Goal: Transaction & Acquisition: Purchase product/service

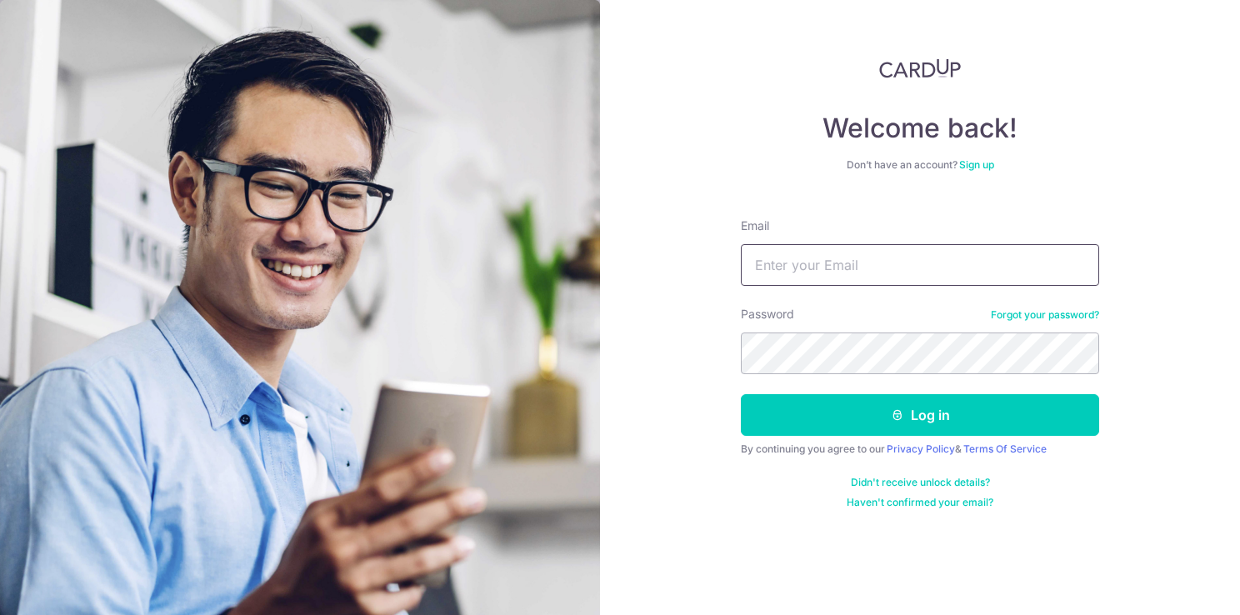
click at [757, 264] on input "Email" at bounding box center [920, 265] width 358 height 42
type input "tansh201@yahoo.com"
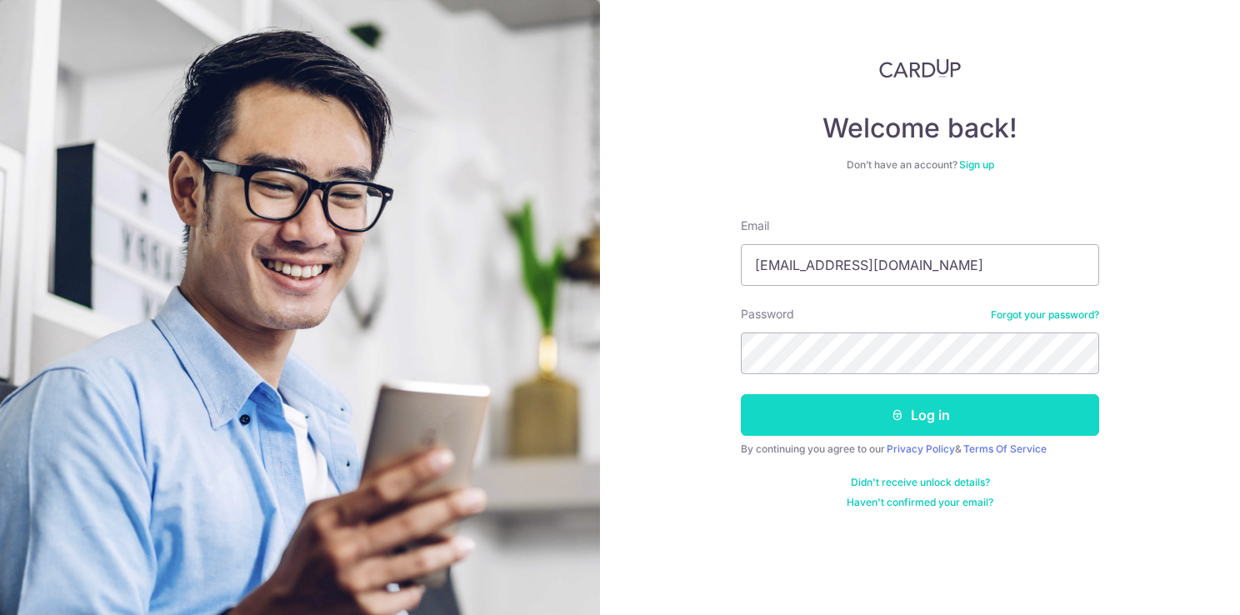
click at [939, 418] on button "Log in" at bounding box center [920, 415] width 358 height 42
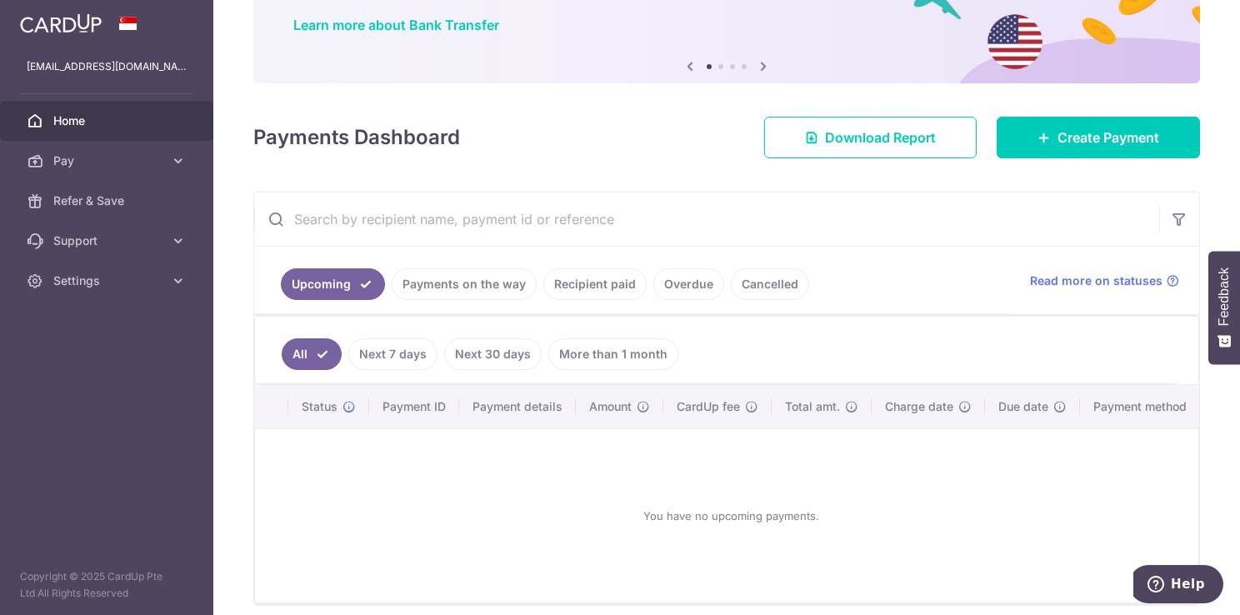
scroll to position [167, 0]
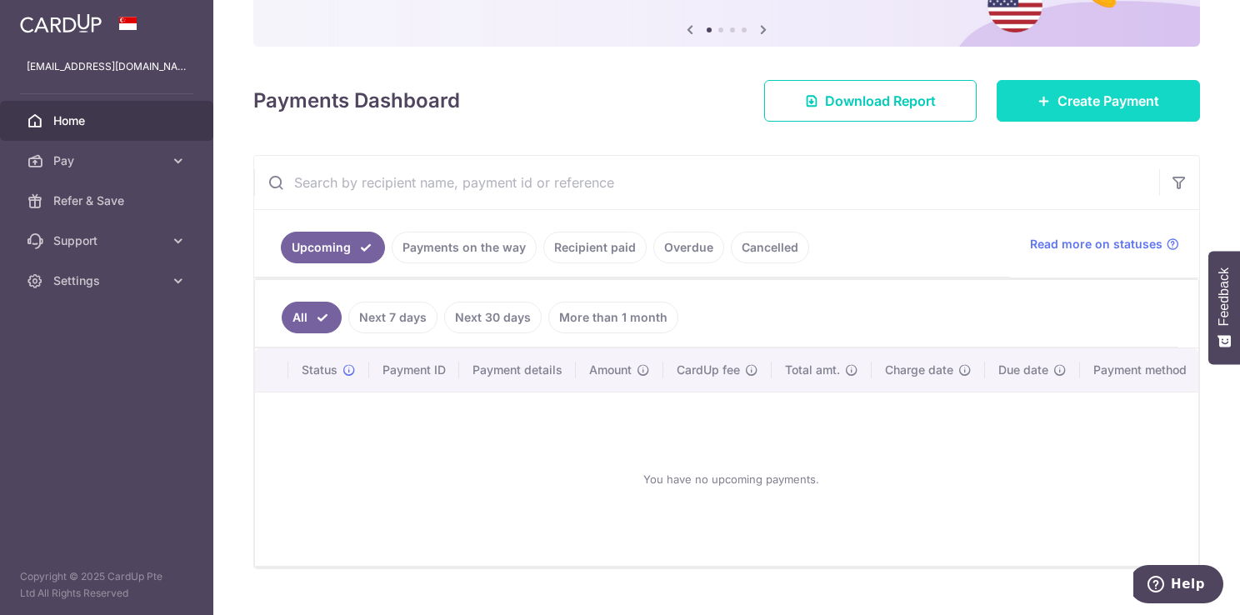
click at [1058, 97] on span "Create Payment" at bounding box center [1108, 101] width 102 height 20
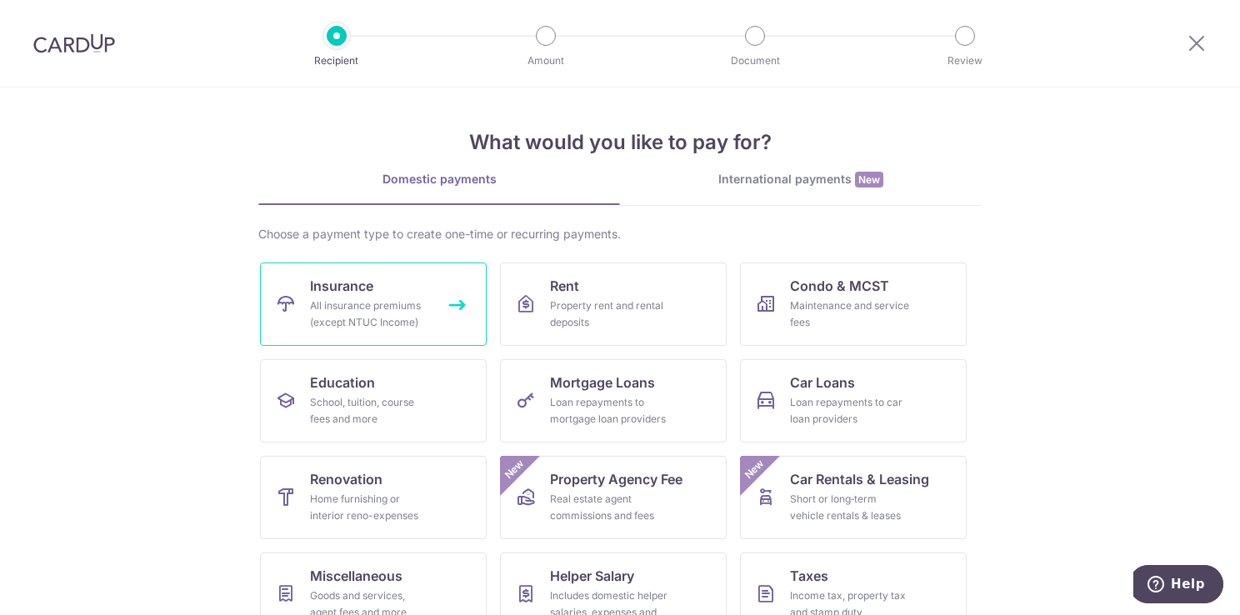
click at [339, 312] on div "All insurance premiums (except NTUC Income)" at bounding box center [370, 313] width 120 height 33
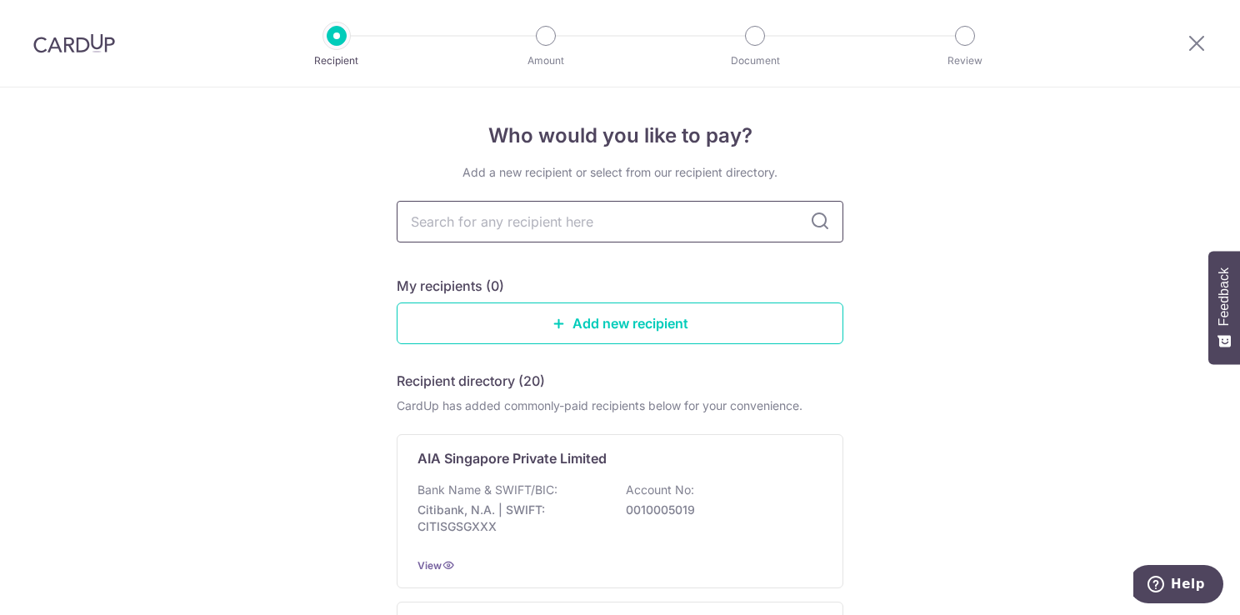
click at [504, 233] on input "text" at bounding box center [620, 222] width 447 height 42
type input "Manulife"
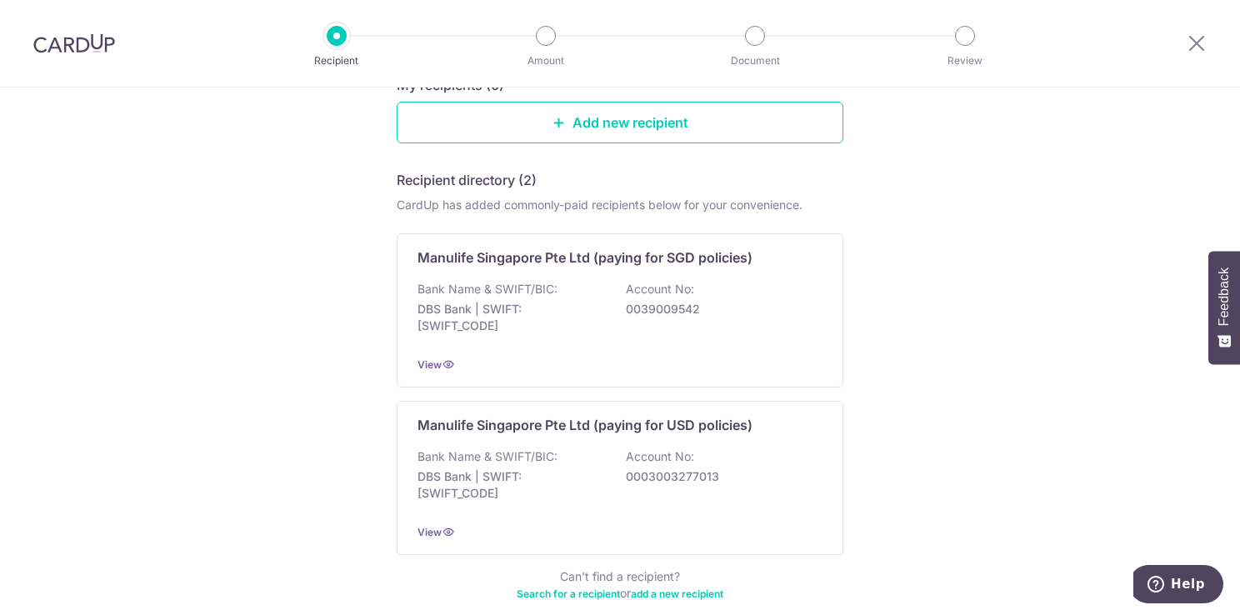
scroll to position [200, 0]
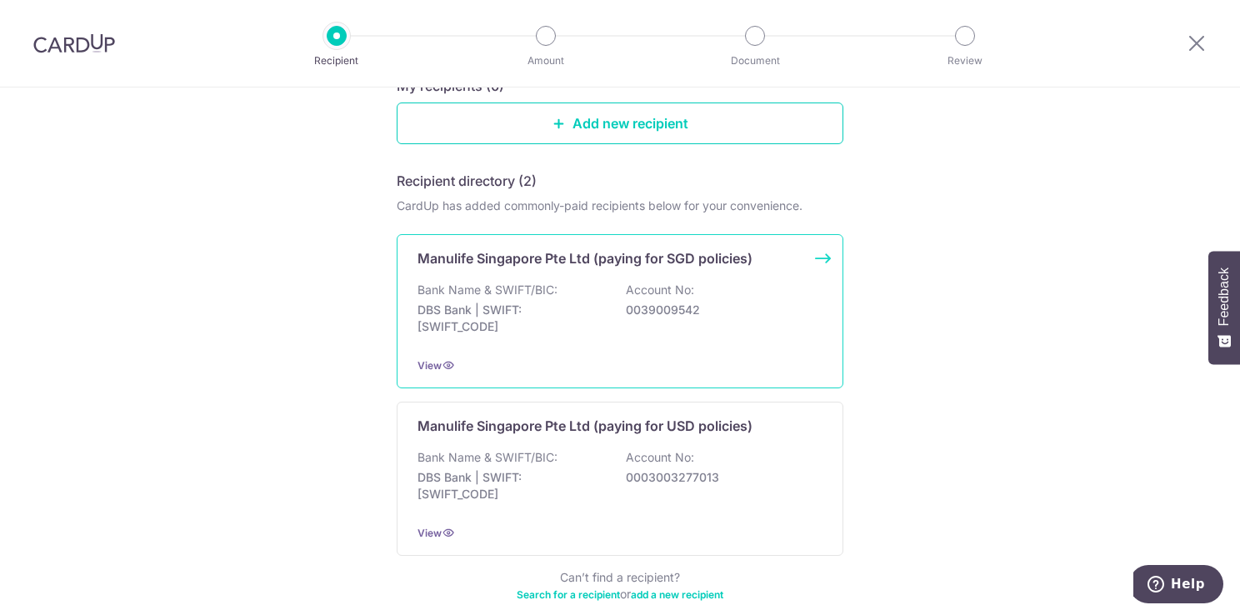
click at [517, 330] on p "DBS Bank | SWIFT: DBSSSGSGXXX" at bounding box center [510, 318] width 187 height 33
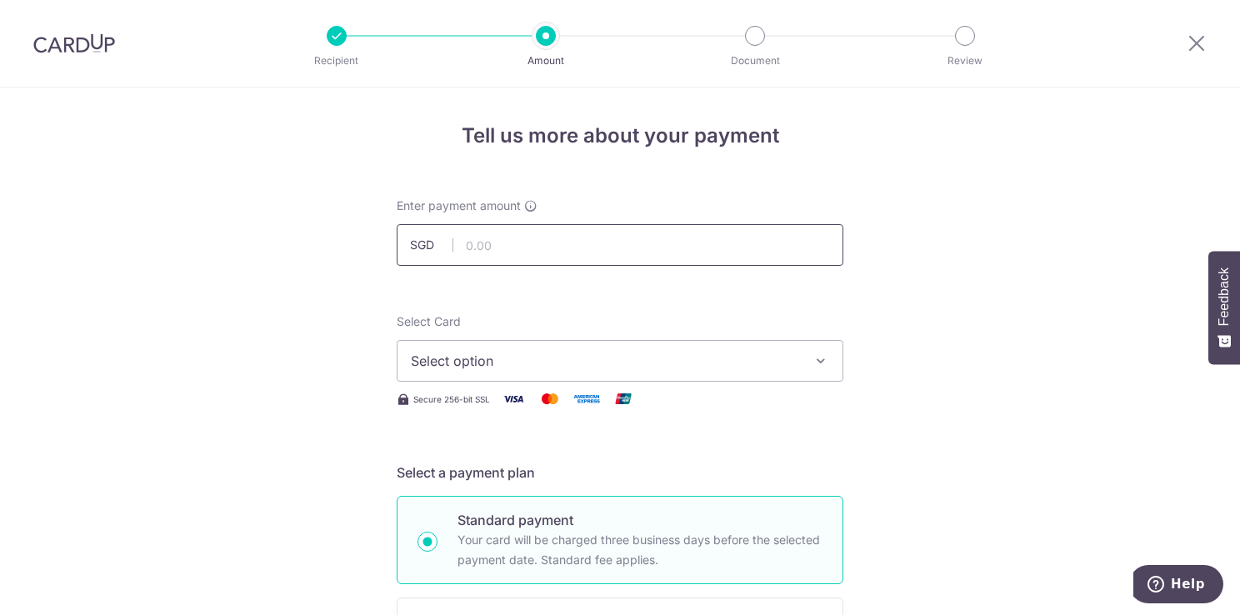
click at [497, 250] on input "text" at bounding box center [620, 245] width 447 height 42
type input "6,250.00"
click at [563, 315] on div "Select Card Select option Add credit card Your Cards **** 0561" at bounding box center [620, 347] width 447 height 68
click at [603, 362] on span "Select option" at bounding box center [605, 361] width 388 height 20
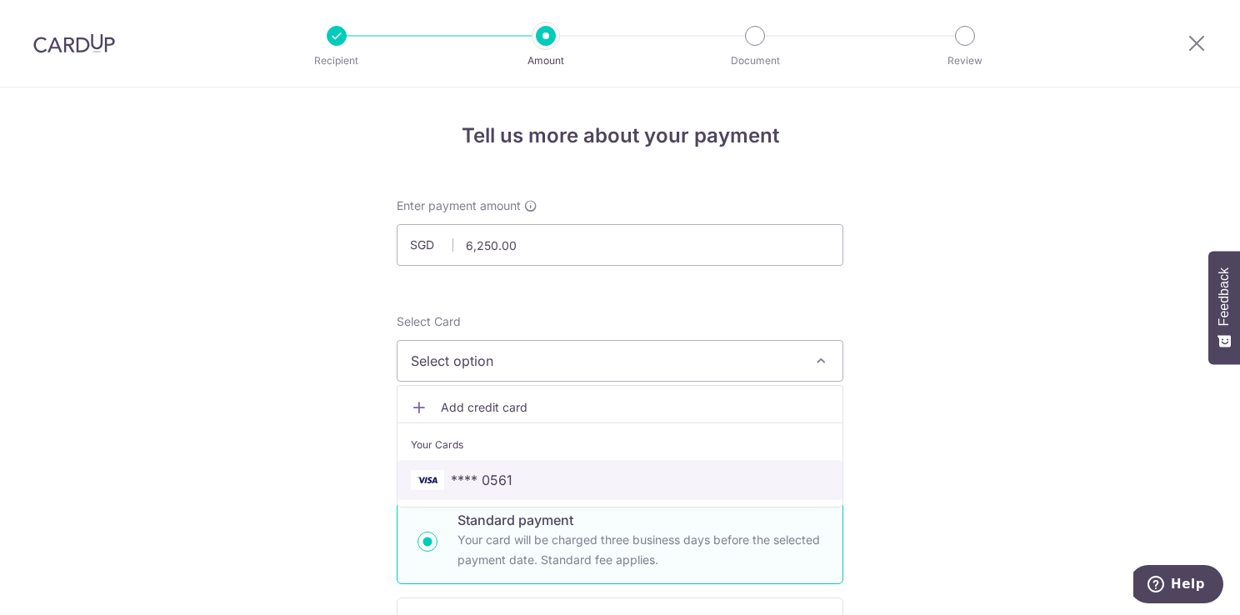
click at [475, 483] on span "**** 0561" at bounding box center [482, 480] width 62 height 20
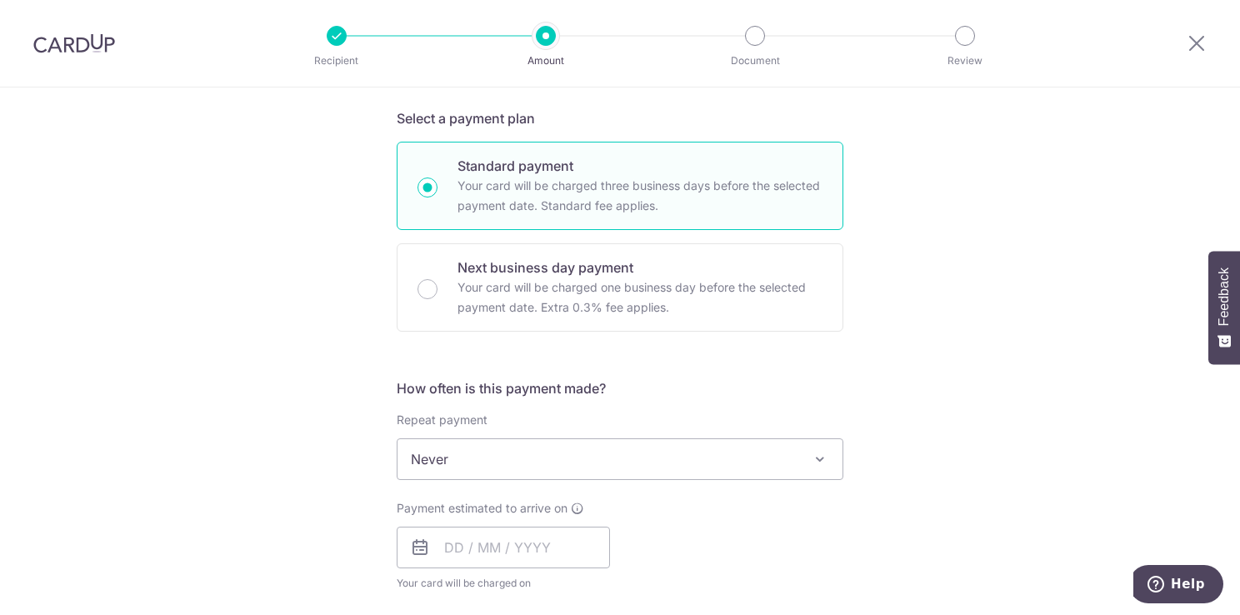
scroll to position [417, 0]
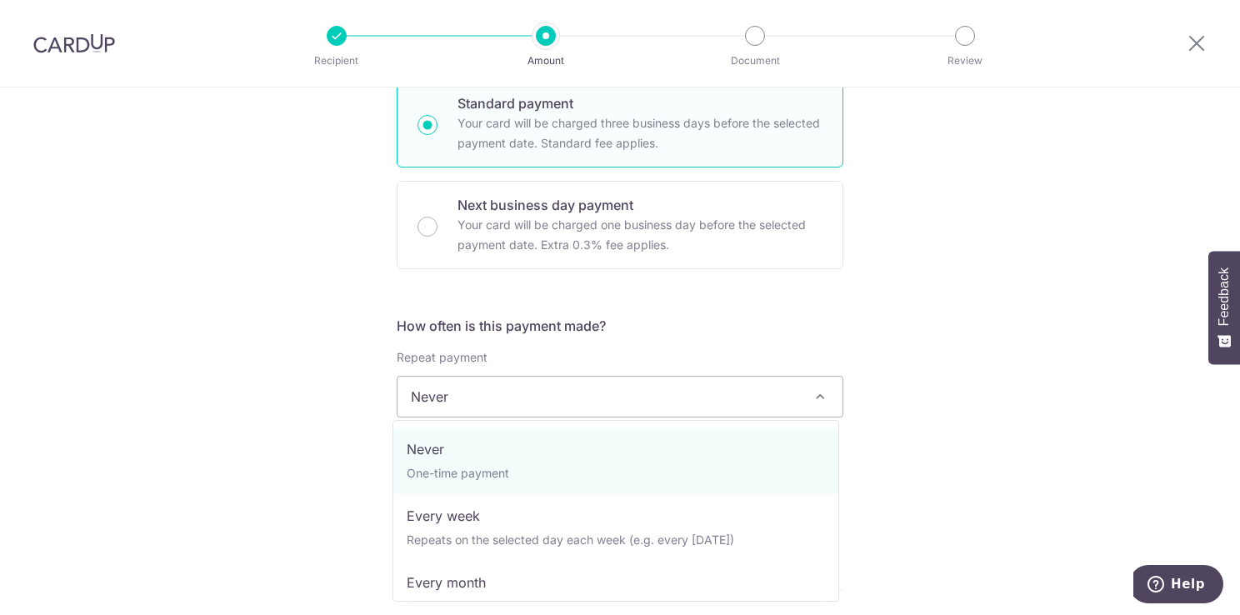
click at [812, 398] on span at bounding box center [820, 397] width 20 height 20
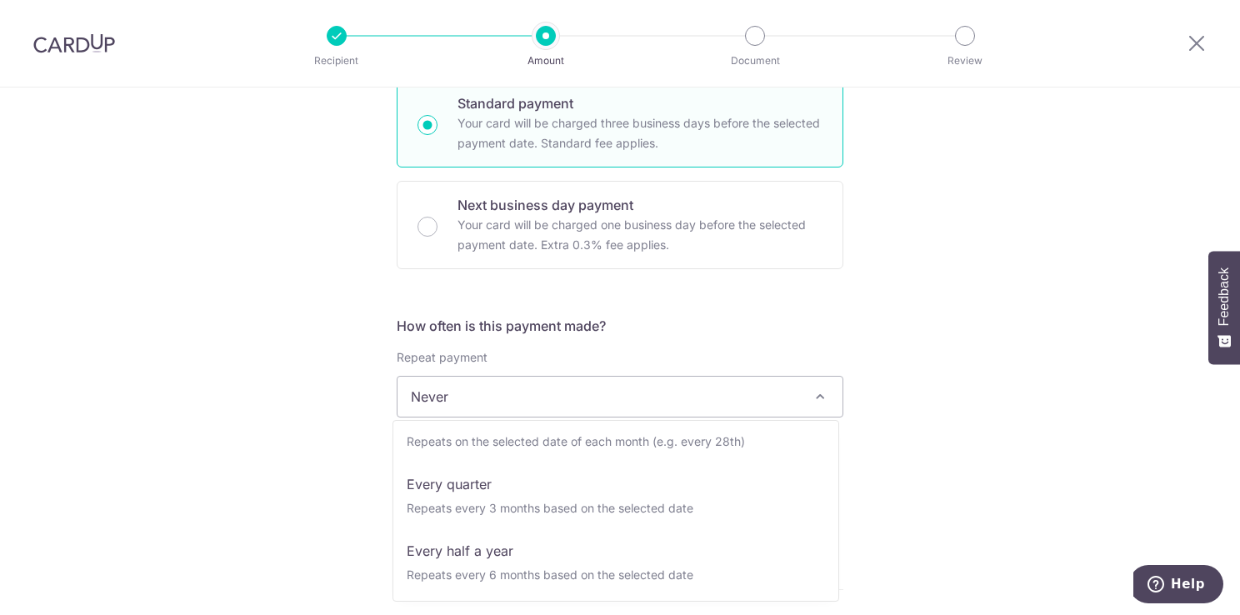
scroll to position [197, 0]
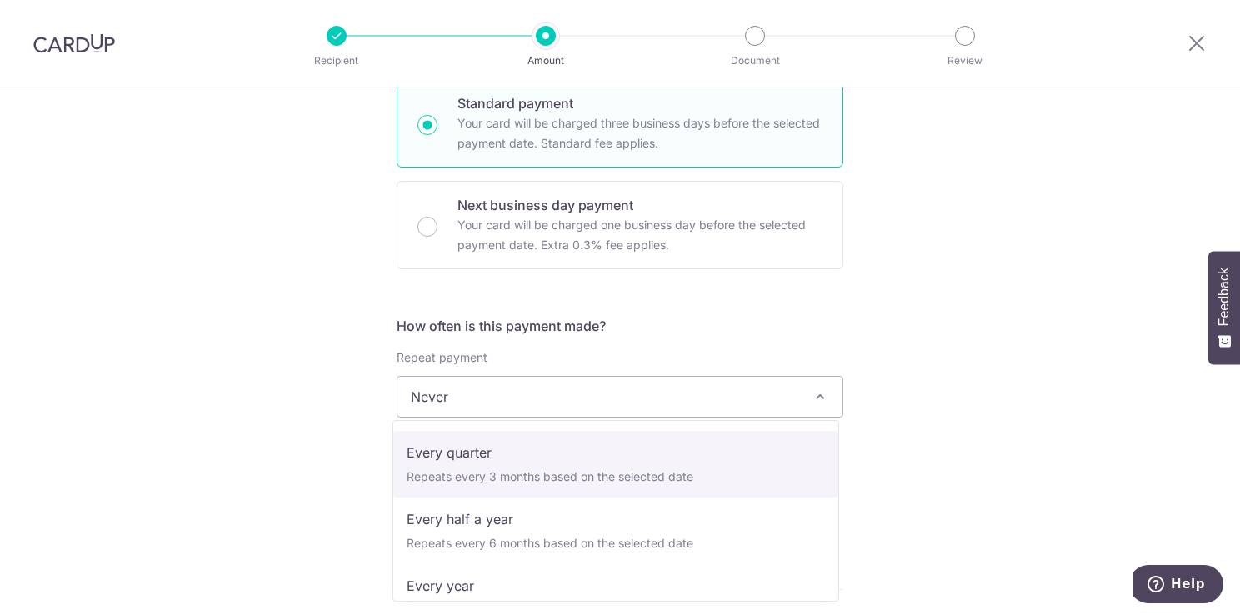
select select "4"
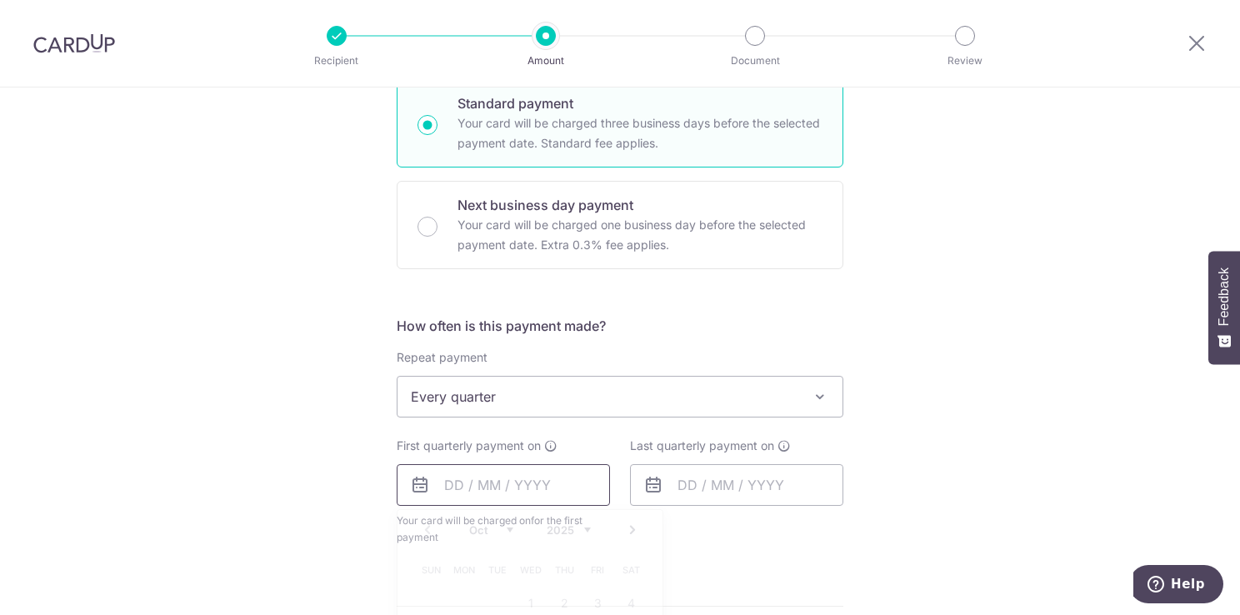
click at [449, 479] on input "text" at bounding box center [503, 485] width 213 height 42
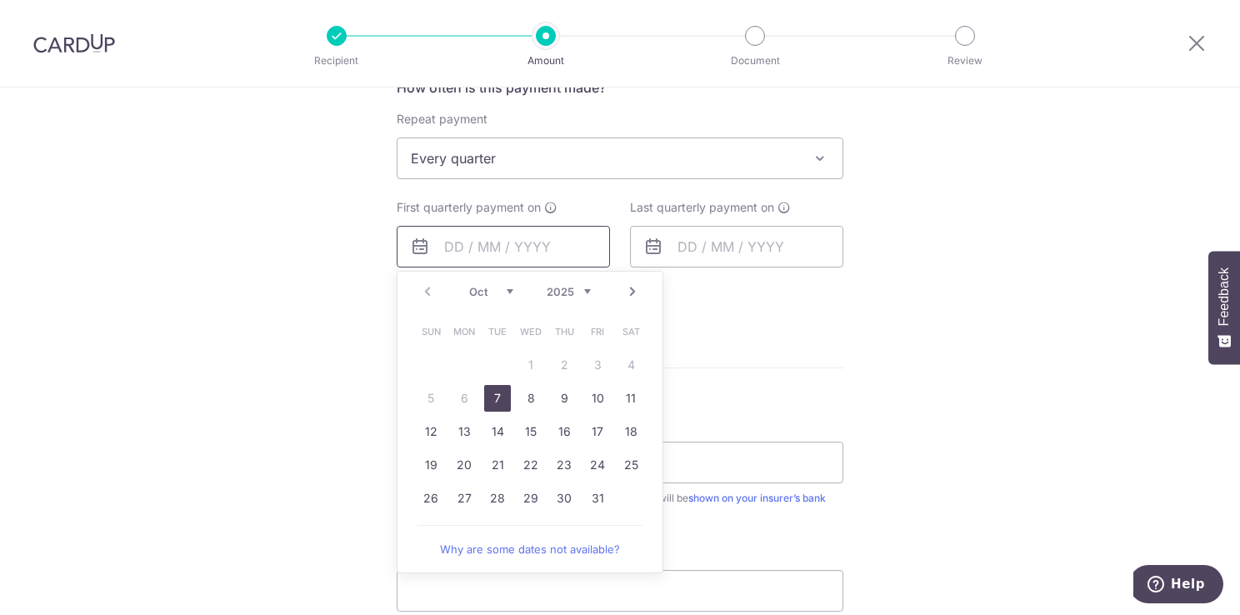
scroll to position [667, 0]
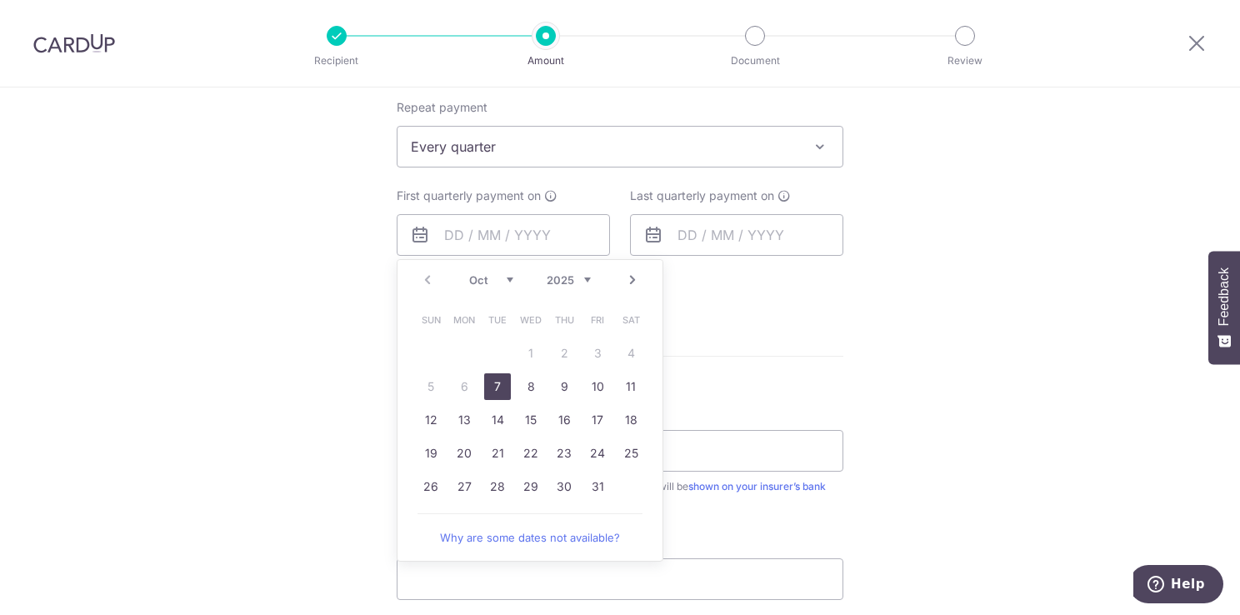
click at [488, 388] on link "7" at bounding box center [497, 386] width 27 height 27
type input "07/10/2025"
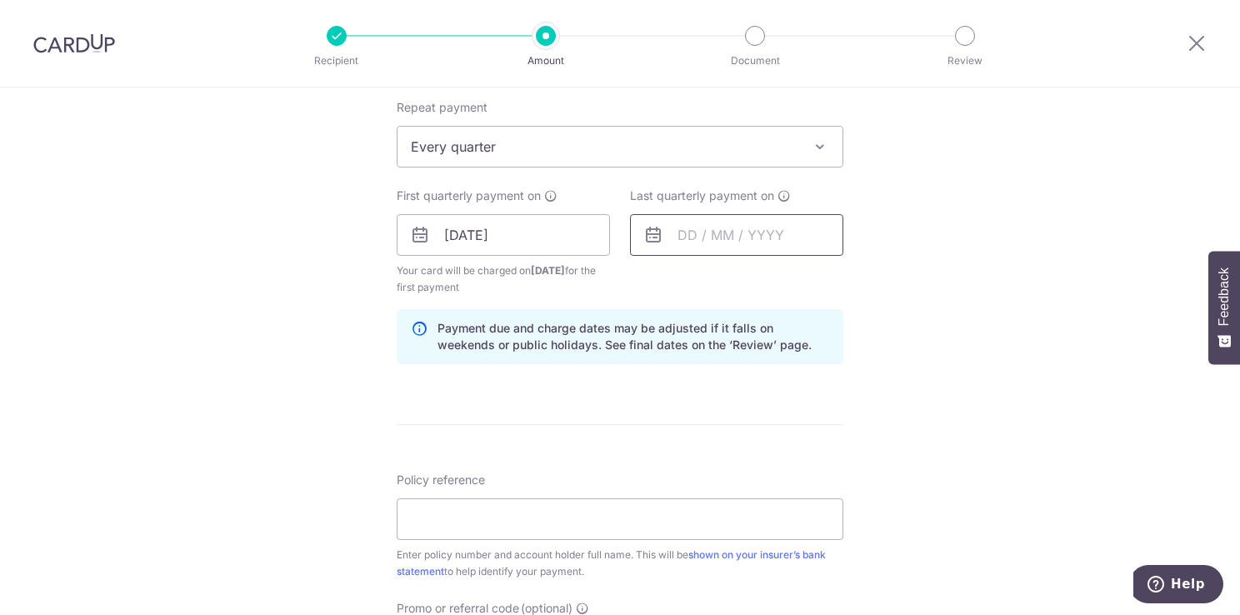
click at [743, 243] on input "text" at bounding box center [736, 235] width 213 height 42
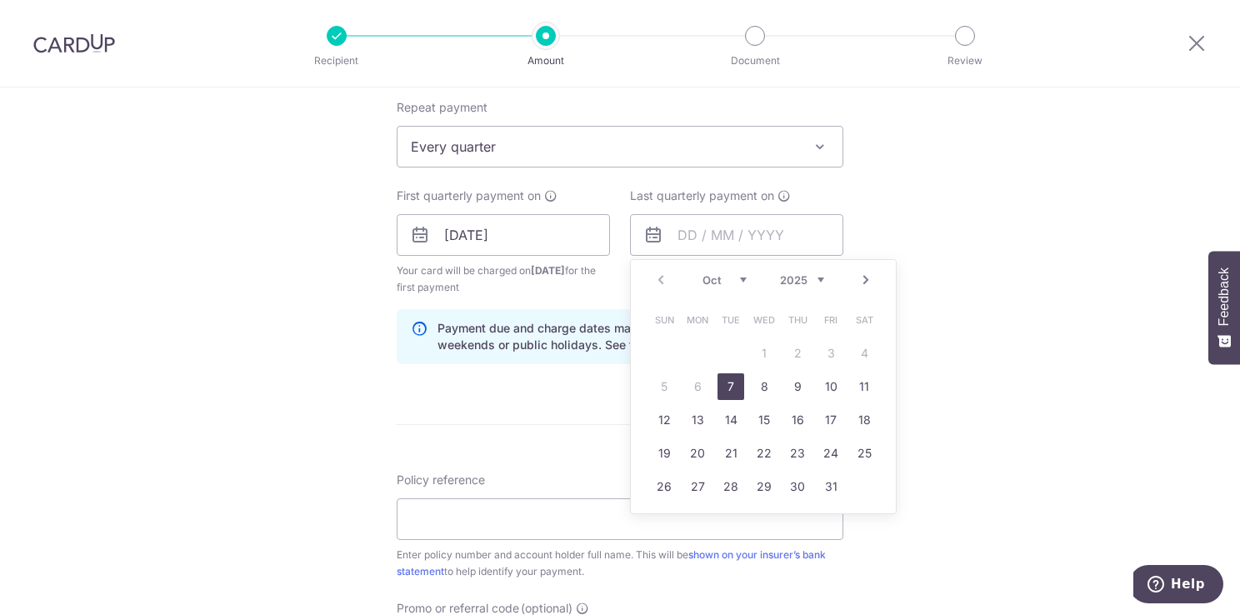
click at [737, 278] on select "Oct Nov Dec" at bounding box center [724, 279] width 44 height 13
click at [815, 280] on select "2025 2026 2027 2028 2029 2030 2031 2032 2033 2034 2035" at bounding box center [802, 279] width 44 height 13
click at [736, 279] on select "Jan Feb Mar Apr May Jun [DATE] Aug Sep Oct Nov Dec" at bounding box center [724, 279] width 44 height 13
click at [757, 385] on link "7" at bounding box center [764, 386] width 27 height 27
type input "[DATE]"
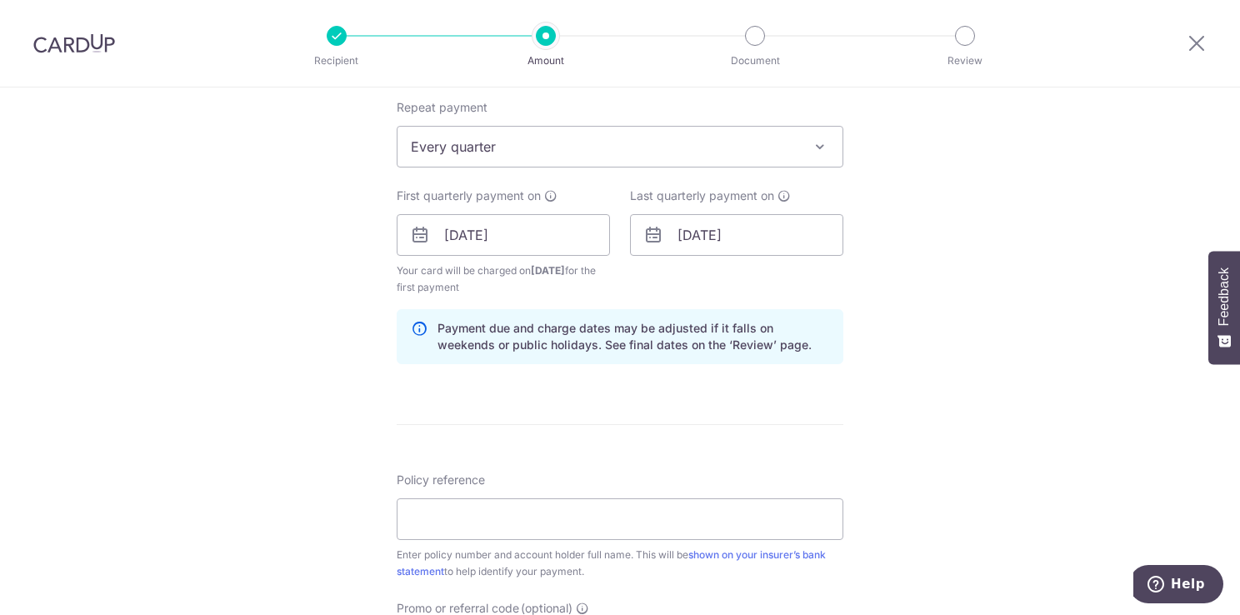
click at [947, 353] on div "Tell us more about your payment Enter payment amount SGD 6,250.00 6250.00 Selec…" at bounding box center [620, 217] width 1240 height 1592
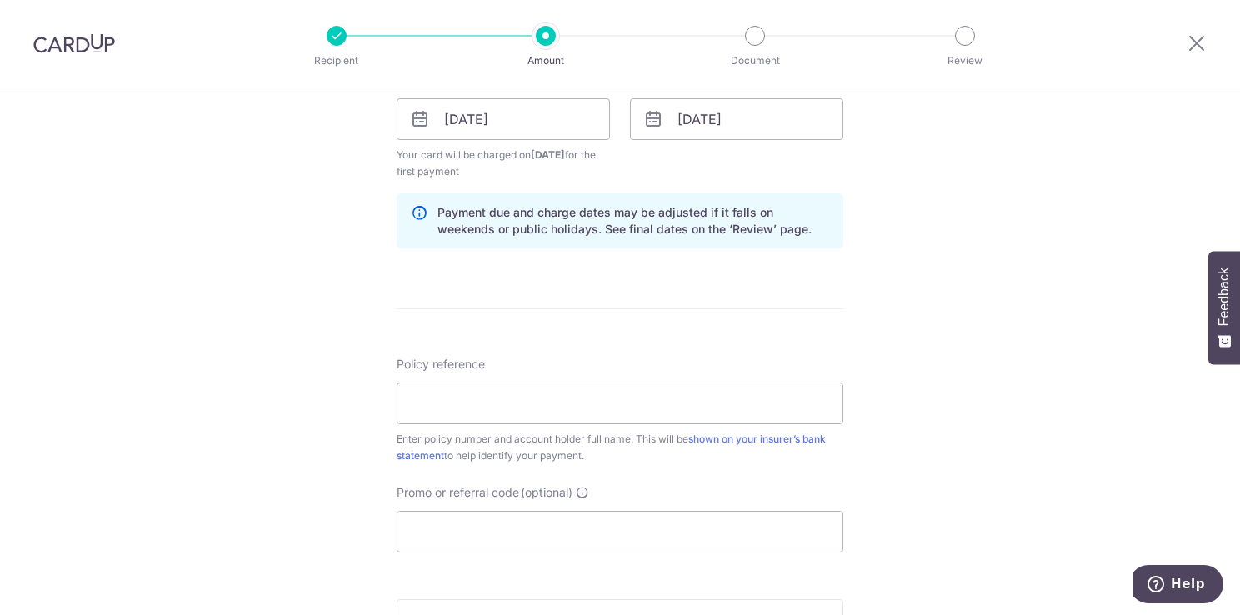
scroll to position [833, 0]
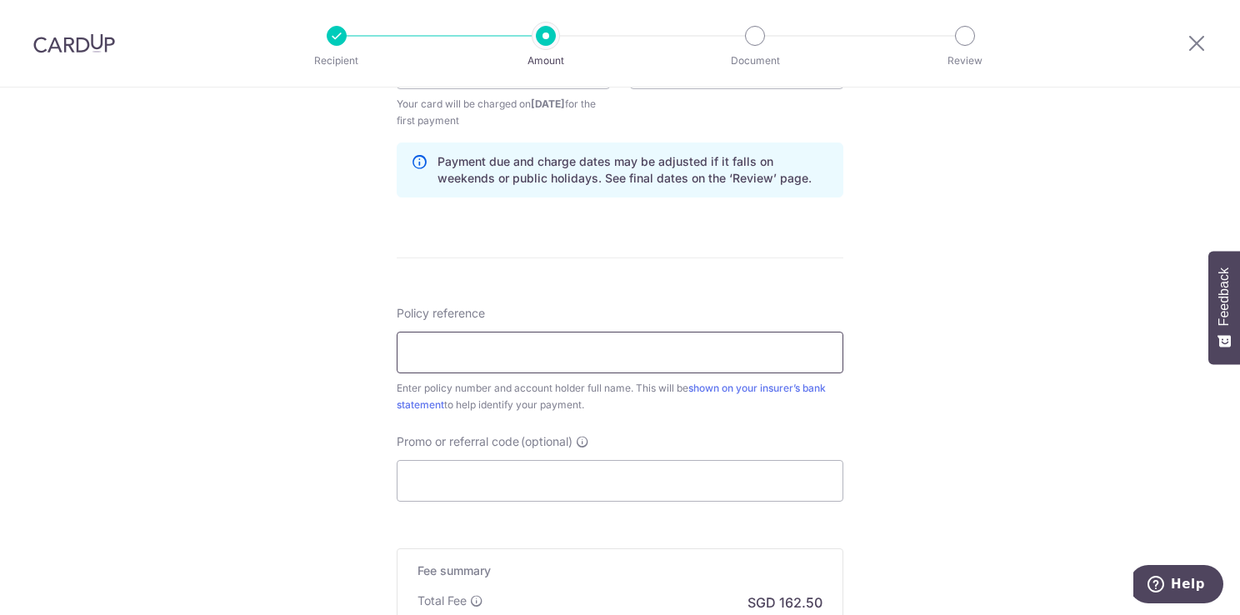
click at [563, 352] on input "Policy reference" at bounding box center [620, 353] width 447 height 42
click at [510, 346] on input "Policy reference" at bounding box center [620, 353] width 447 height 42
paste input "2451862175"
type input "2451862175"
click at [588, 485] on input "Promo or referral code (optional)" at bounding box center [620, 481] width 447 height 42
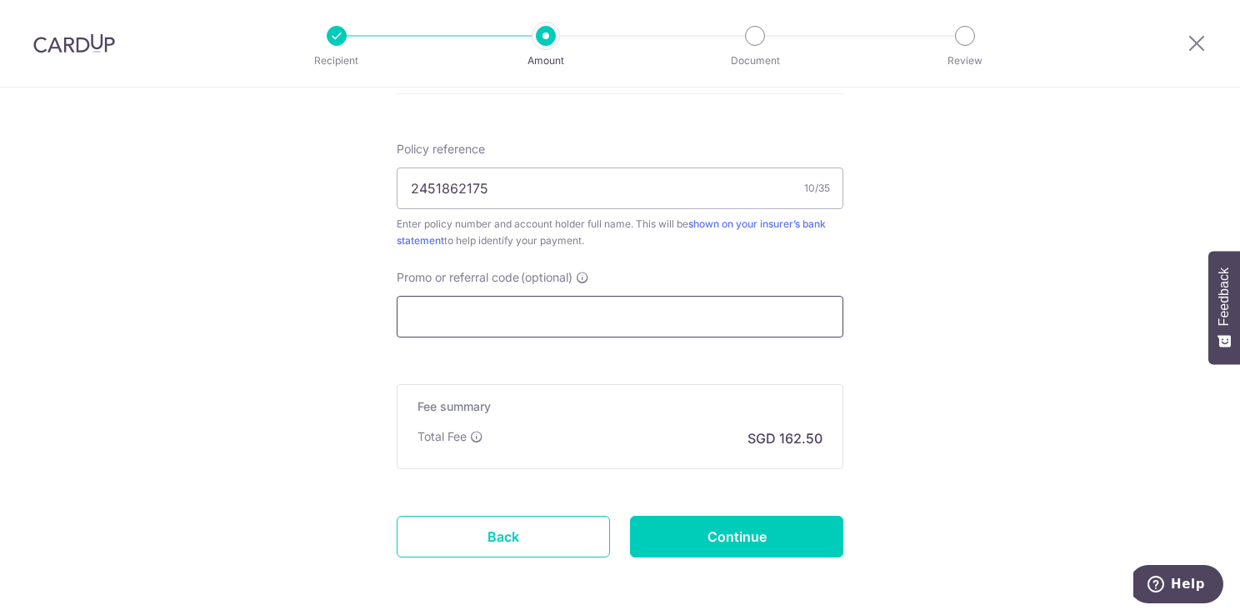
scroll to position [1000, 0]
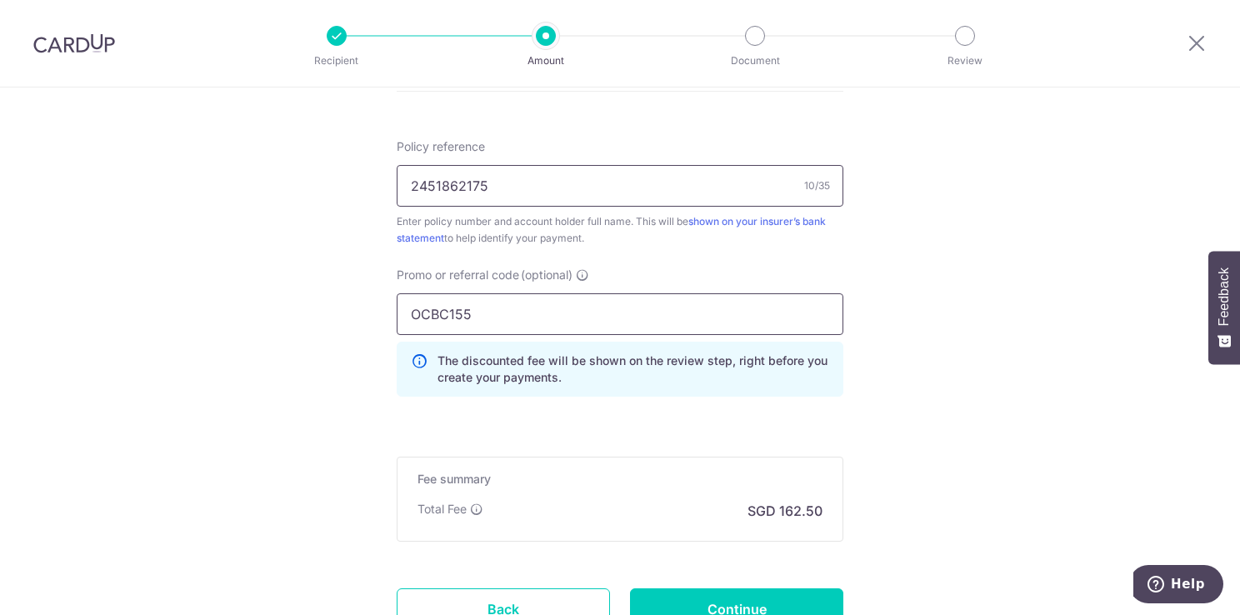
type input "OCBC155"
click at [573, 184] on input "2451862175" at bounding box center [620, 186] width 447 height 42
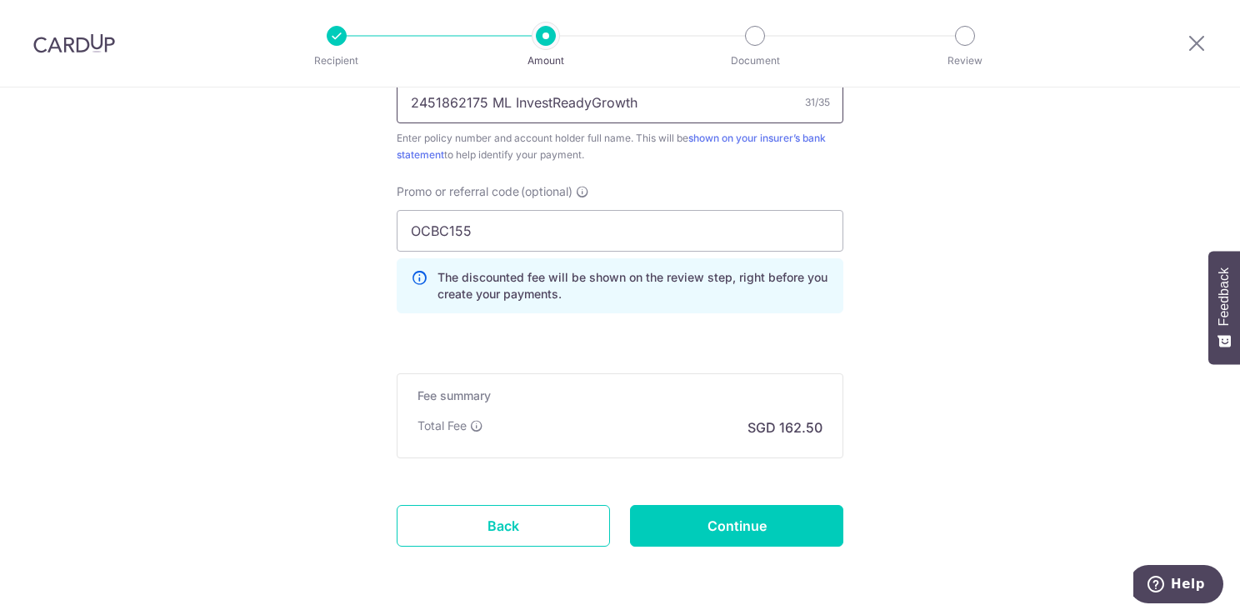
scroll to position [1137, 0]
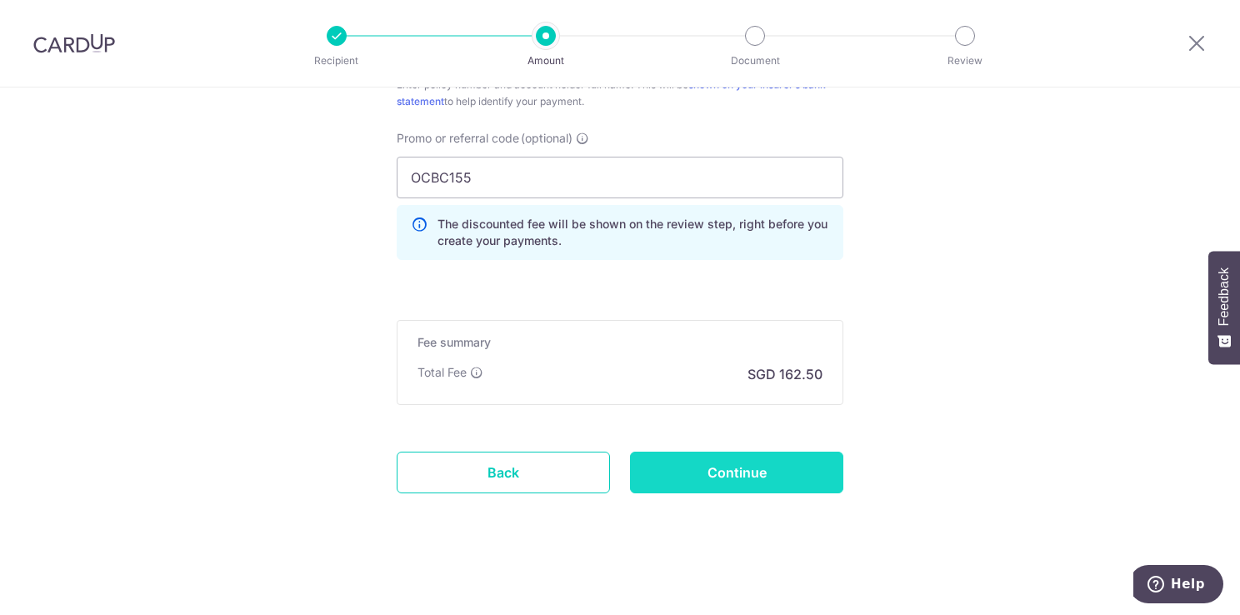
type input "2451862175 ML InvestReadyGrowth"
click at [740, 470] on input "Continue" at bounding box center [736, 473] width 213 height 42
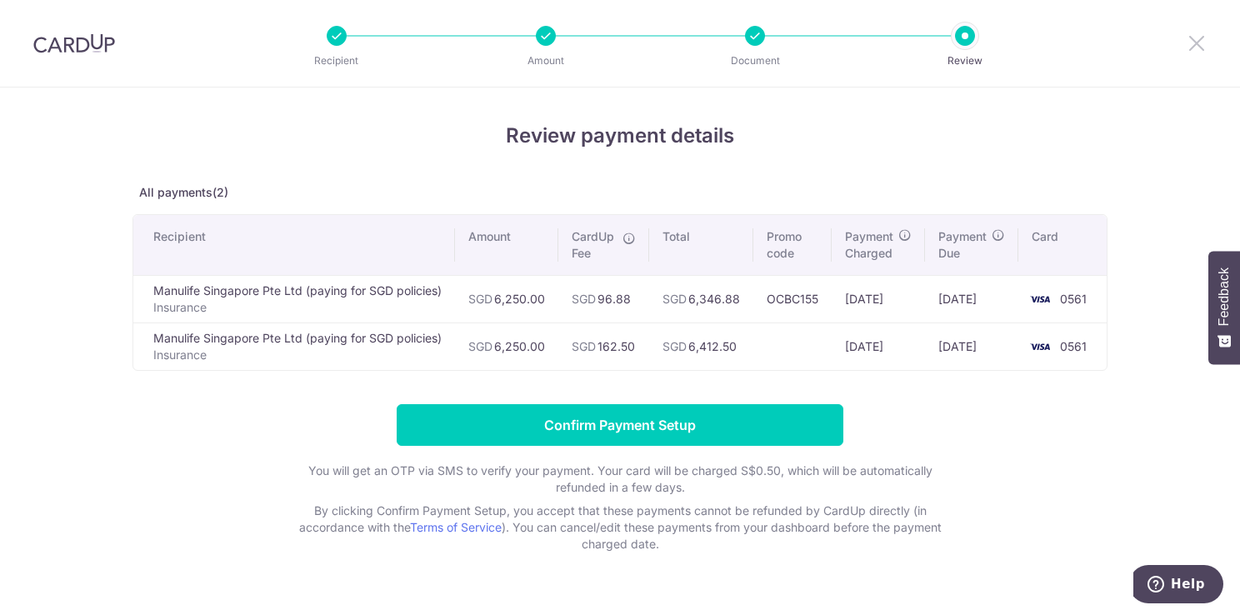
click at [1200, 45] on icon at bounding box center [1197, 42] width 20 height 21
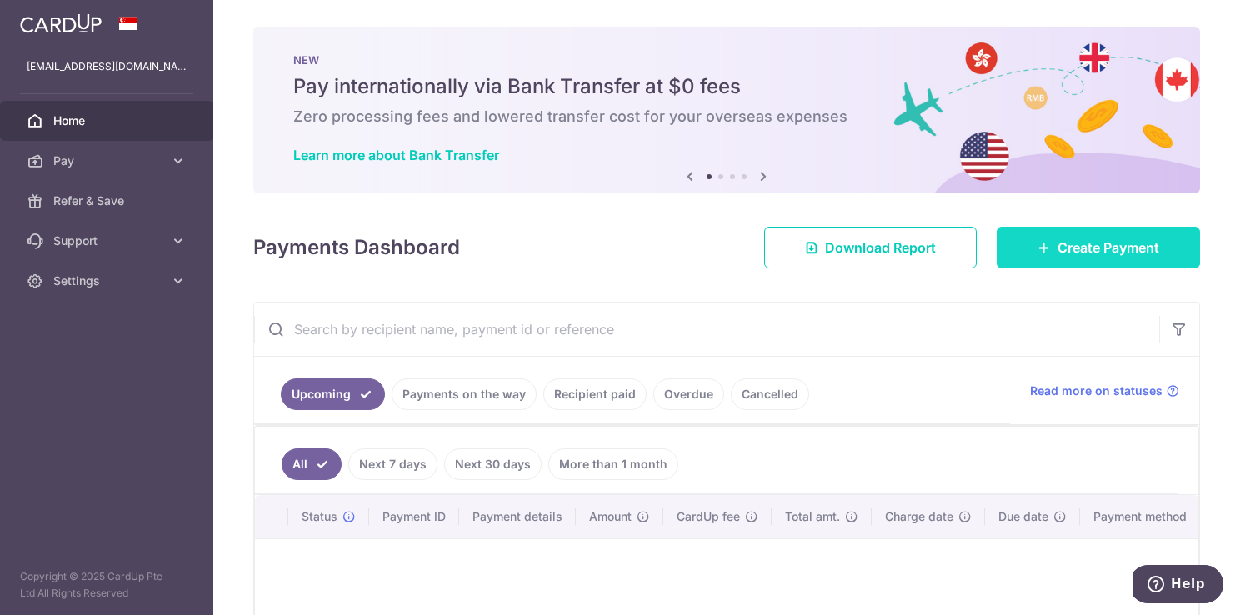
click at [1057, 246] on span "Create Payment" at bounding box center [1108, 247] width 102 height 20
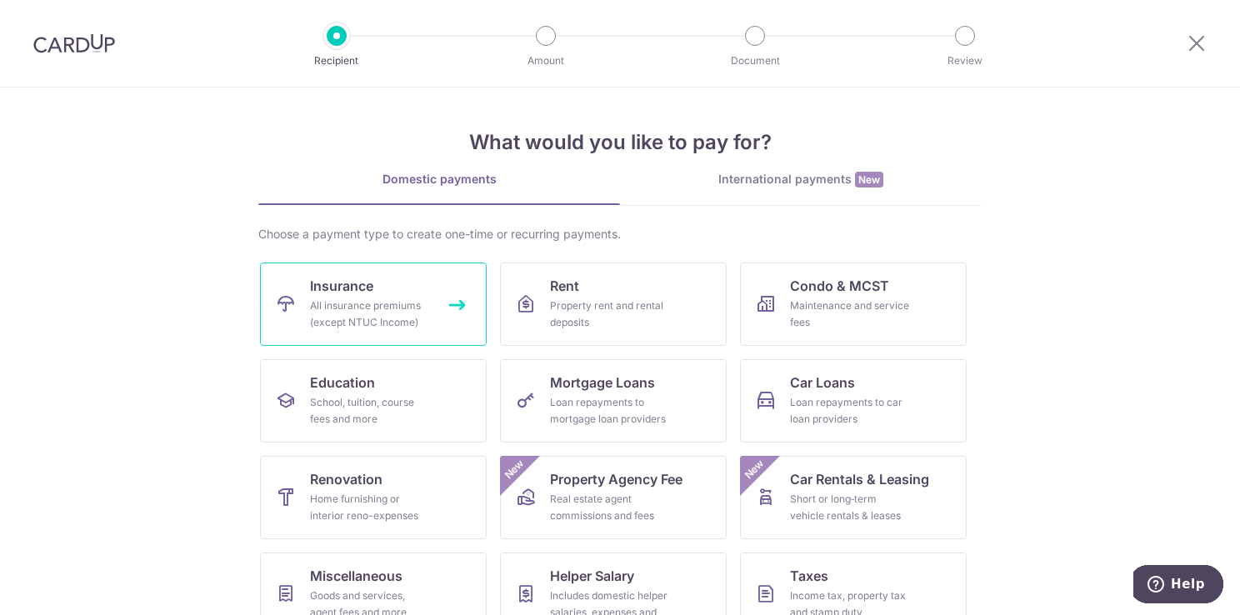
drag, startPoint x: 402, startPoint y: 295, endPoint x: 422, endPoint y: 295, distance: 20.0
click at [402, 294] on link "Insurance All insurance premiums (except NTUC Income)" at bounding box center [373, 303] width 227 height 83
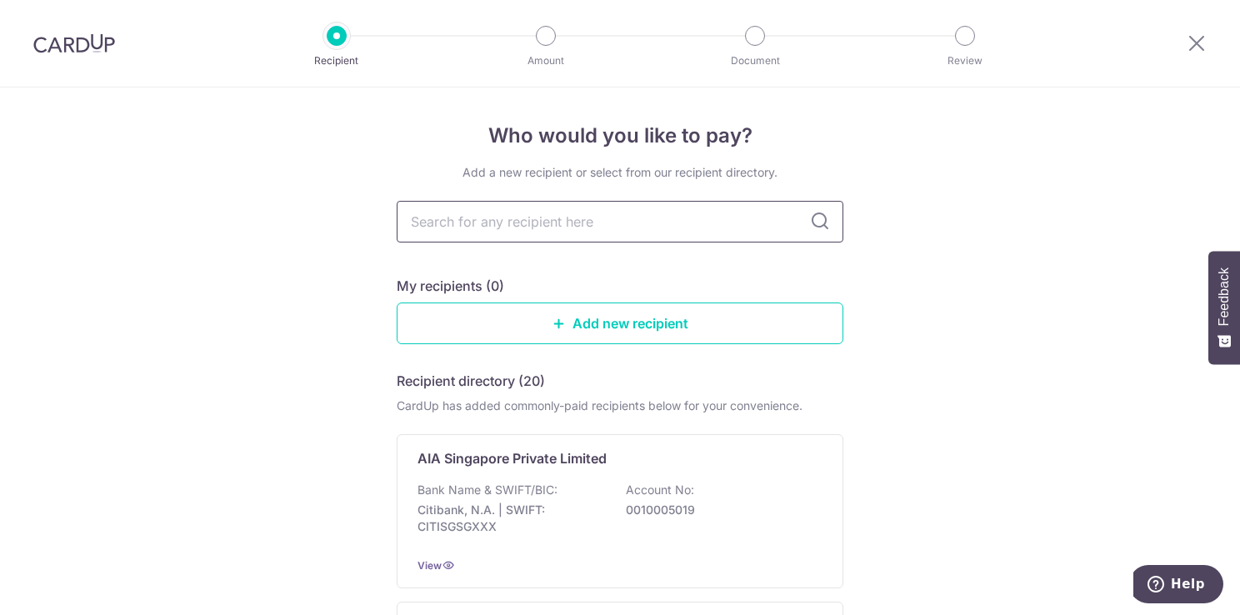
click at [557, 225] on input "text" at bounding box center [620, 222] width 447 height 42
type input "Manulife"
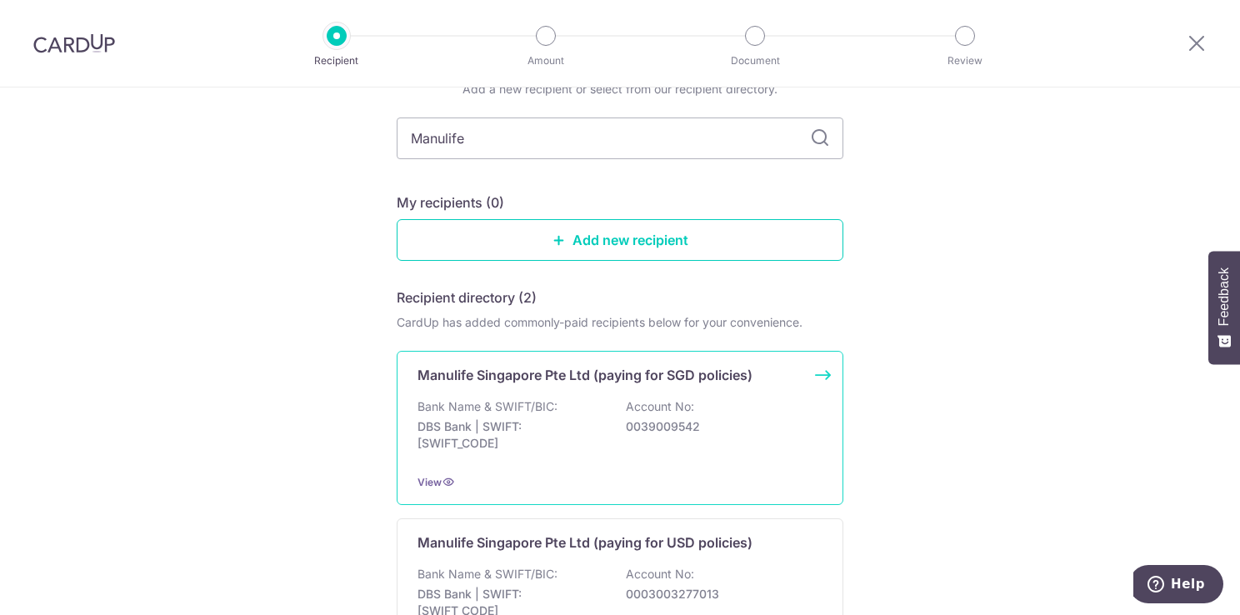
click at [579, 388] on div "Manulife Singapore Pte Ltd (paying for SGD policies) Bank Name & SWIFT/BIC: DBS…" at bounding box center [620, 428] width 447 height 154
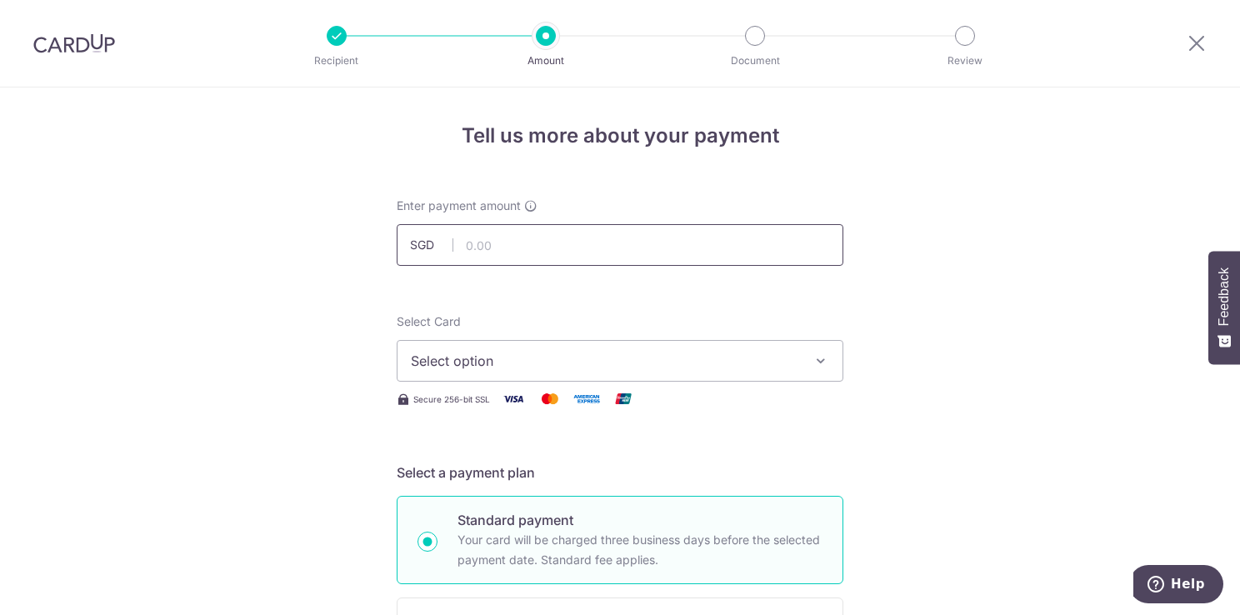
click at [481, 245] on input "text" at bounding box center [620, 245] width 447 height 42
type input "6,250.00"
click at [491, 368] on span "Select option" at bounding box center [605, 361] width 388 height 20
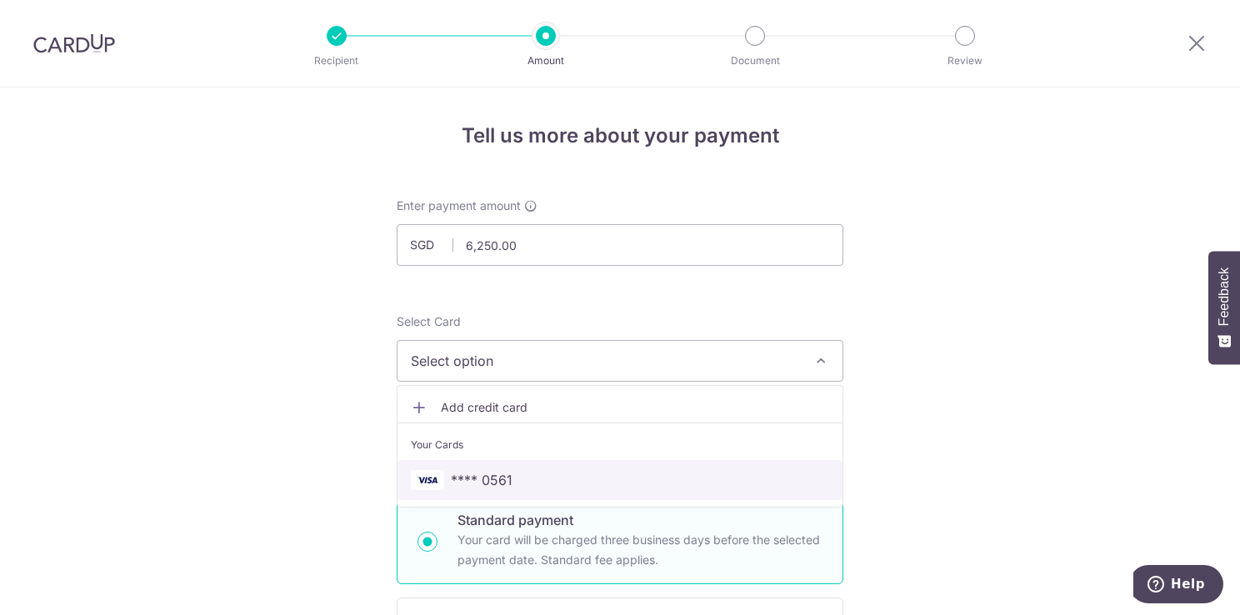
click at [531, 481] on span "**** 0561" at bounding box center [620, 480] width 418 height 20
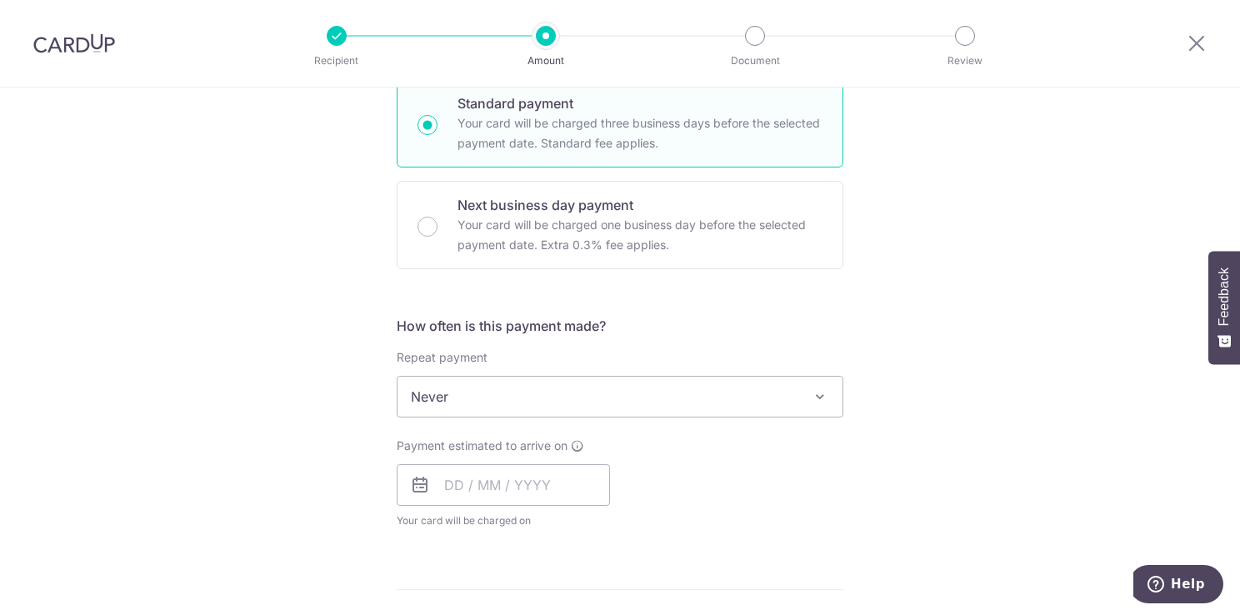
scroll to position [500, 0]
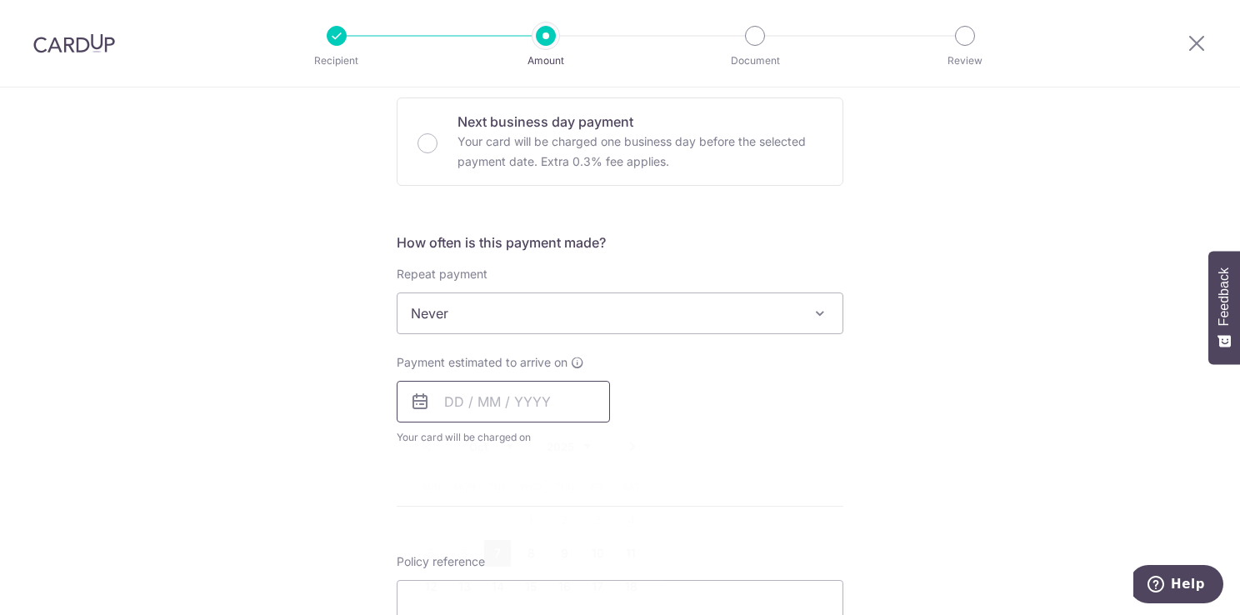
click at [533, 405] on input "text" at bounding box center [503, 402] width 213 height 42
click at [491, 545] on link "7" at bounding box center [497, 553] width 27 height 27
type input "07/10/2025"
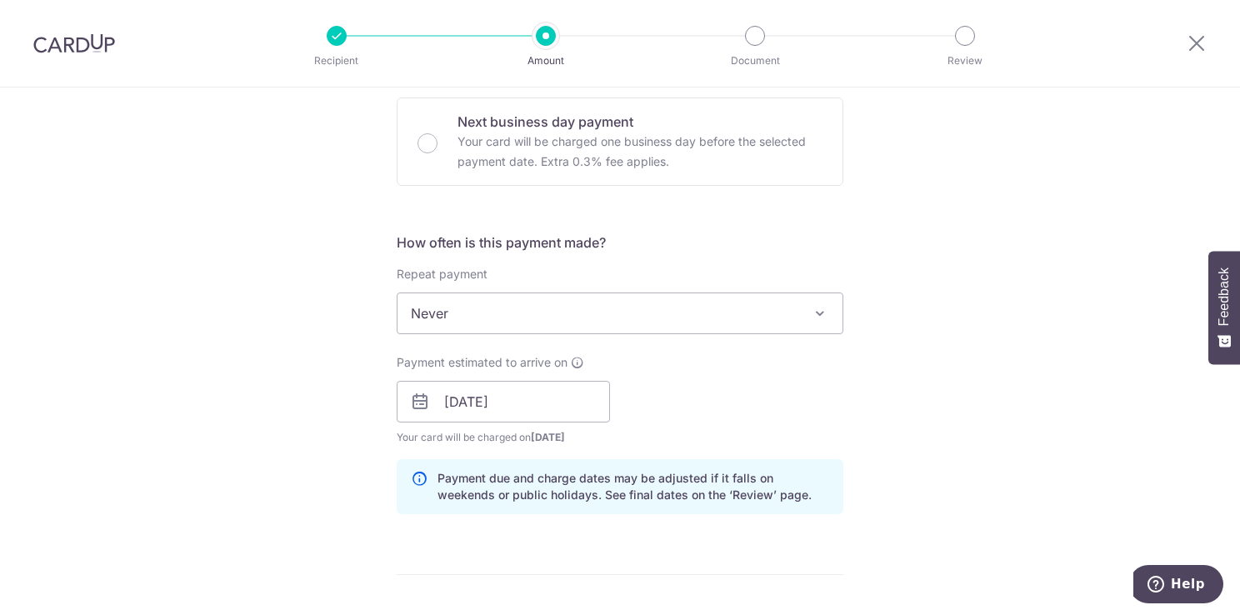
click at [863, 432] on div "Tell us more about your payment Enter payment amount SGD 6,250.00 6250.00 Selec…" at bounding box center [620, 376] width 1240 height 1576
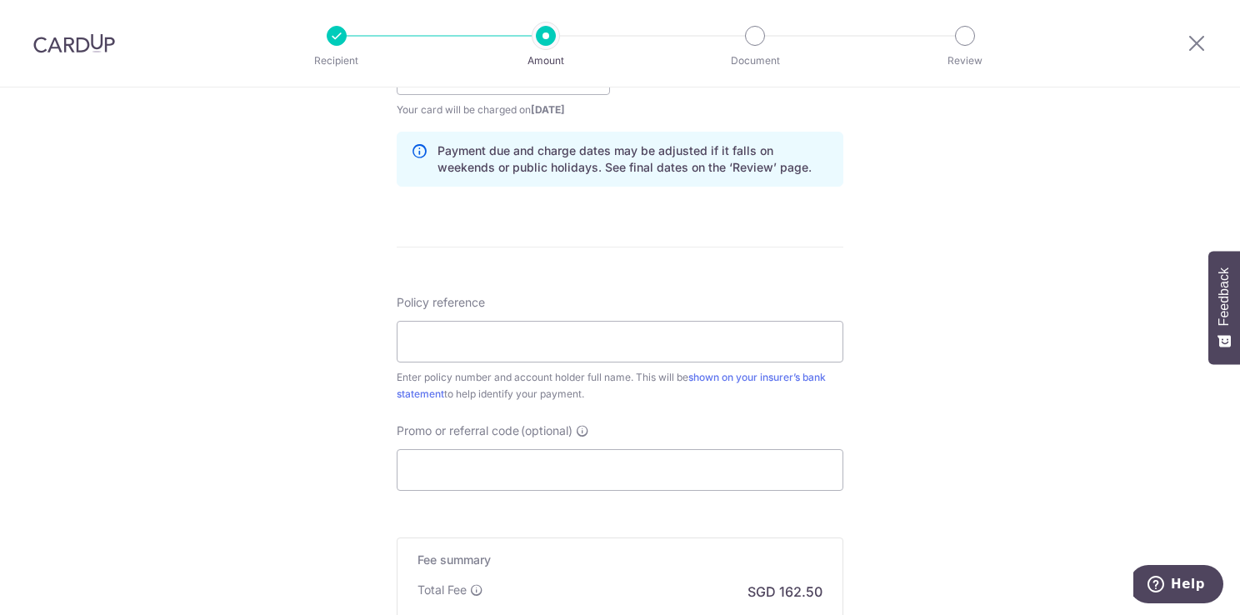
scroll to position [833, 0]
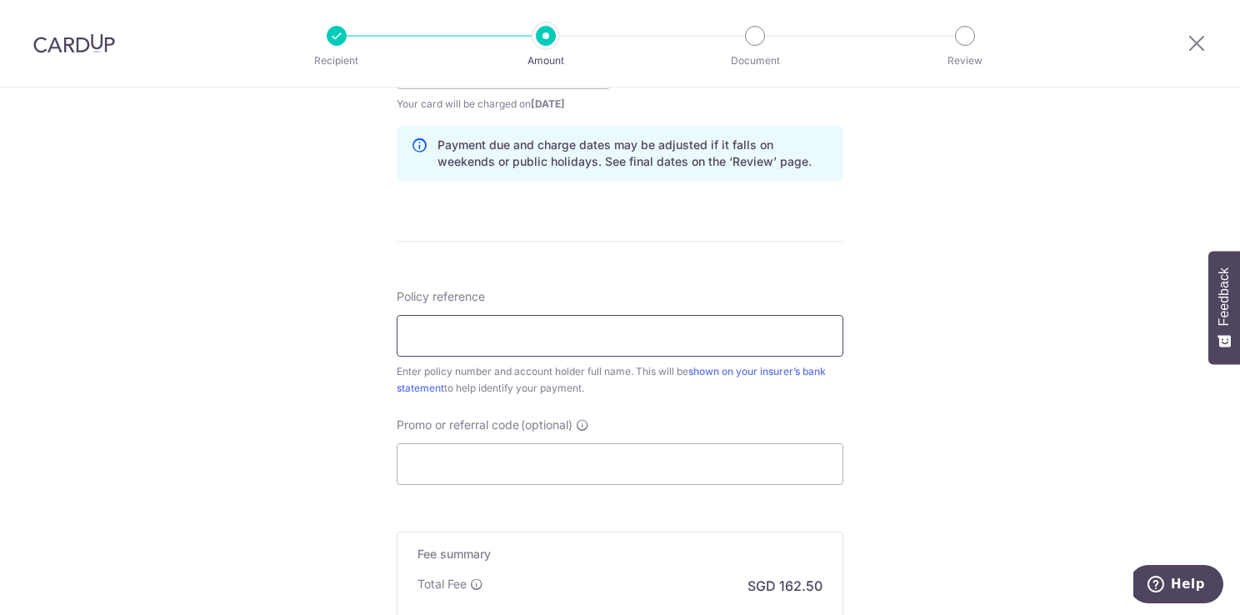
click at [563, 337] on input "Policy reference" at bounding box center [620, 336] width 447 height 42
type input "O"
click at [437, 334] on input "Policy reference" at bounding box center [620, 336] width 447 height 42
paste input "2451862175"
type input "2451862175 ML InvestReadyGrowth"
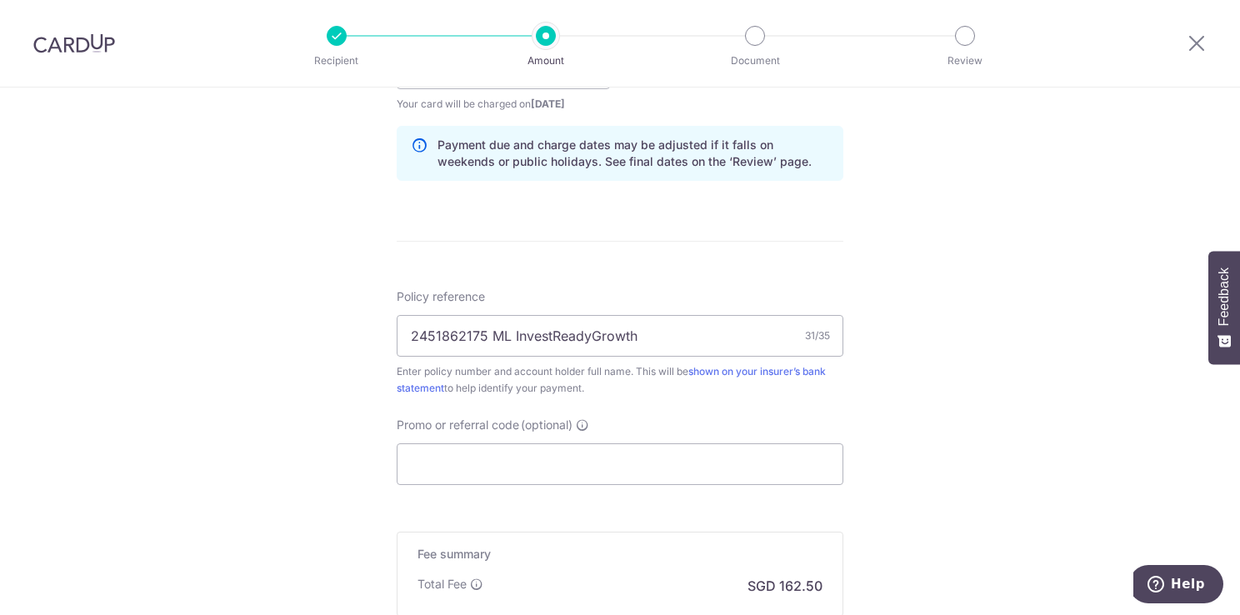
click at [632, 408] on div "Policy reference 2451862175 ML InvestReadyGrowth 31/35 Enter policy number and …" at bounding box center [620, 386] width 447 height 197
click at [503, 475] on input "Promo or referral code (optional)" at bounding box center [620, 464] width 447 height 42
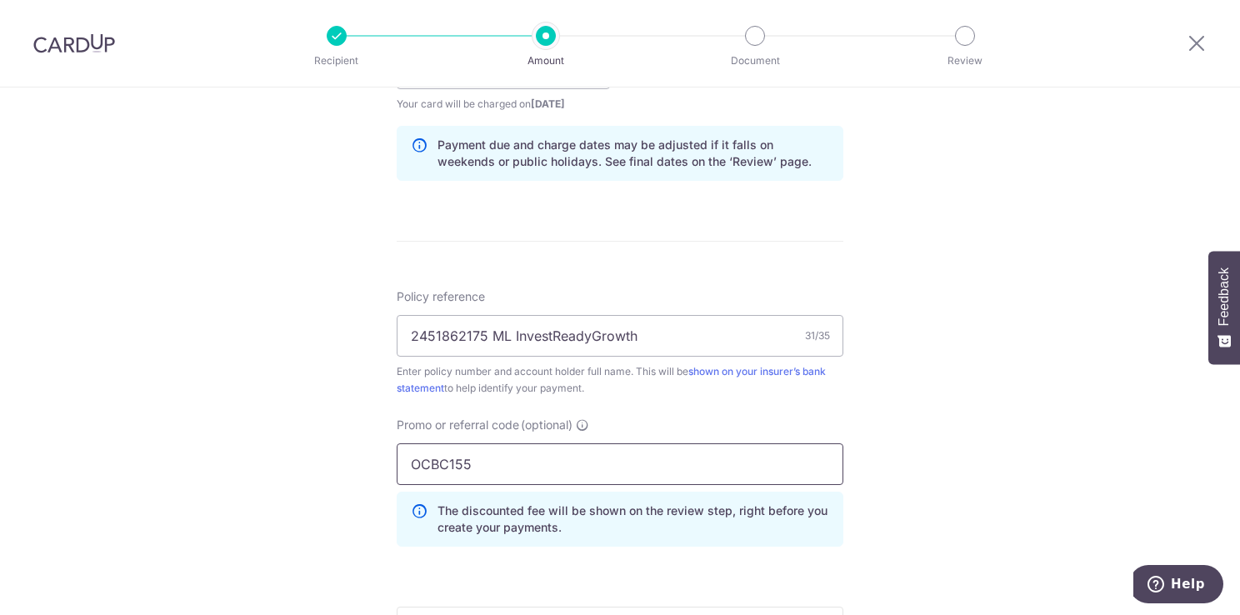
type input "OCBC155"
click at [963, 458] on div "Tell us more about your payment Enter payment amount SGD 6,250.00 6250.00 Selec…" at bounding box center [620, 79] width 1240 height 1651
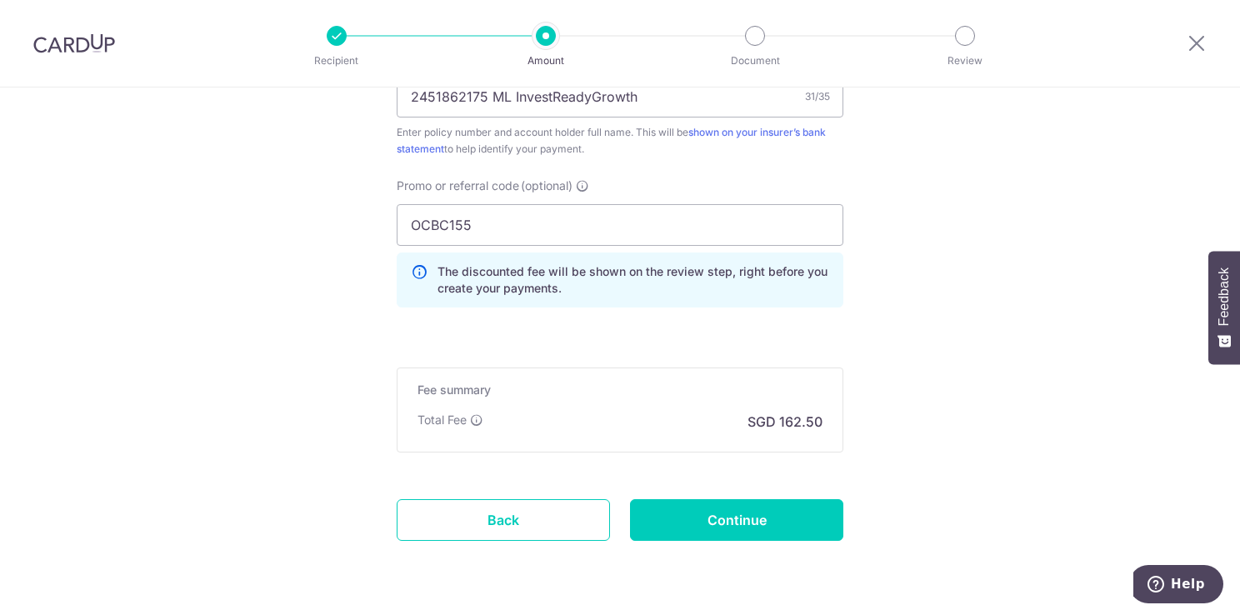
scroll to position [1120, 0]
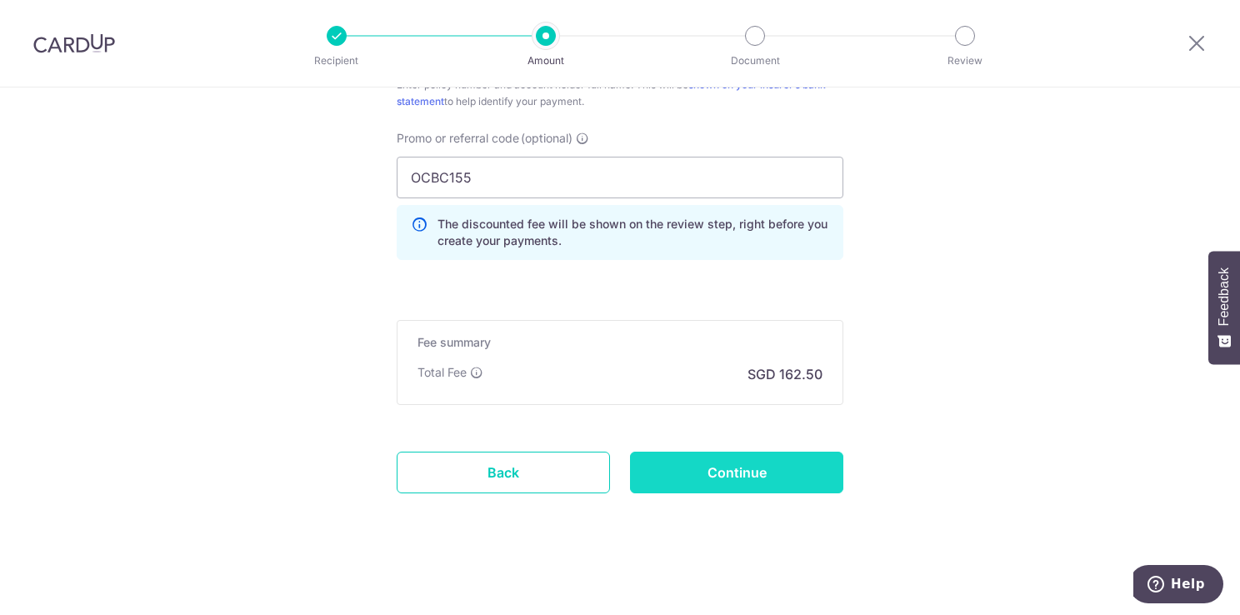
click at [722, 469] on input "Continue" at bounding box center [736, 473] width 213 height 42
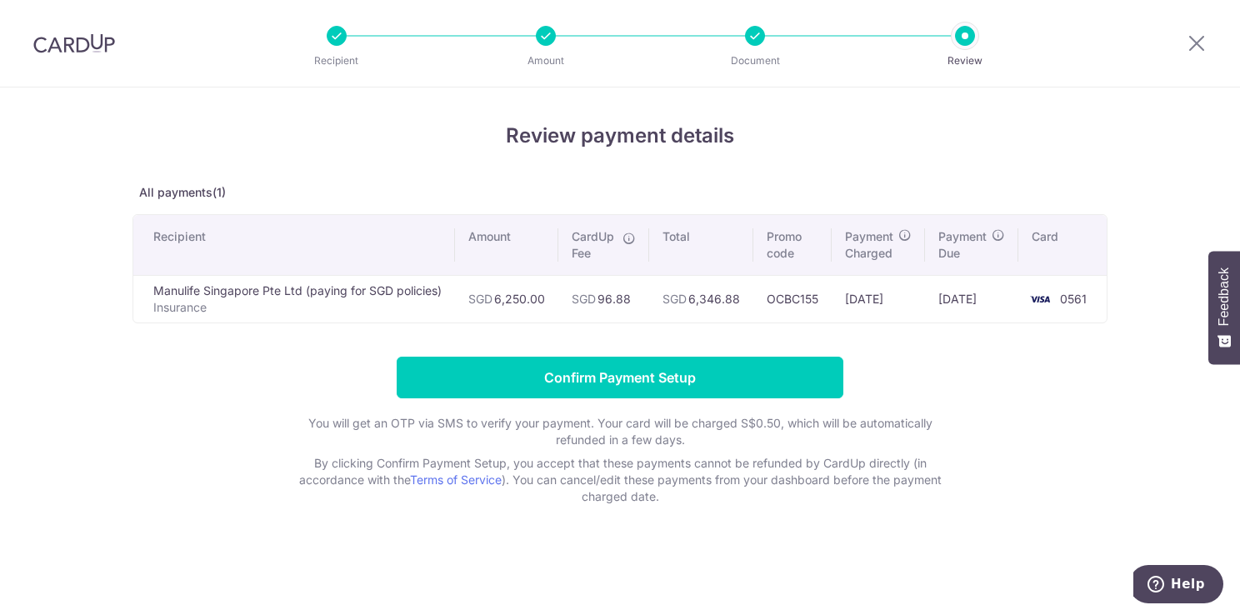
click at [631, 238] on icon at bounding box center [628, 238] width 13 height 13
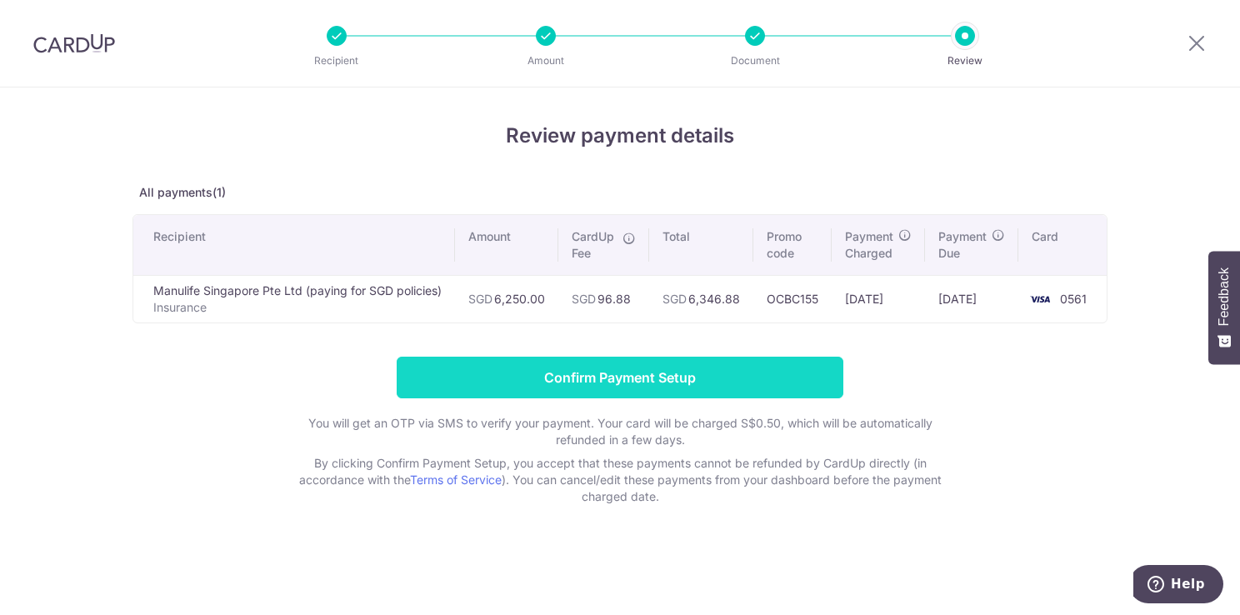
click at [637, 372] on input "Confirm Payment Setup" at bounding box center [620, 378] width 447 height 42
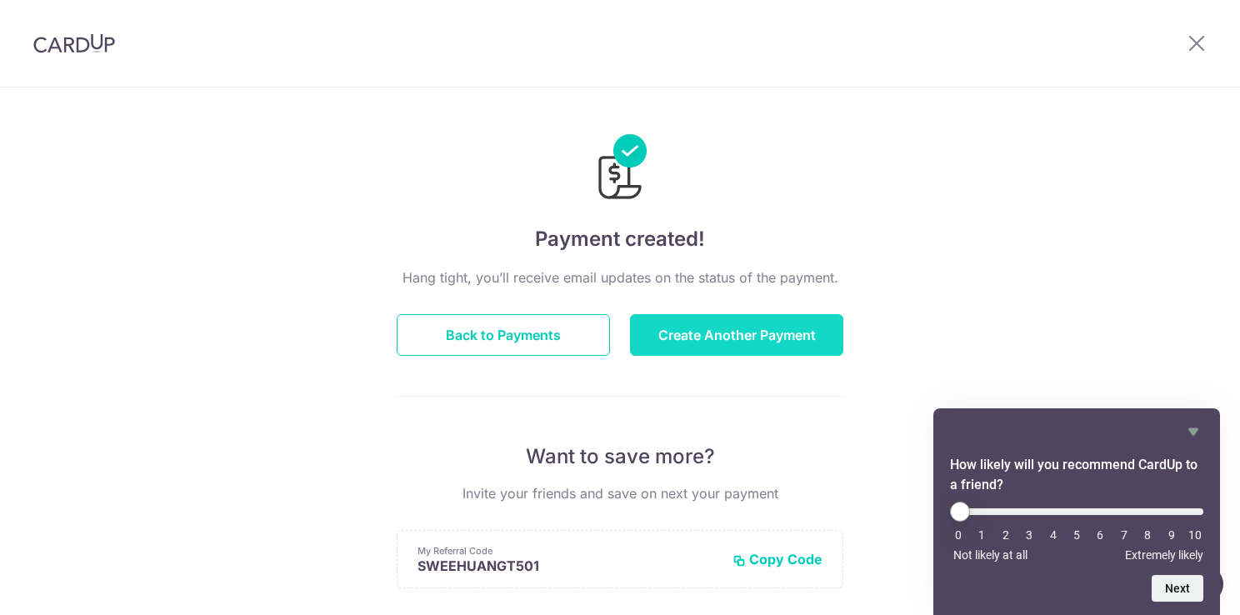
click at [730, 341] on button "Create Another Payment" at bounding box center [736, 335] width 213 height 42
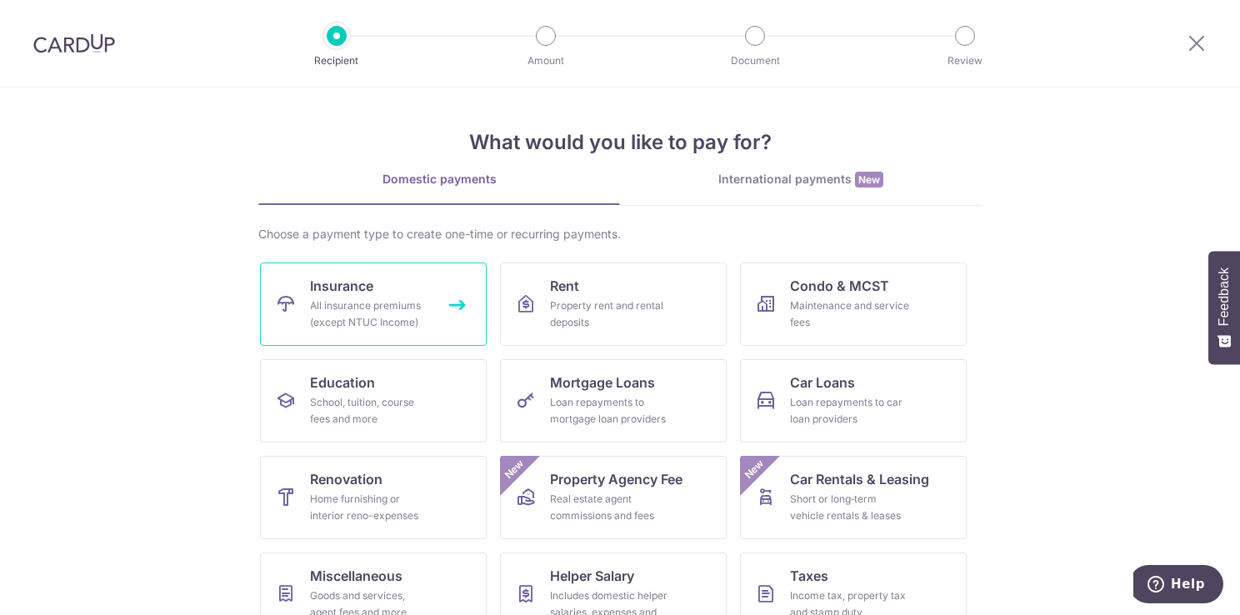
click at [344, 309] on div "All insurance premiums (except NTUC Income)" at bounding box center [370, 313] width 120 height 33
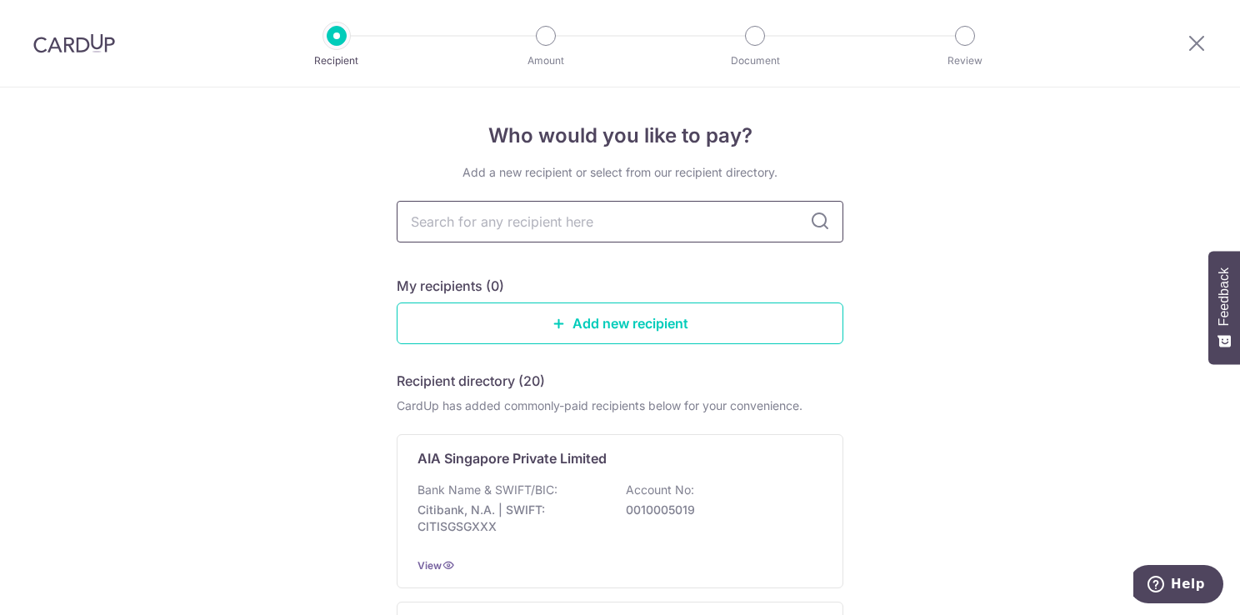
click at [577, 231] on input "text" at bounding box center [620, 222] width 447 height 42
type input "Manua"
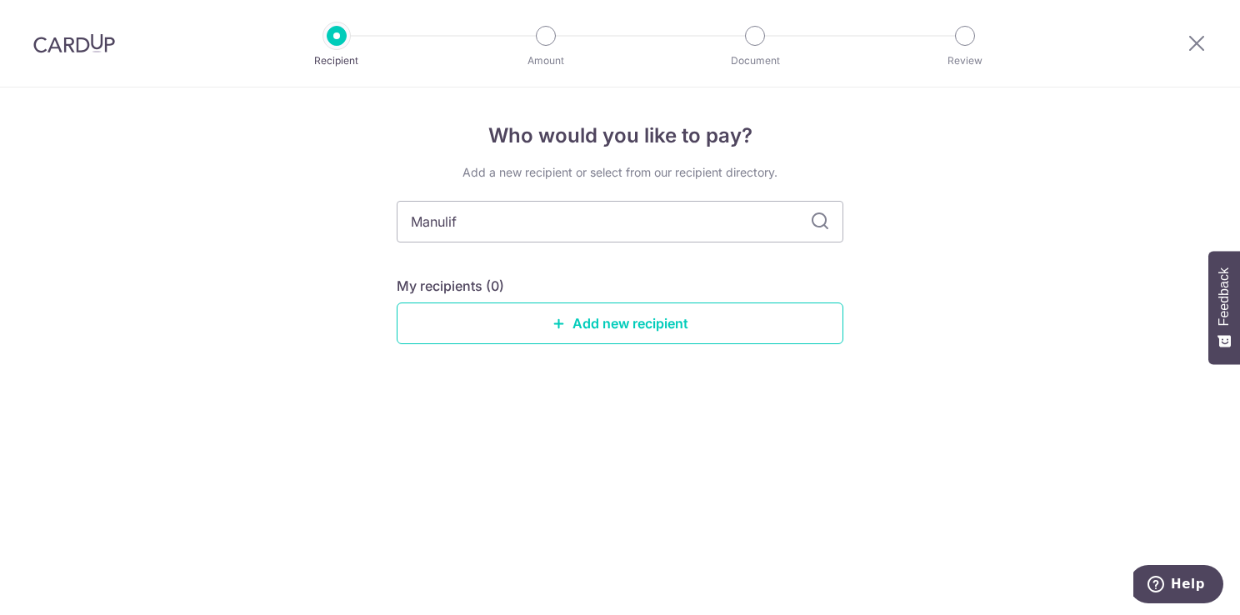
type input "Manulife"
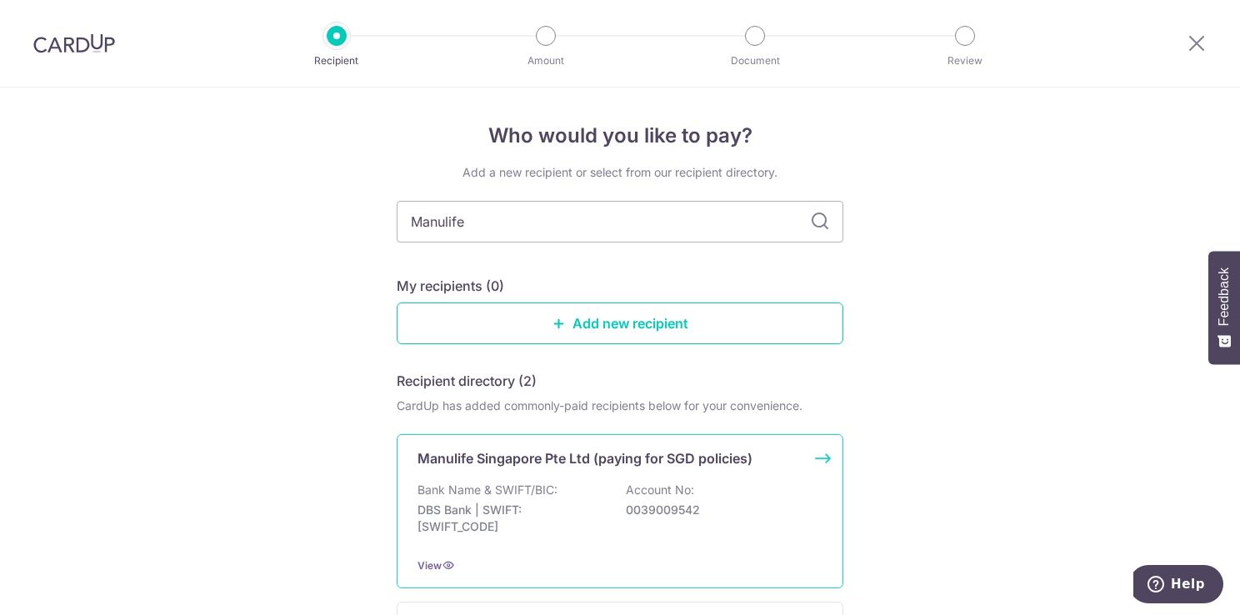
click at [537, 502] on p "DBS Bank | SWIFT: DBSSSGSGXXX" at bounding box center [510, 518] width 187 height 33
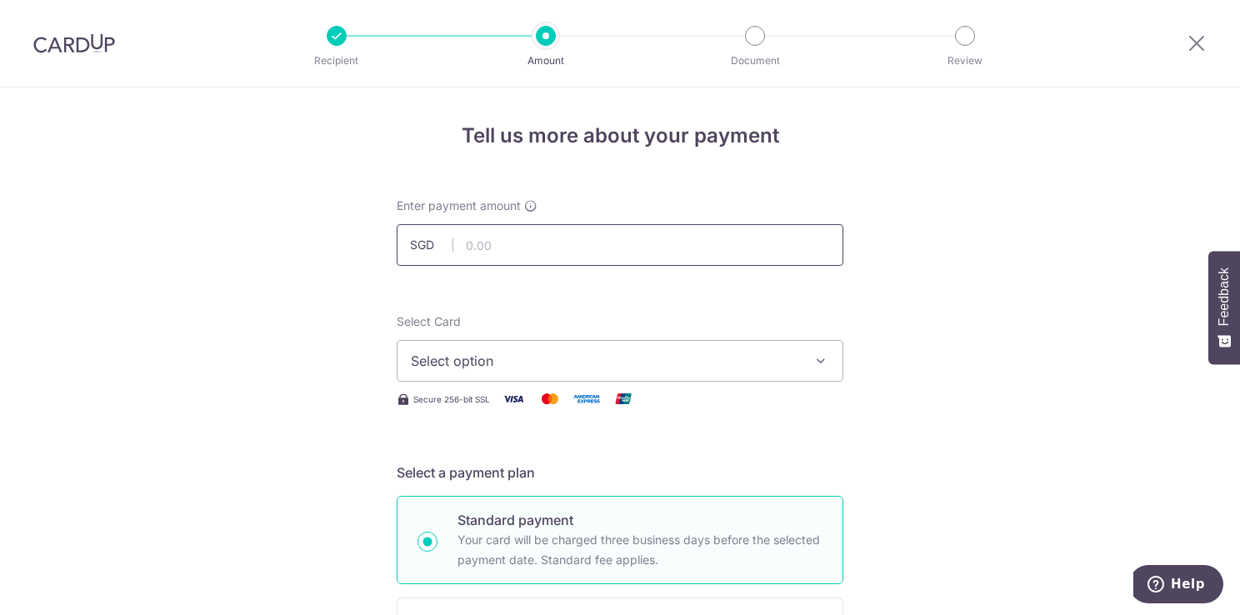
click at [496, 255] on input "text" at bounding box center [620, 245] width 447 height 42
type input "6,250.00"
click at [517, 367] on span "Select option" at bounding box center [605, 361] width 388 height 20
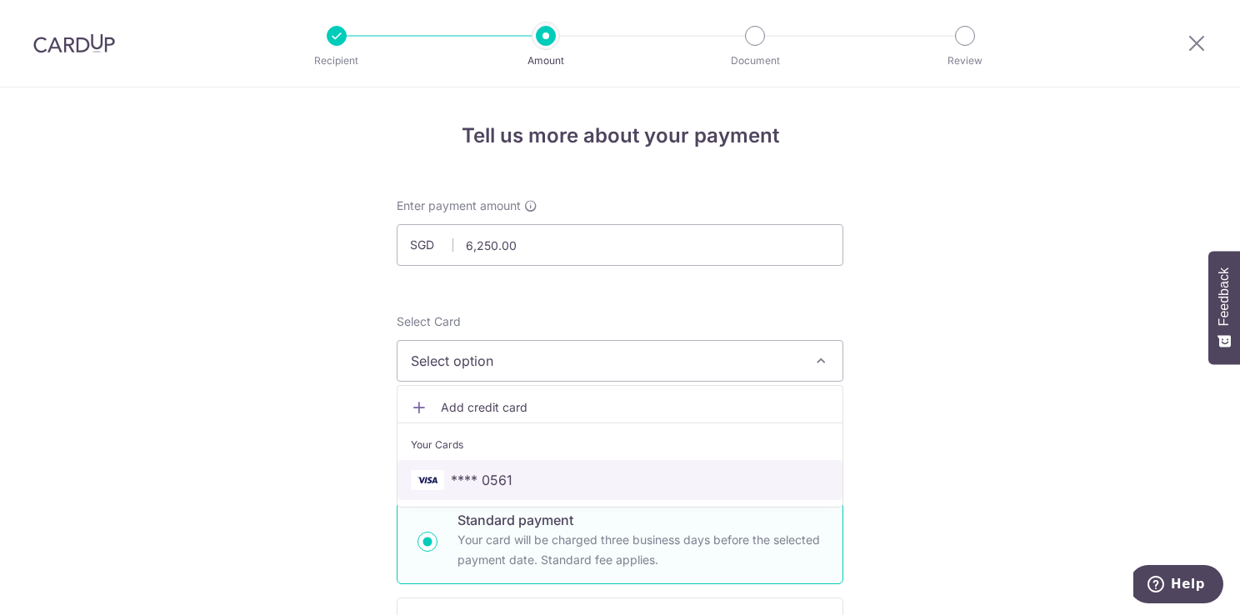
click at [500, 475] on span "**** 0561" at bounding box center [482, 480] width 62 height 20
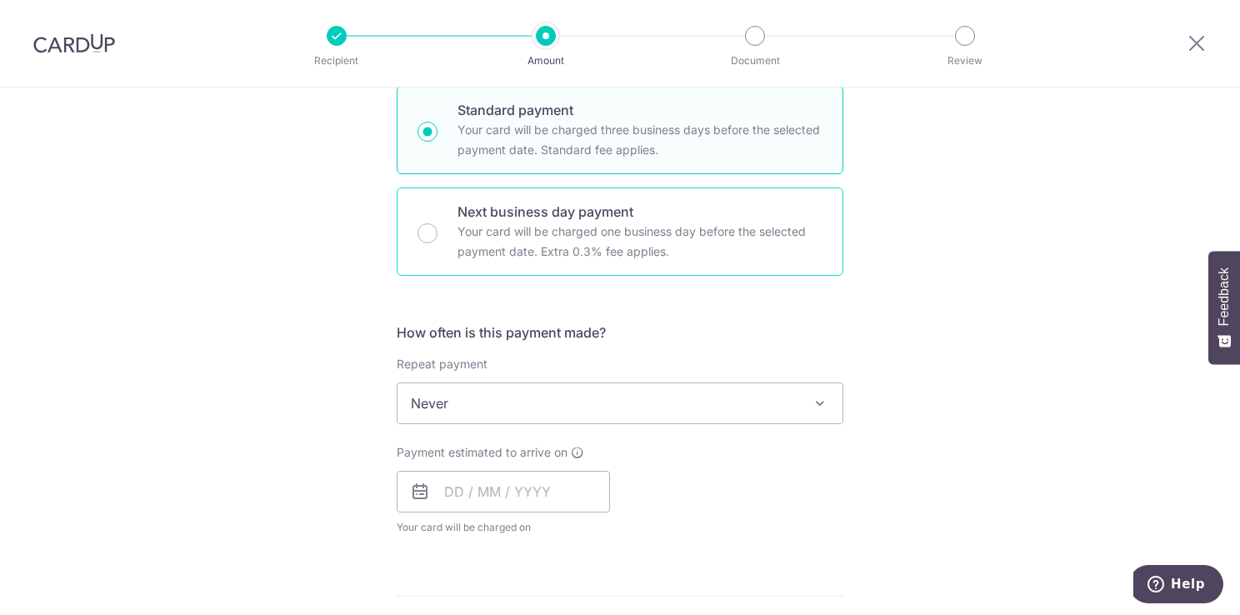
scroll to position [417, 0]
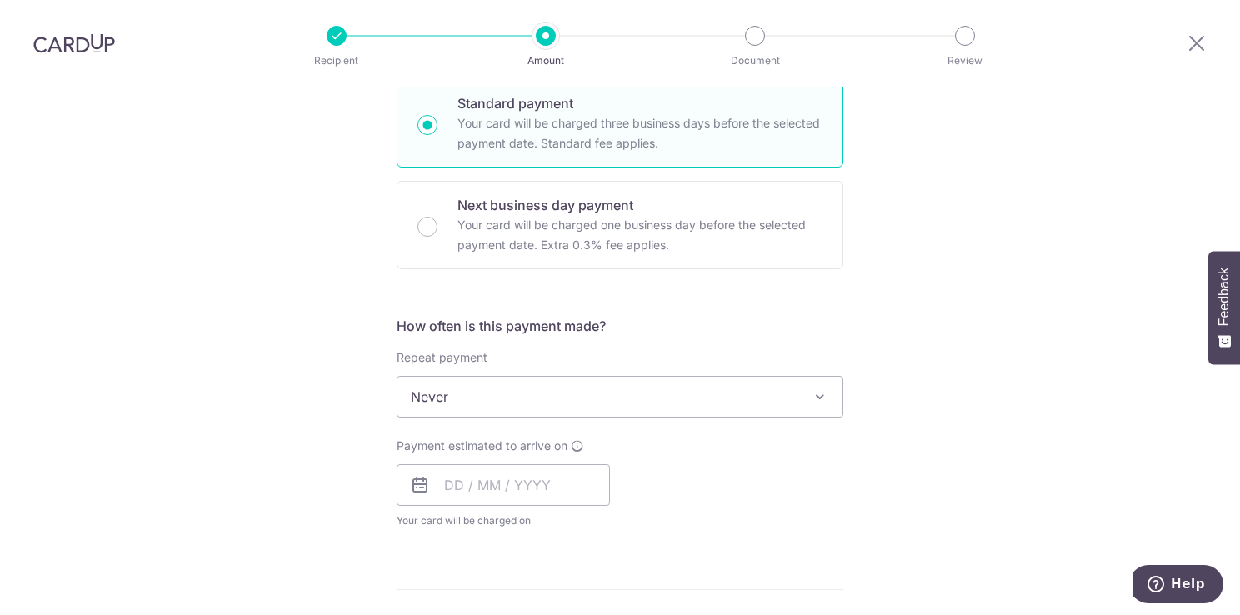
click at [782, 397] on span "Never" at bounding box center [619, 397] width 445 height 40
click at [947, 365] on div "Tell us more about your payment Enter payment amount SGD 6,250.00 6250.00 Selec…" at bounding box center [620, 424] width 1240 height 1507
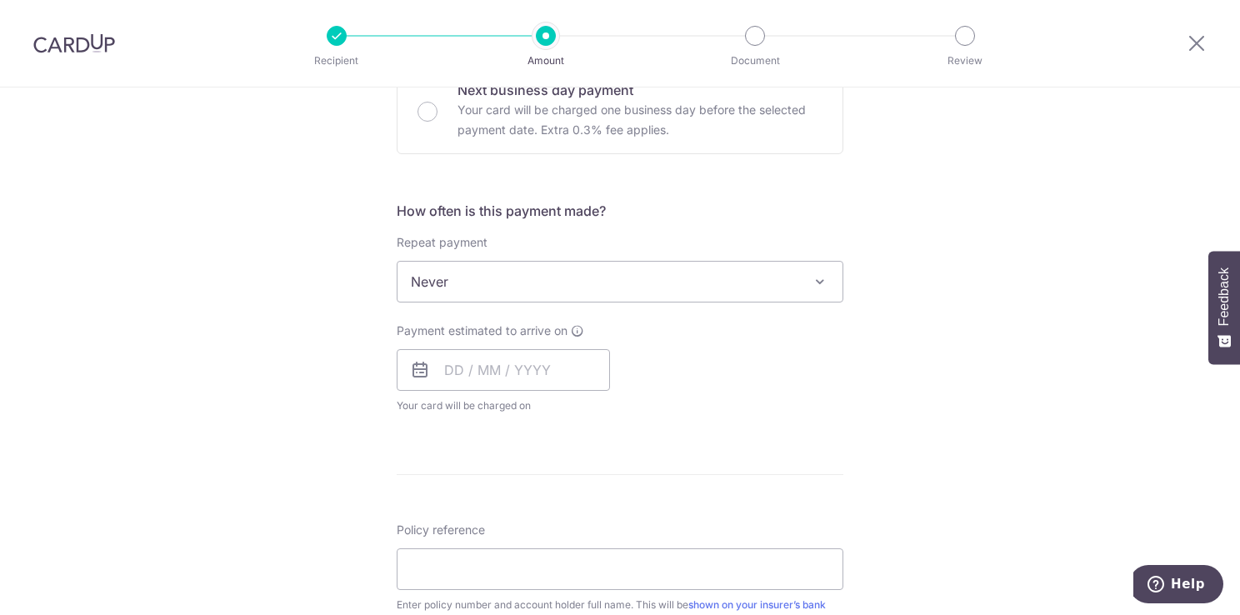
scroll to position [583, 0]
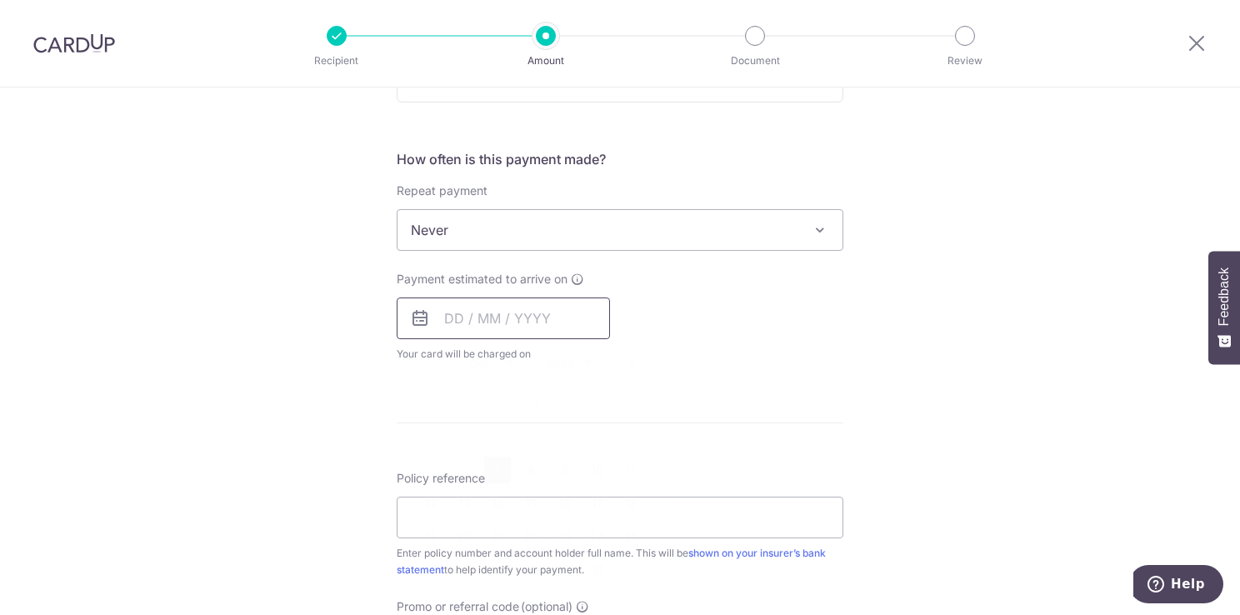
click at [567, 327] on input "text" at bounding box center [503, 318] width 213 height 42
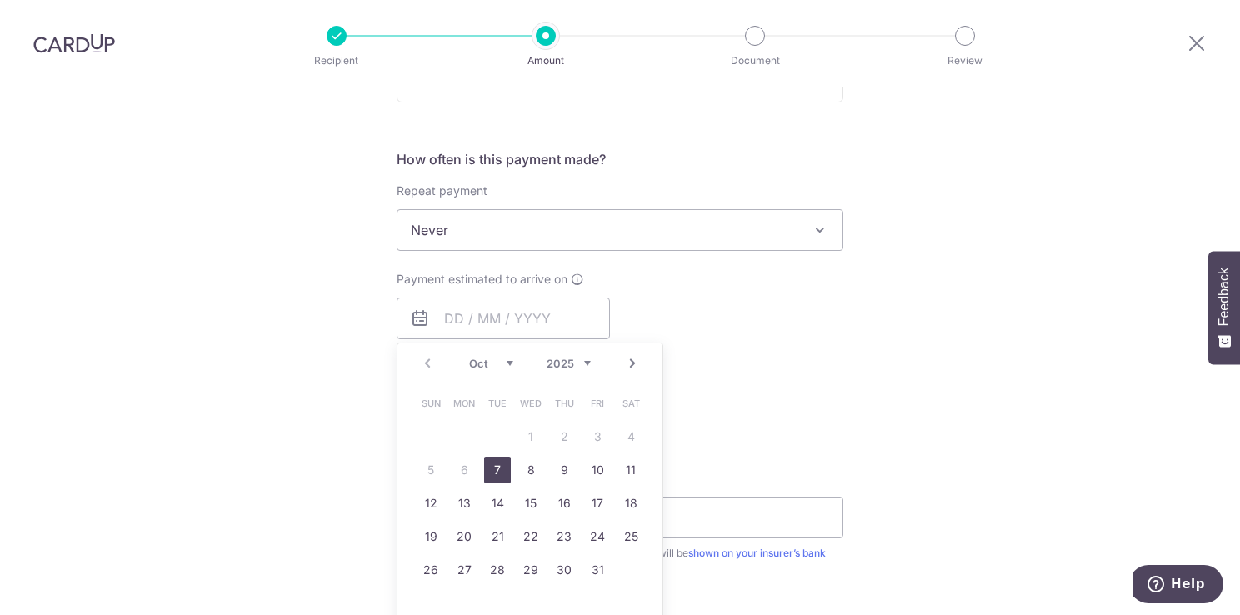
click at [487, 470] on link "7" at bounding box center [497, 470] width 27 height 27
type input "[DATE]"
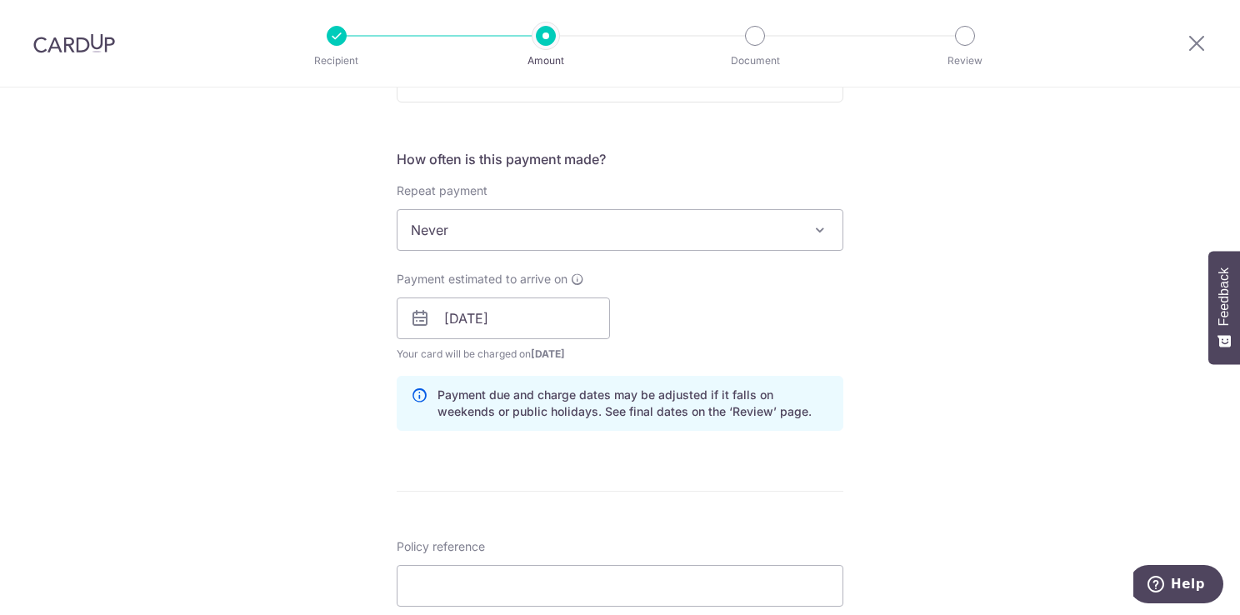
click at [947, 333] on div "Tell us more about your payment Enter payment amount SGD 6,250.00 6250.00 Selec…" at bounding box center [620, 292] width 1240 height 1576
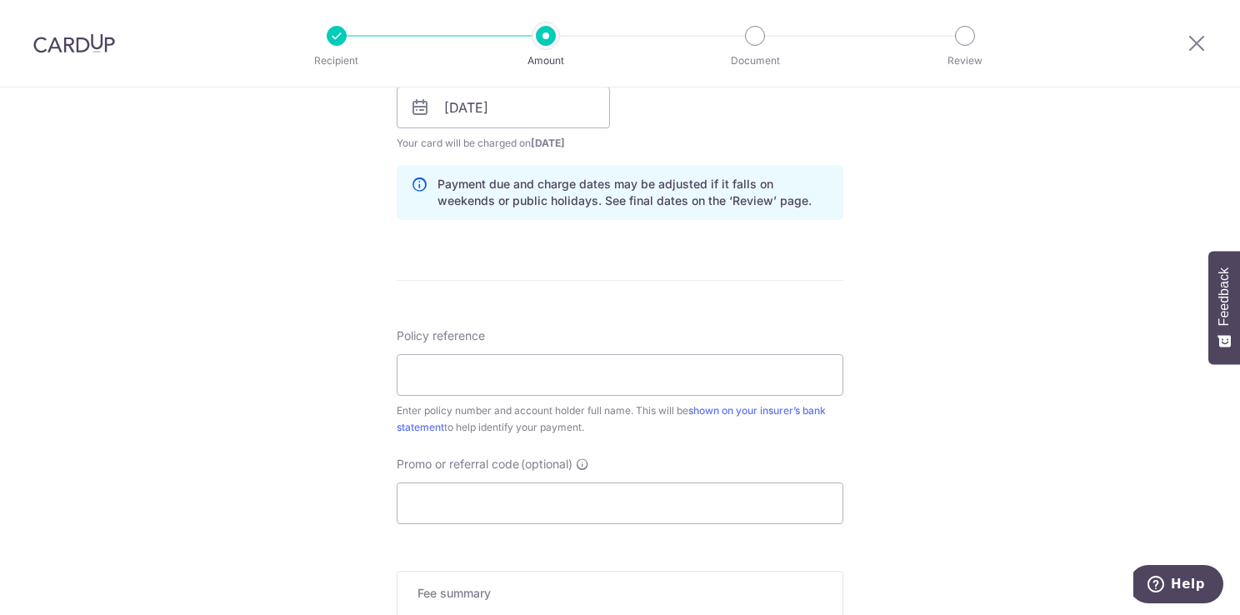
scroll to position [833, 0]
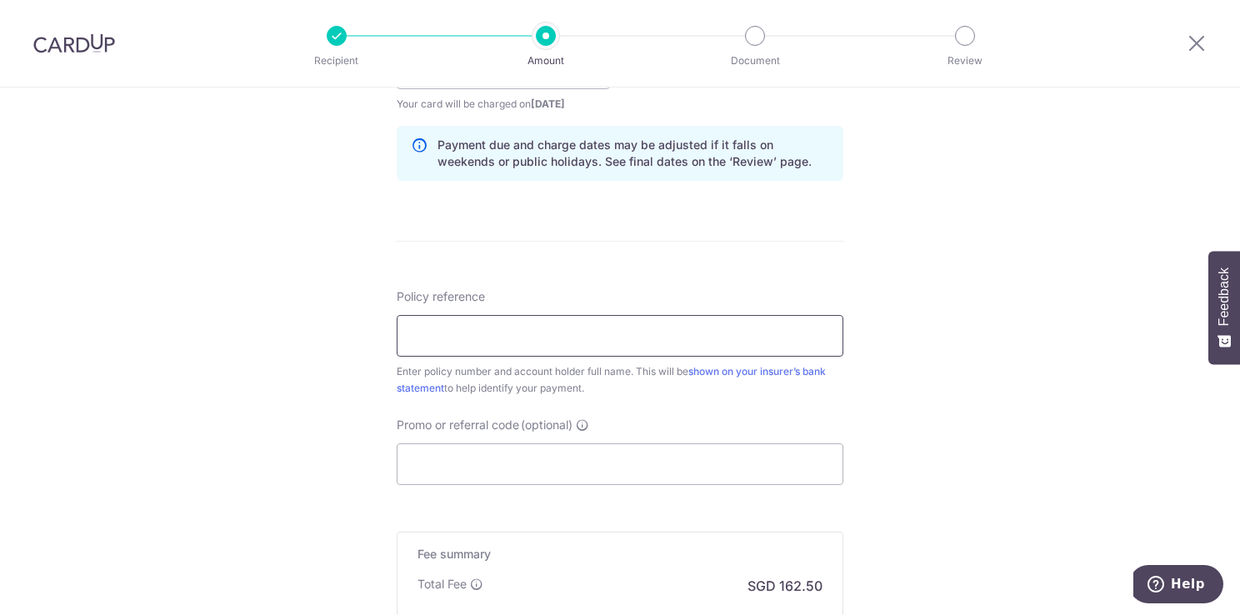
click at [687, 337] on input "Policy reference" at bounding box center [620, 336] width 447 height 42
click at [568, 335] on input "Policy reference" at bounding box center [620, 336] width 447 height 42
paste input "2451862167"
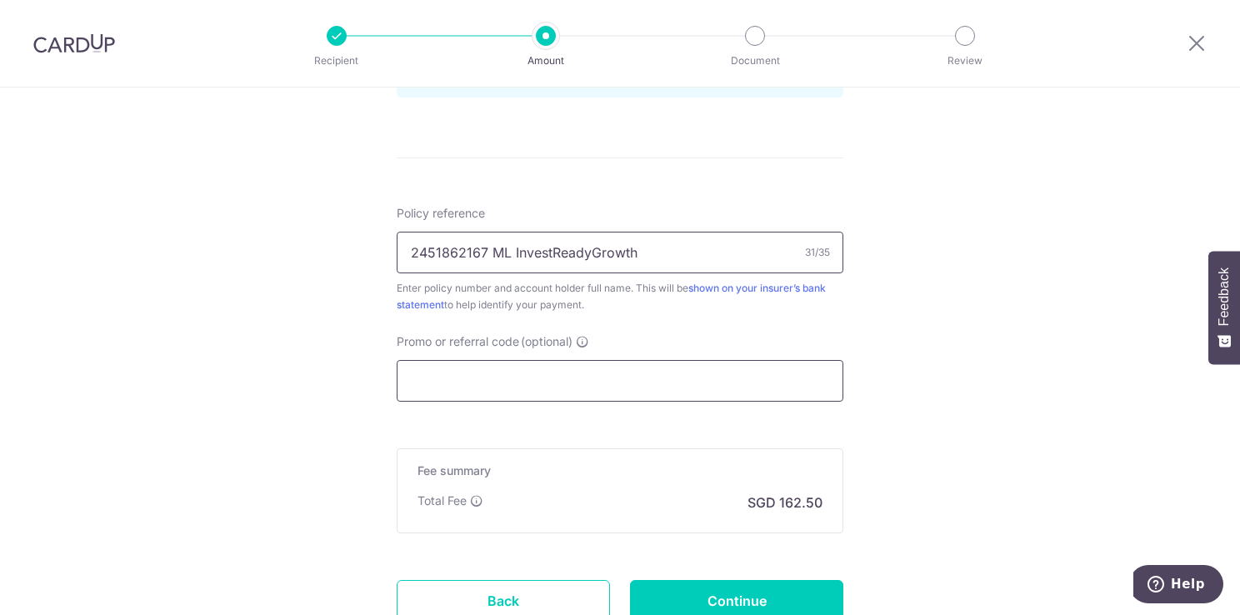
type input "2451862167 ML InvestReadyGrowth"
click at [558, 382] on input "Promo or referral code (optional)" at bounding box center [620, 381] width 447 height 42
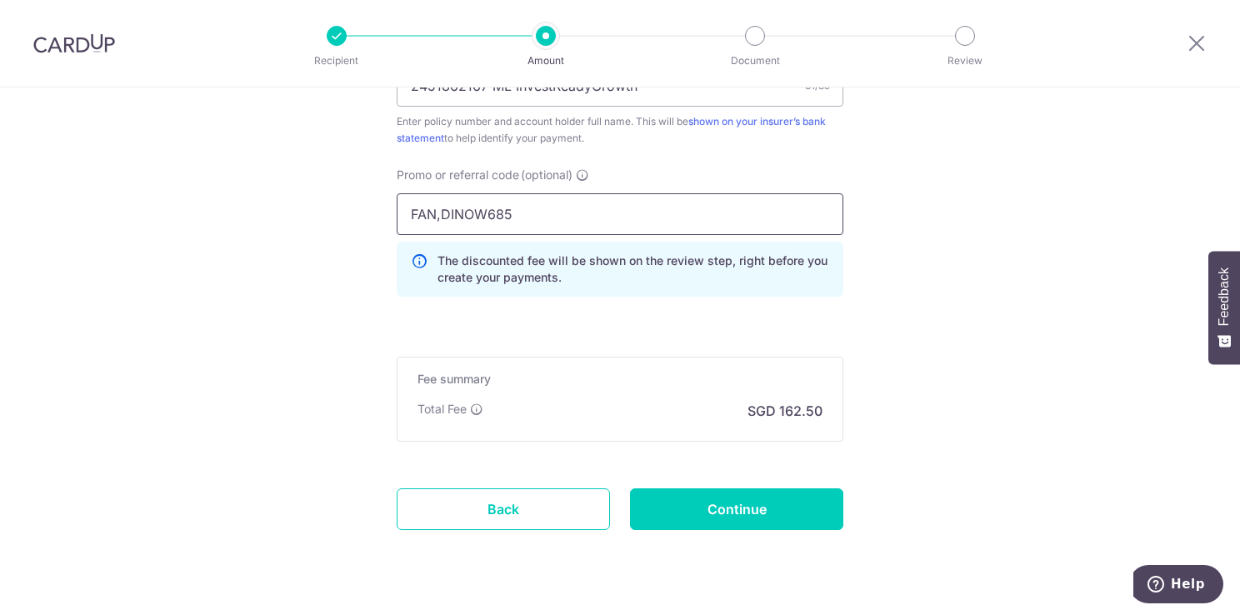
scroll to position [1120, 0]
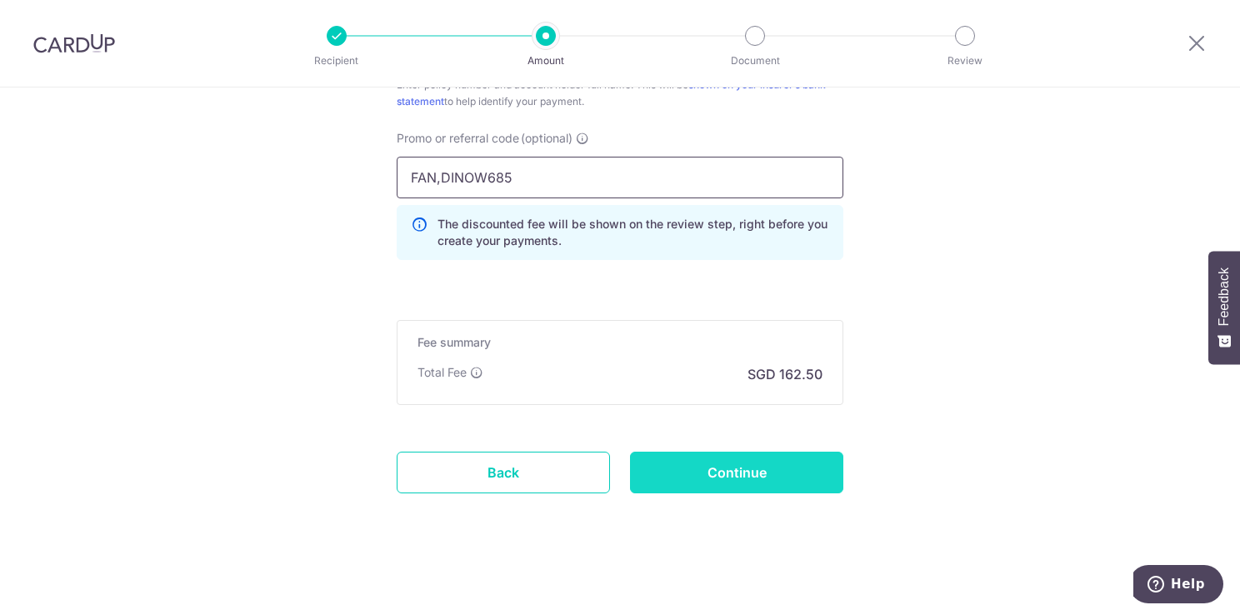
type input "FAN,DINOW685"
click at [702, 462] on input "Continue" at bounding box center [736, 473] width 213 height 42
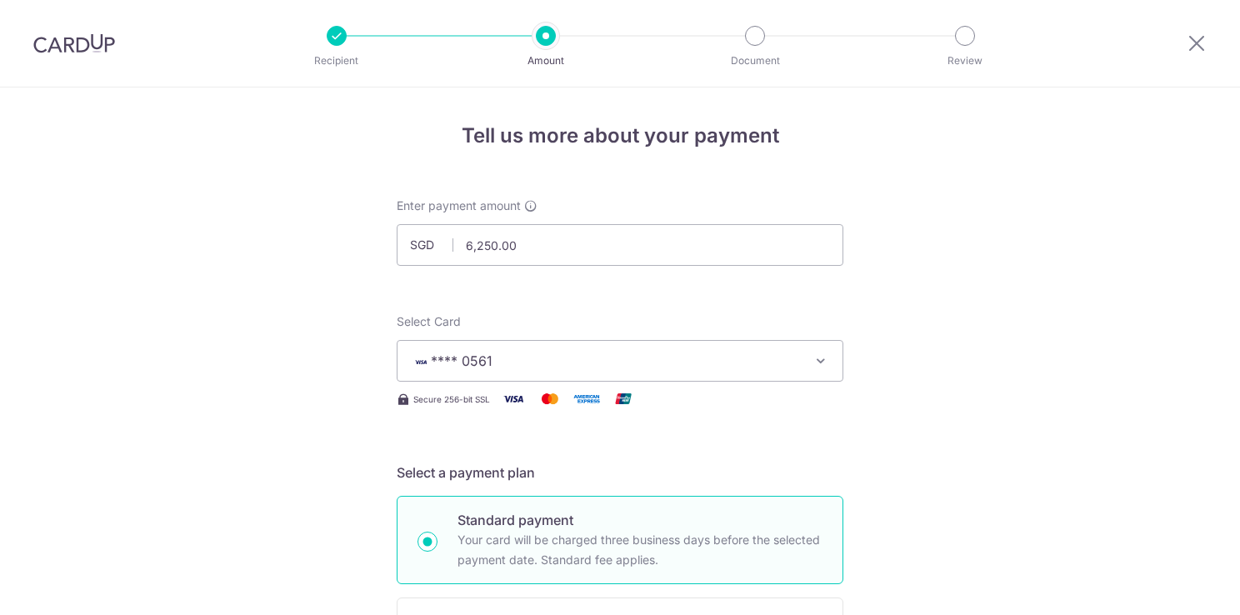
scroll to position [1143, 0]
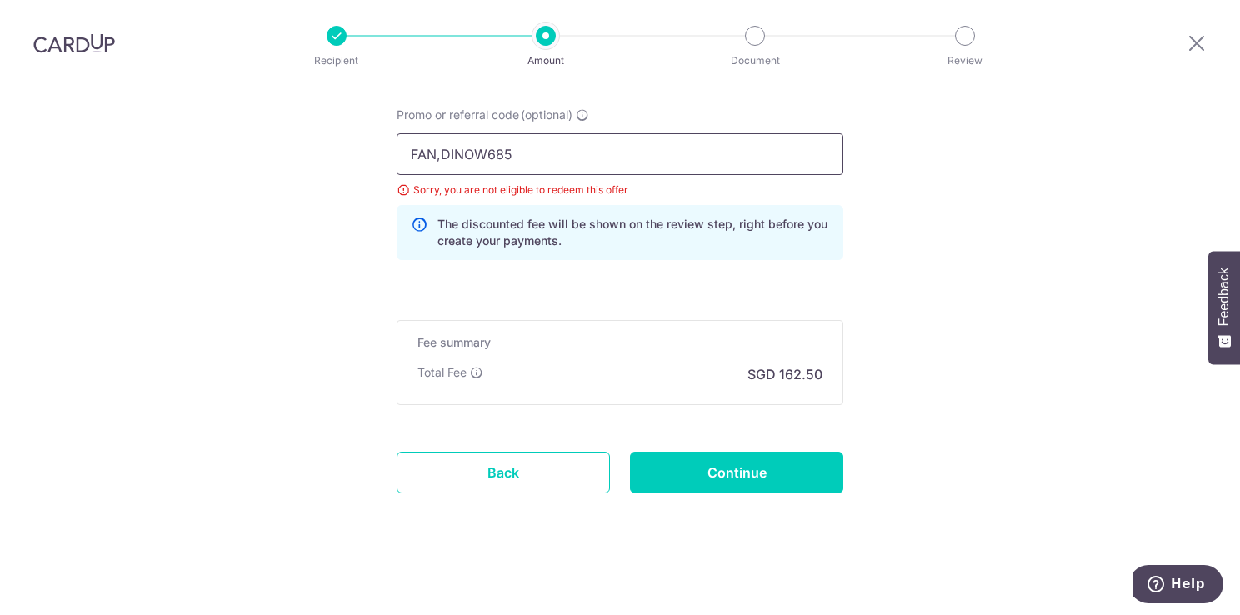
drag, startPoint x: 549, startPoint y: 142, endPoint x: 371, endPoint y: 160, distance: 179.2
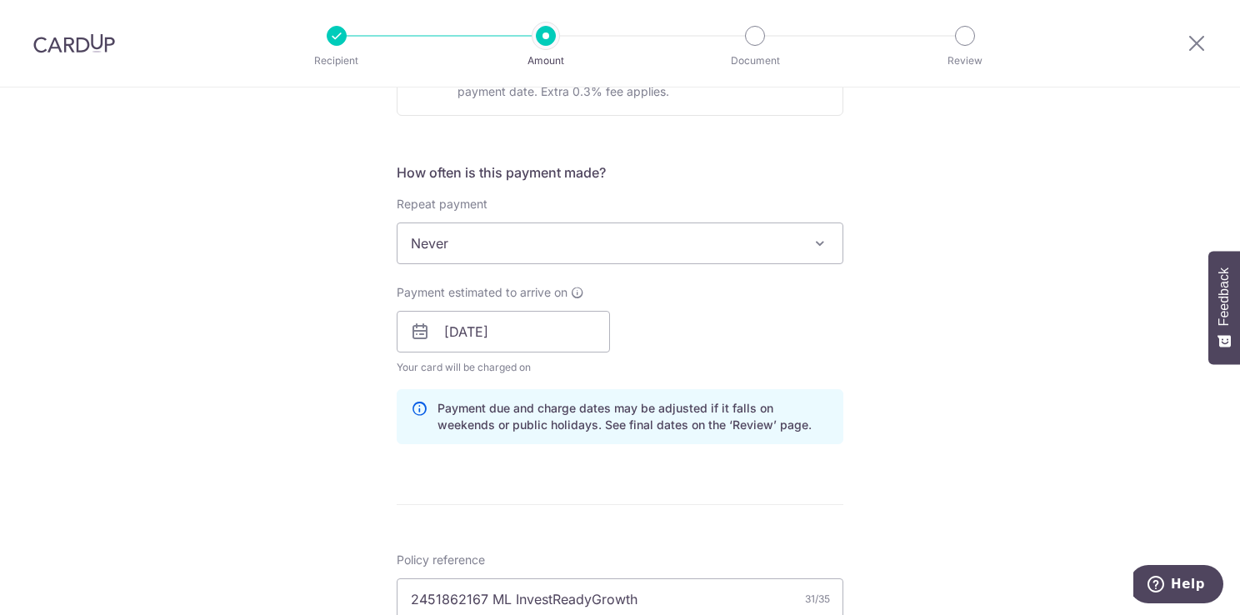
scroll to position [569, 0]
click at [812, 239] on span at bounding box center [820, 244] width 20 height 20
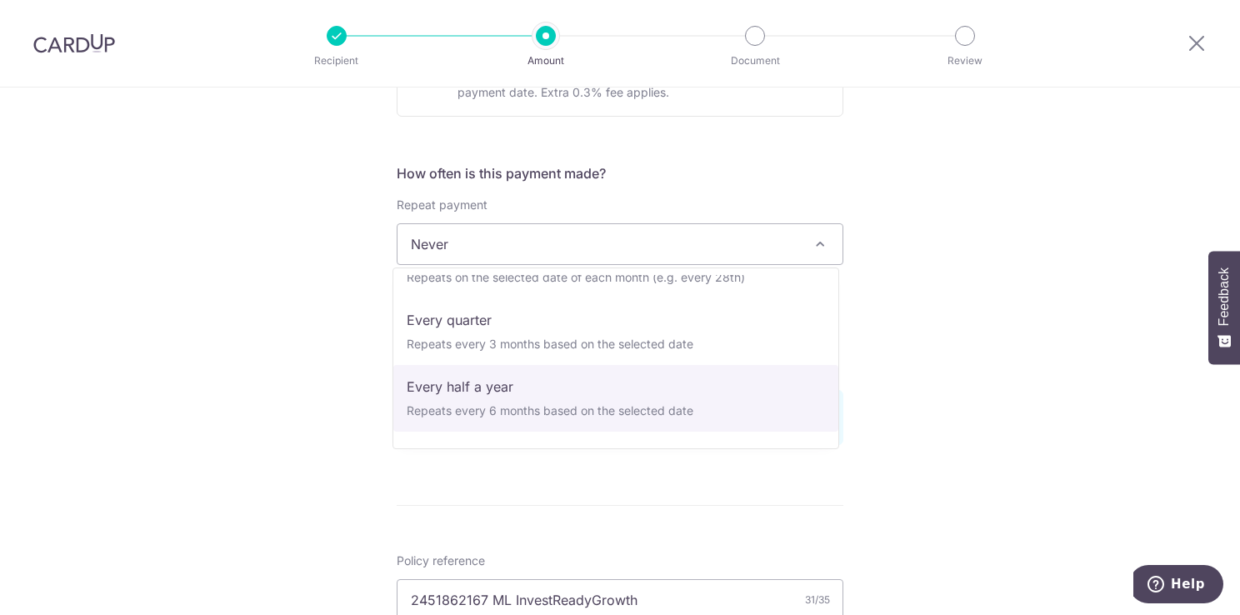
scroll to position [150, 0]
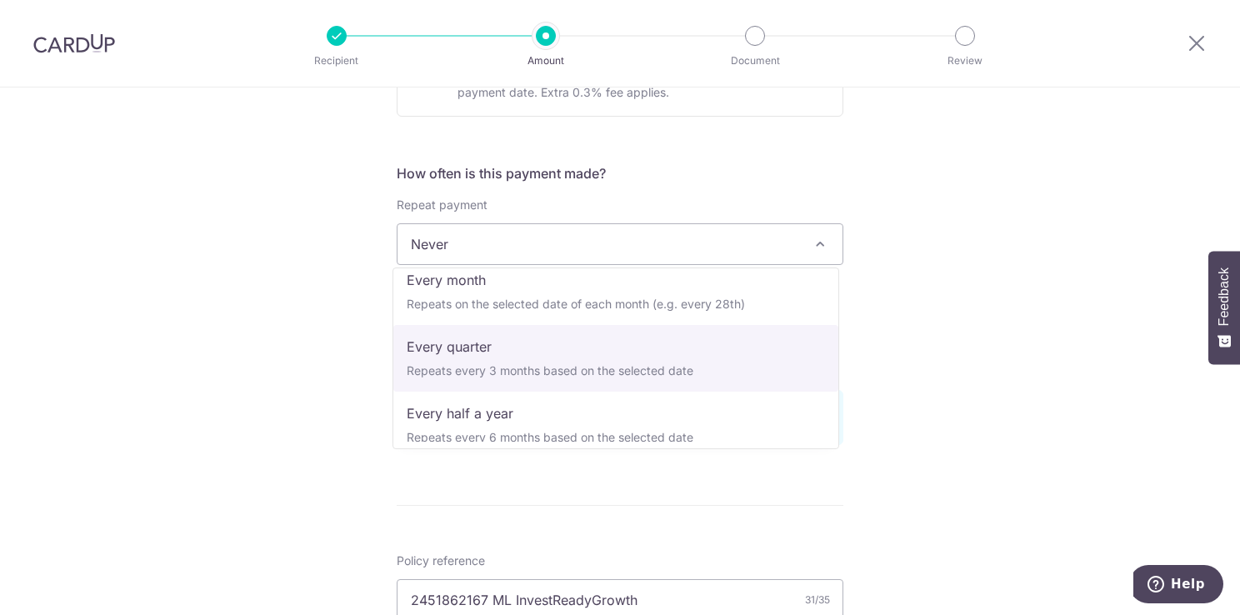
select select "4"
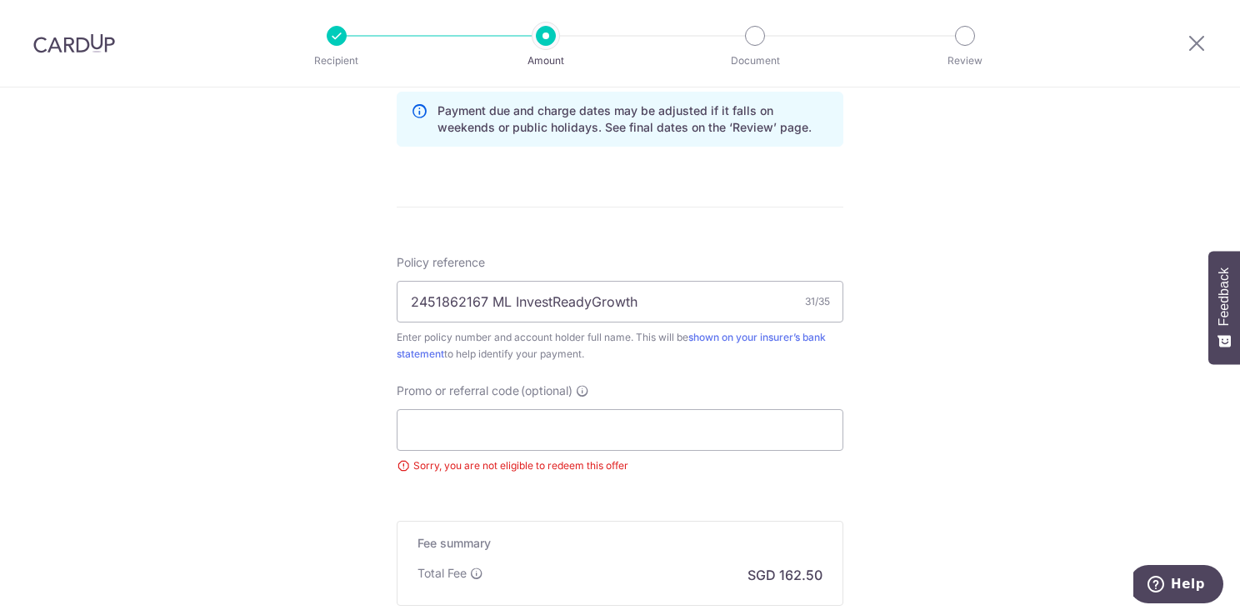
scroll to position [902, 0]
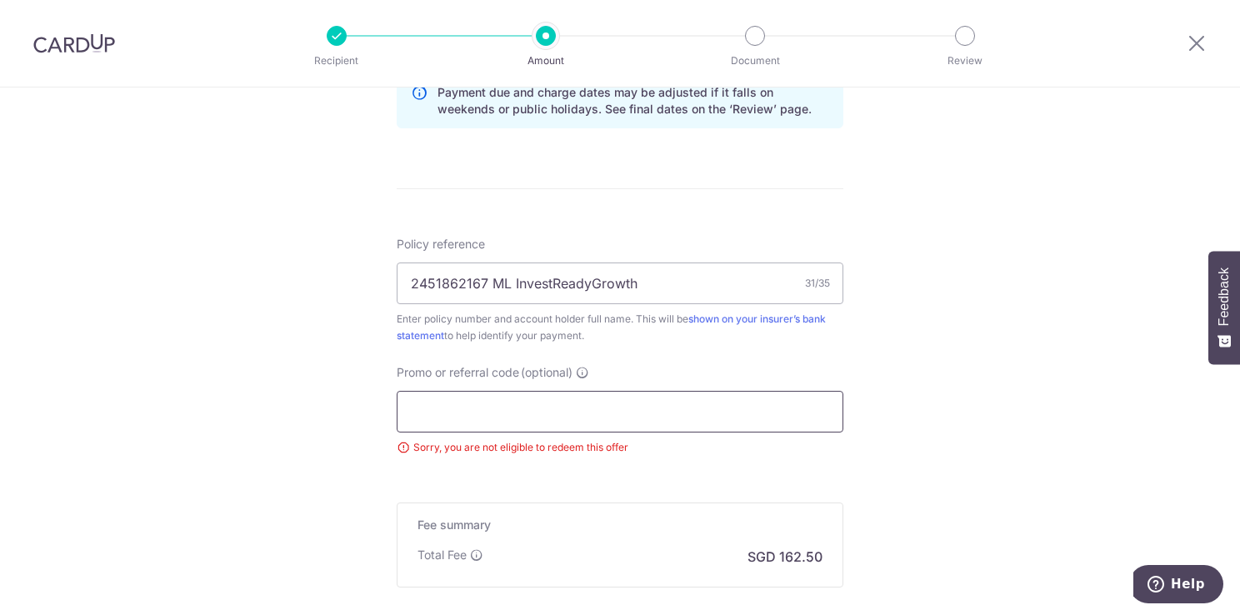
click at [532, 416] on input "Promo or referral code (optional)" at bounding box center [620, 412] width 447 height 42
paste input "OCBC18"
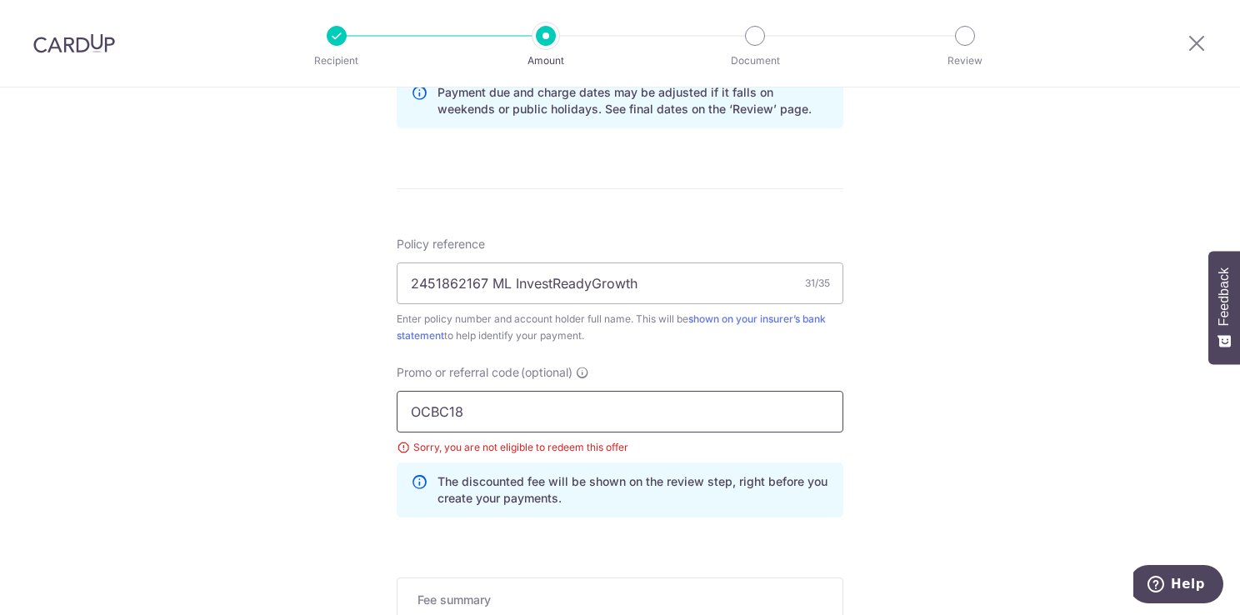
type input "OCBC18"
click at [611, 188] on hr at bounding box center [620, 188] width 447 height 1
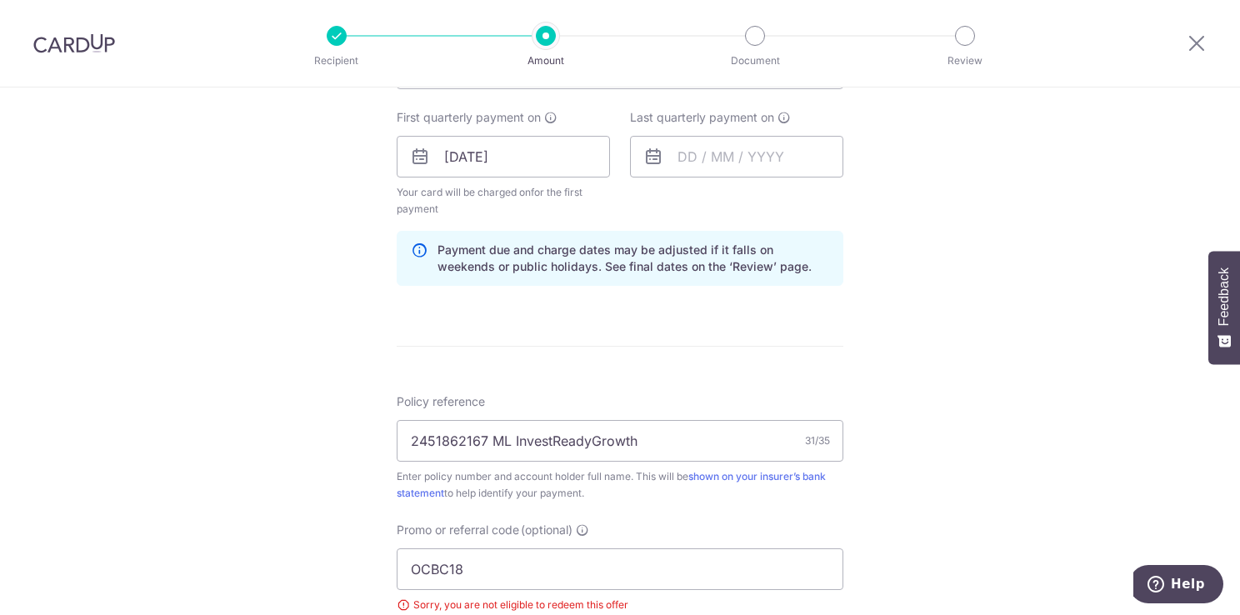
scroll to position [736, 0]
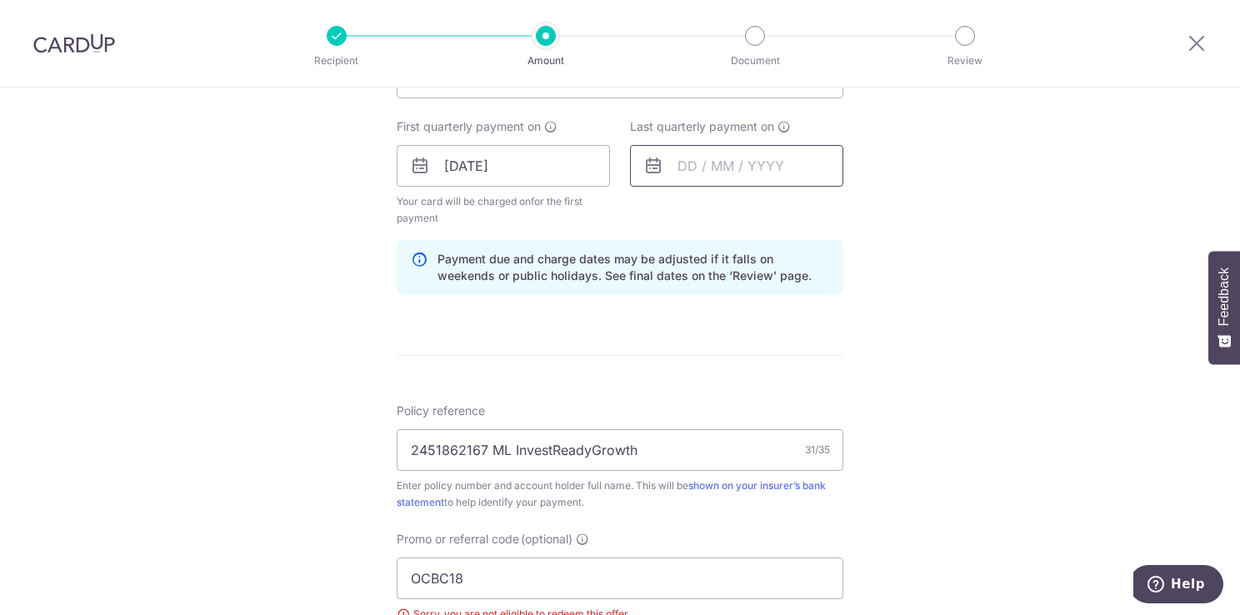
click at [690, 167] on input "text" at bounding box center [736, 166] width 213 height 42
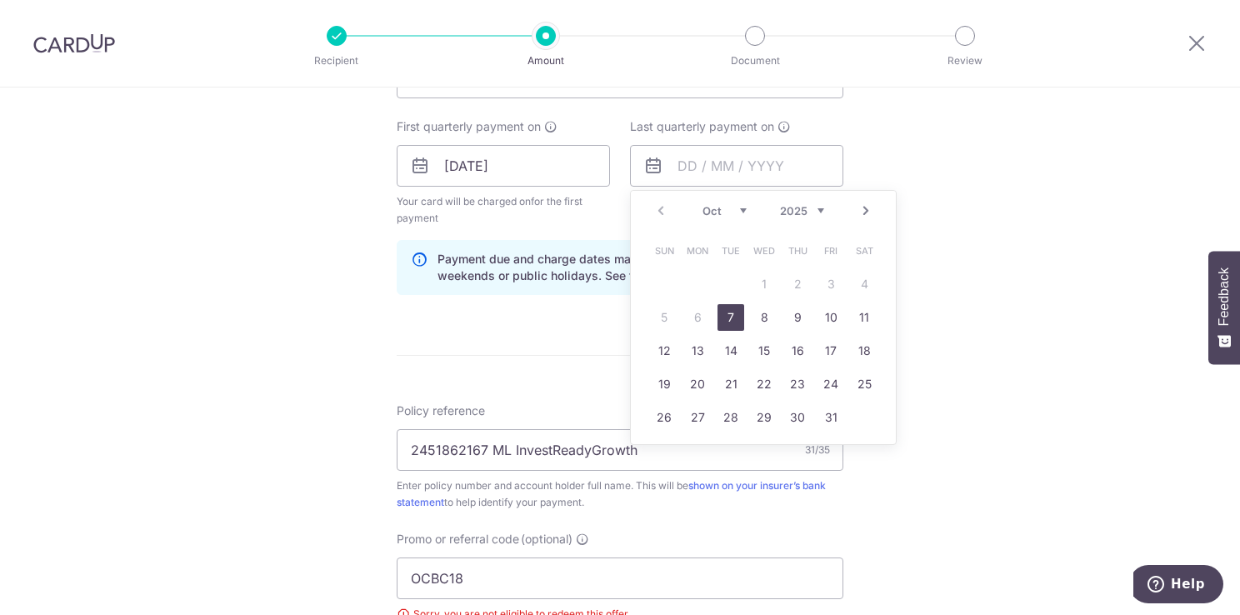
click at [739, 208] on select "Oct Nov Dec" at bounding box center [724, 210] width 44 height 13
click at [817, 208] on select "2025 2026 2027 2028 2029 2030 2031 2032 2033 2034 2035" at bounding box center [802, 210] width 44 height 13
click at [735, 208] on select "Jan Feb Mar Apr May Jun [DATE] Aug Sep Oct Nov Dec" at bounding box center [724, 210] width 44 height 13
click at [758, 316] on link "7" at bounding box center [764, 317] width 27 height 27
type input "[DATE]"
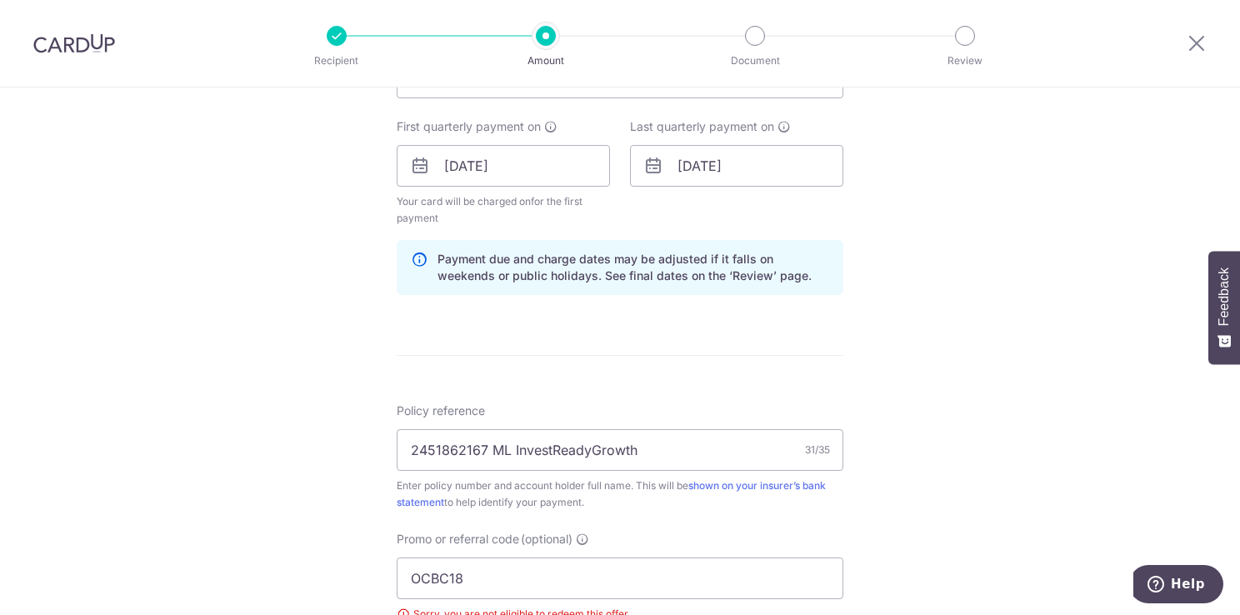
click at [747, 332] on form "Enter payment amount SGD 6,250.00 6250.00 Select Card **** 0561 Add credit card…" at bounding box center [620, 213] width 447 height 1502
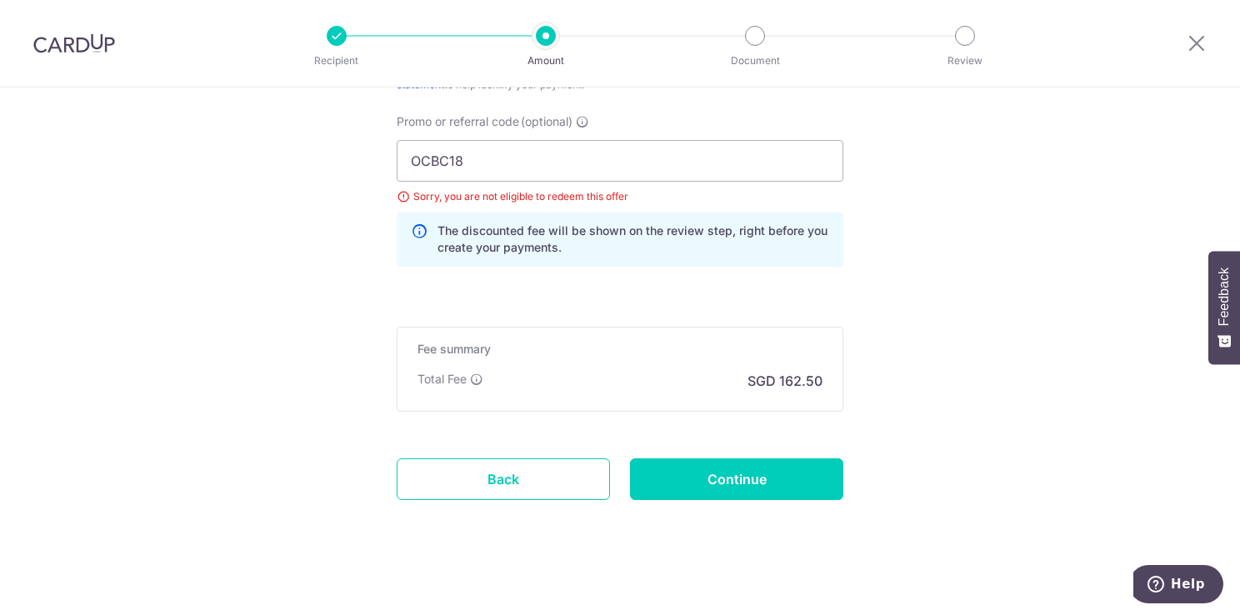
scroll to position [1160, 0]
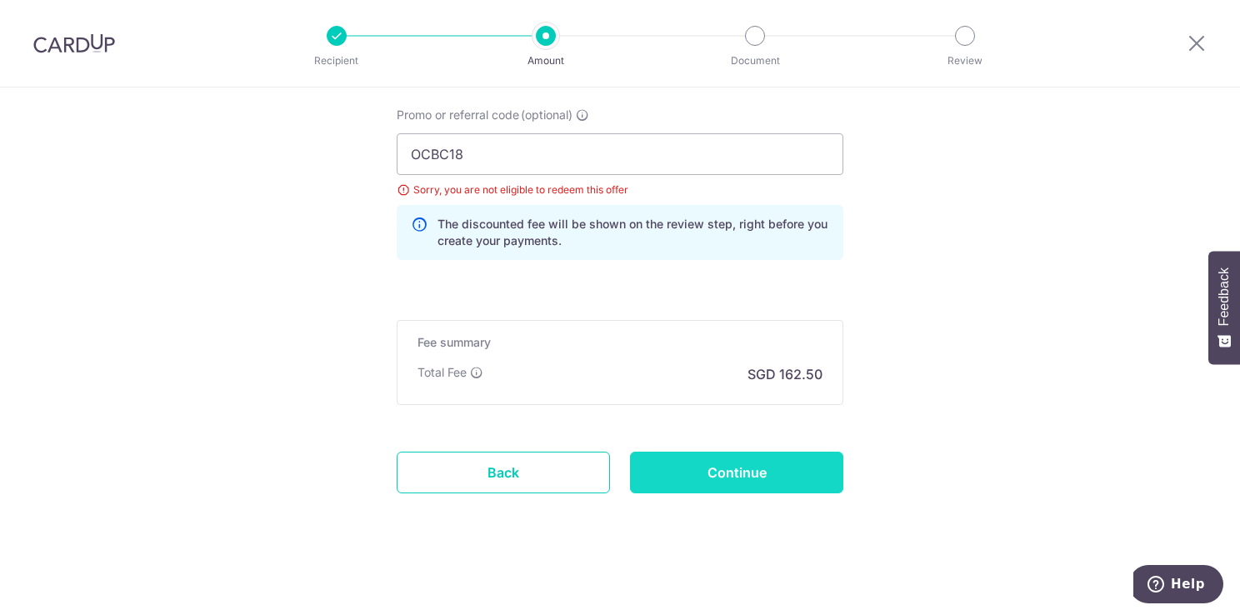
click at [734, 469] on input "Continue" at bounding box center [736, 473] width 213 height 42
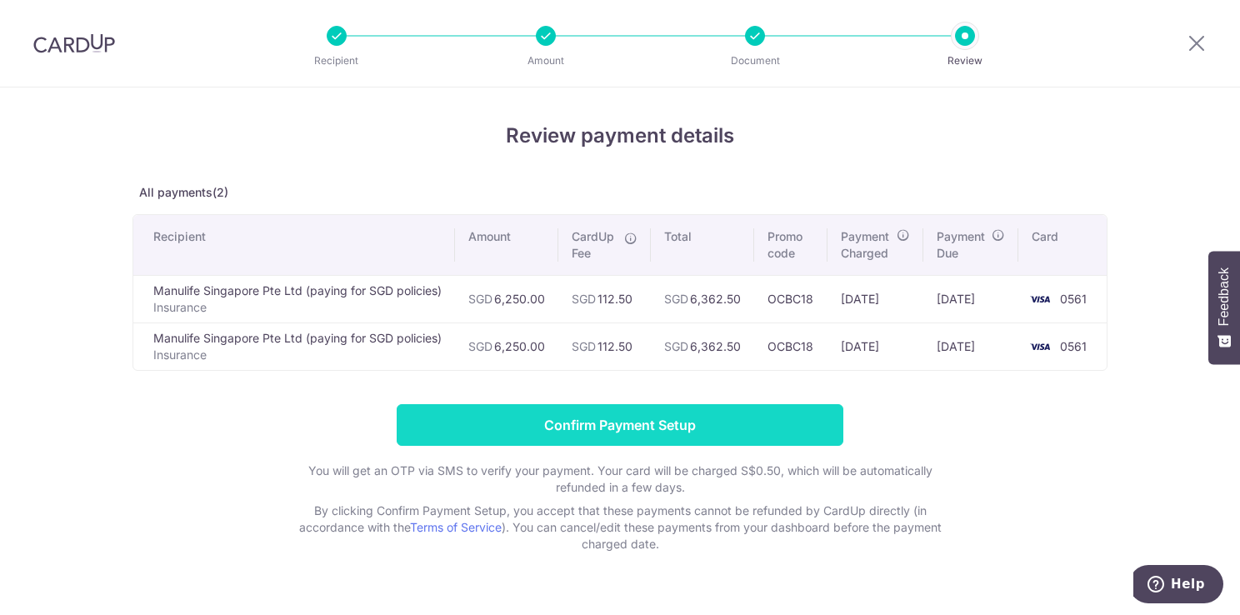
click at [654, 424] on input "Confirm Payment Setup" at bounding box center [620, 425] width 447 height 42
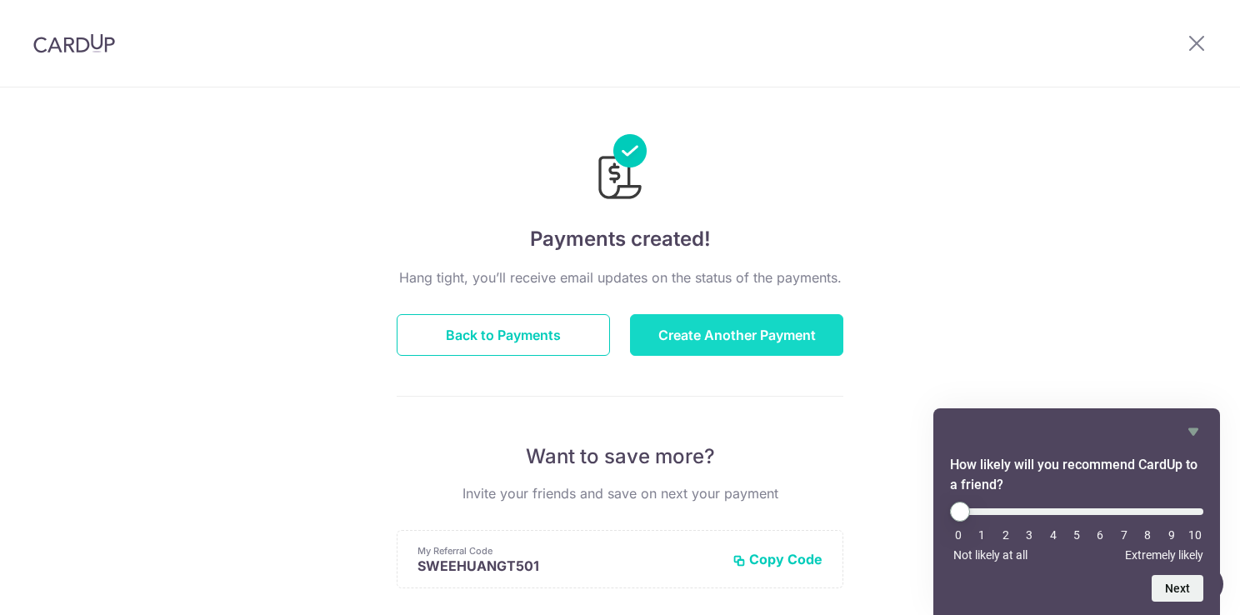
click at [791, 332] on button "Create Another Payment" at bounding box center [736, 335] width 213 height 42
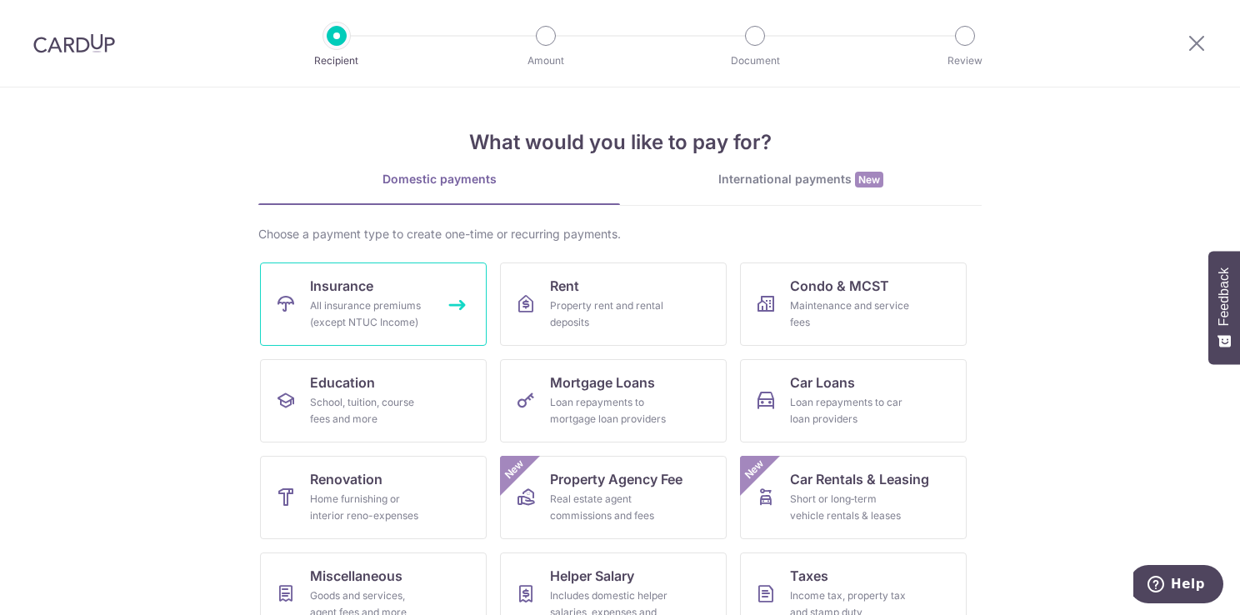
click at [354, 312] on div "All insurance premiums (except NTUC Income)" at bounding box center [370, 313] width 120 height 33
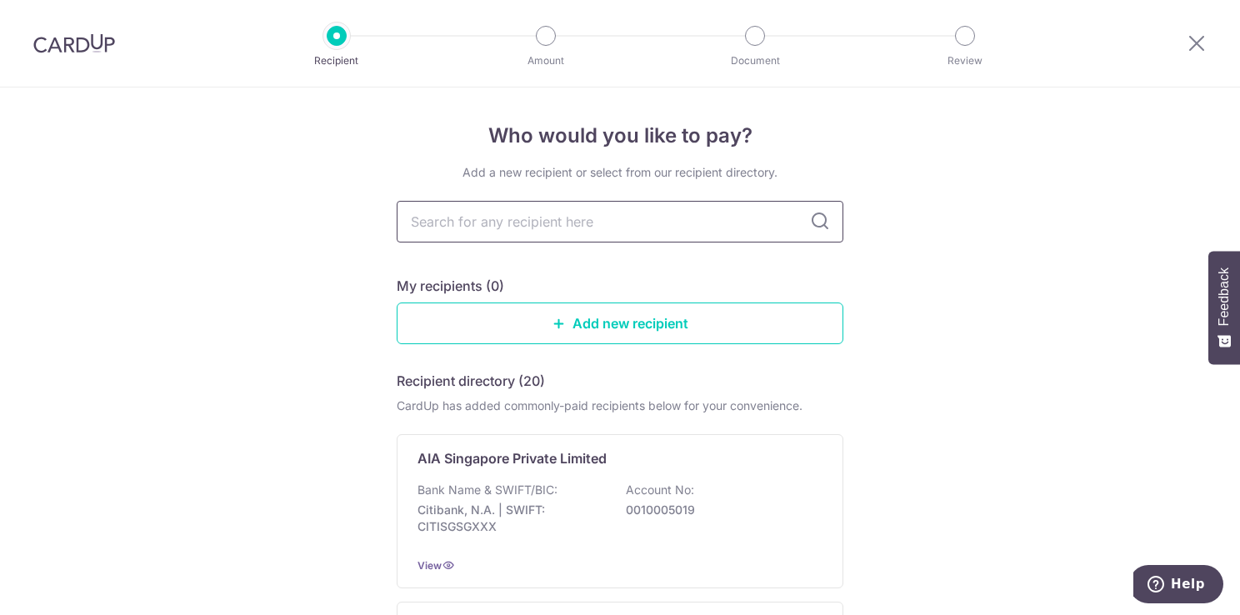
click at [552, 233] on input "text" at bounding box center [620, 222] width 447 height 42
type input "Manu"
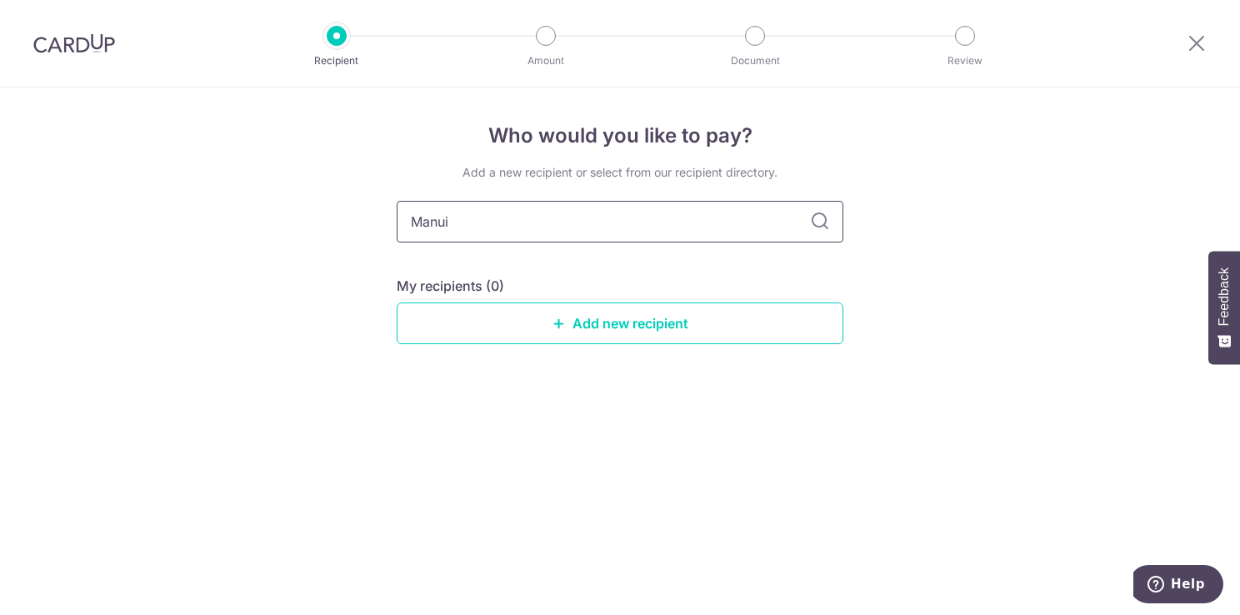
type input "Manu"
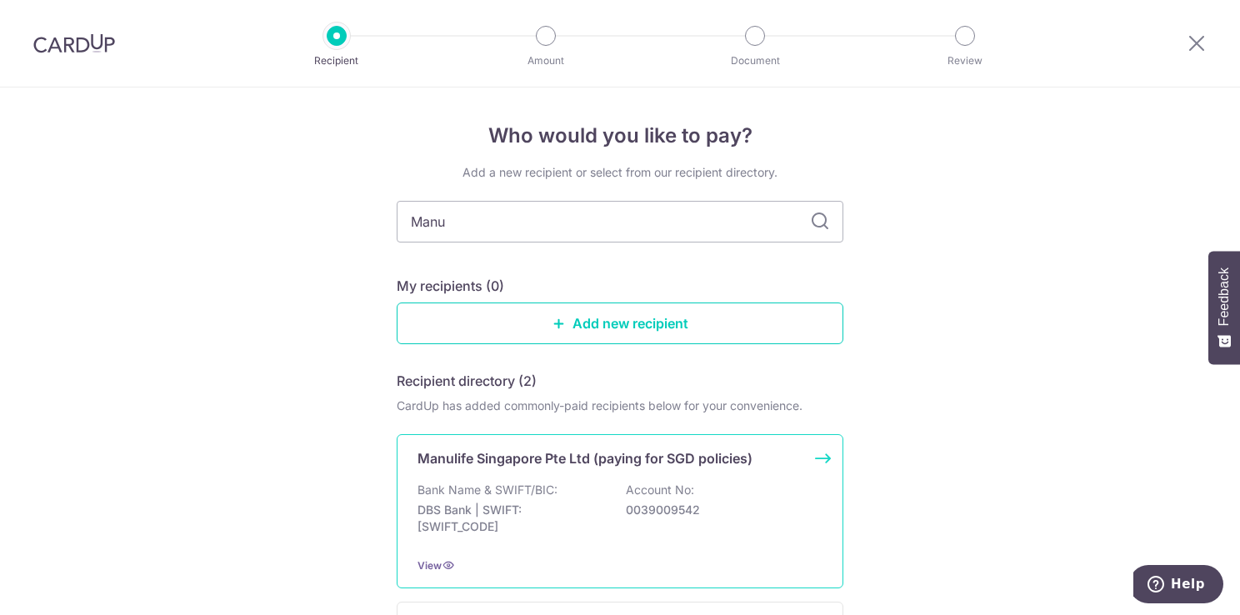
click at [599, 492] on div "Bank Name & SWIFT/BIC: DBS Bank | SWIFT: [SWIFT_CODE] Account No: 0039009542" at bounding box center [619, 513] width 405 height 62
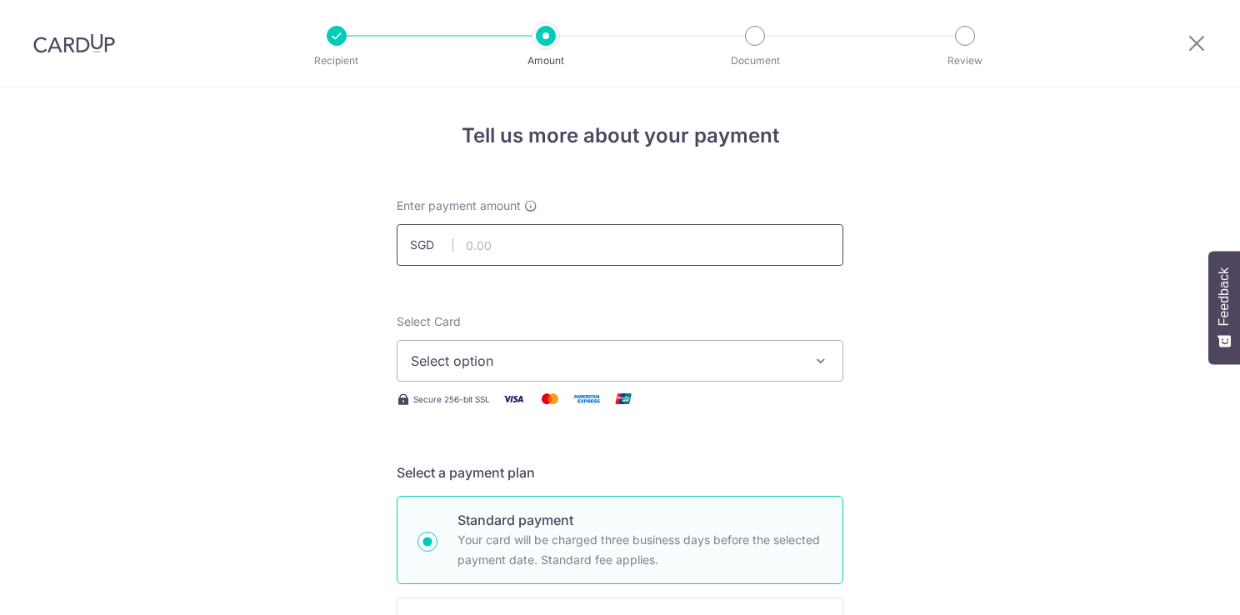
click at [482, 252] on input "text" at bounding box center [620, 245] width 447 height 42
type input "6,250.00"
click at [548, 362] on span "Select option" at bounding box center [605, 361] width 388 height 20
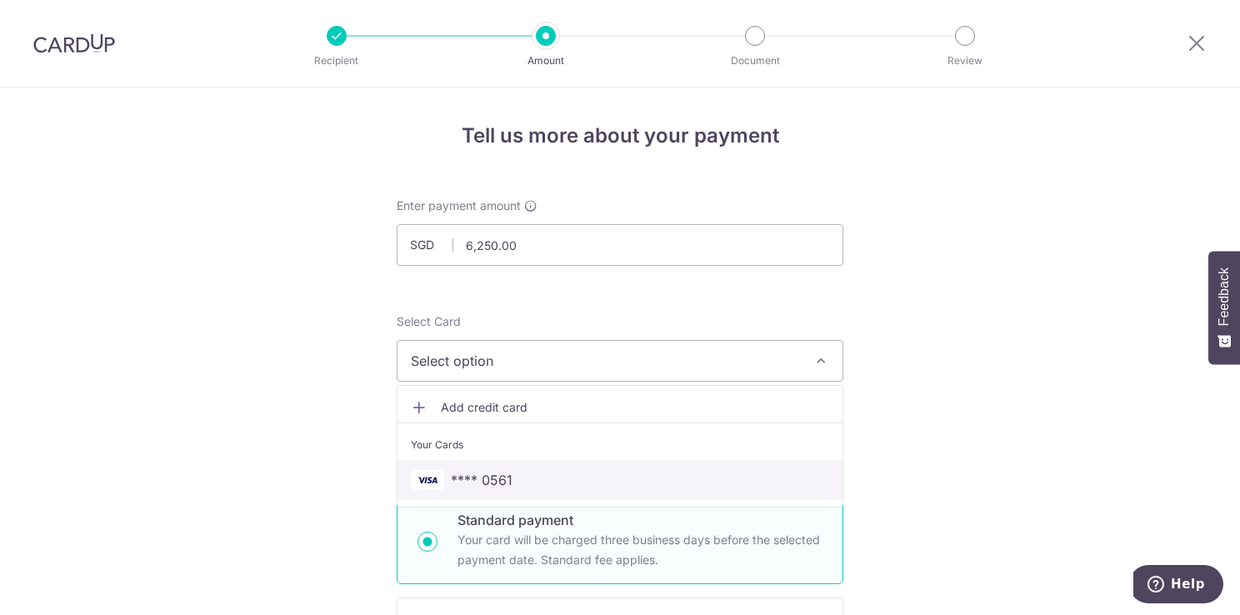
click at [518, 479] on span "**** 0561" at bounding box center [620, 480] width 418 height 20
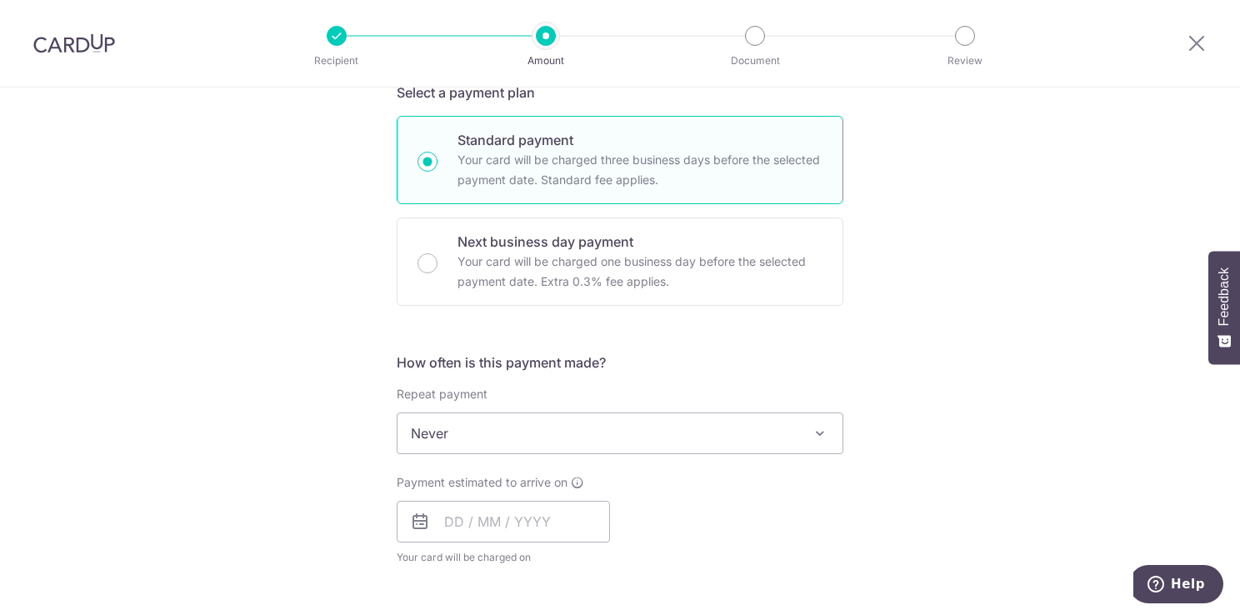
scroll to position [417, 0]
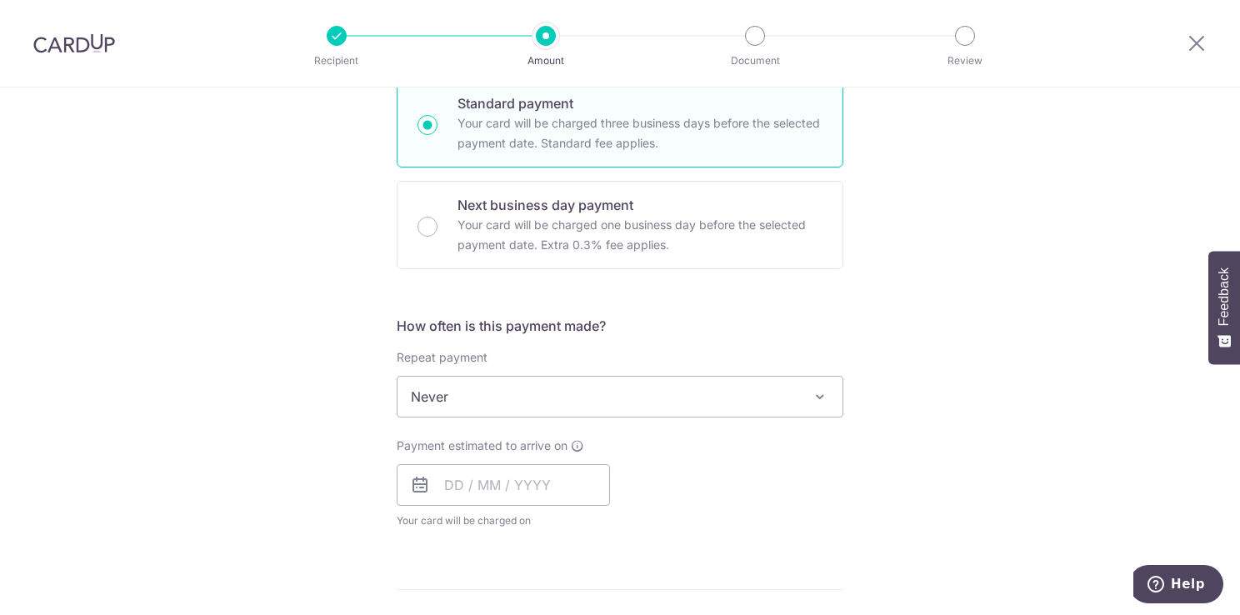
click at [782, 392] on span "Never" at bounding box center [619, 397] width 445 height 40
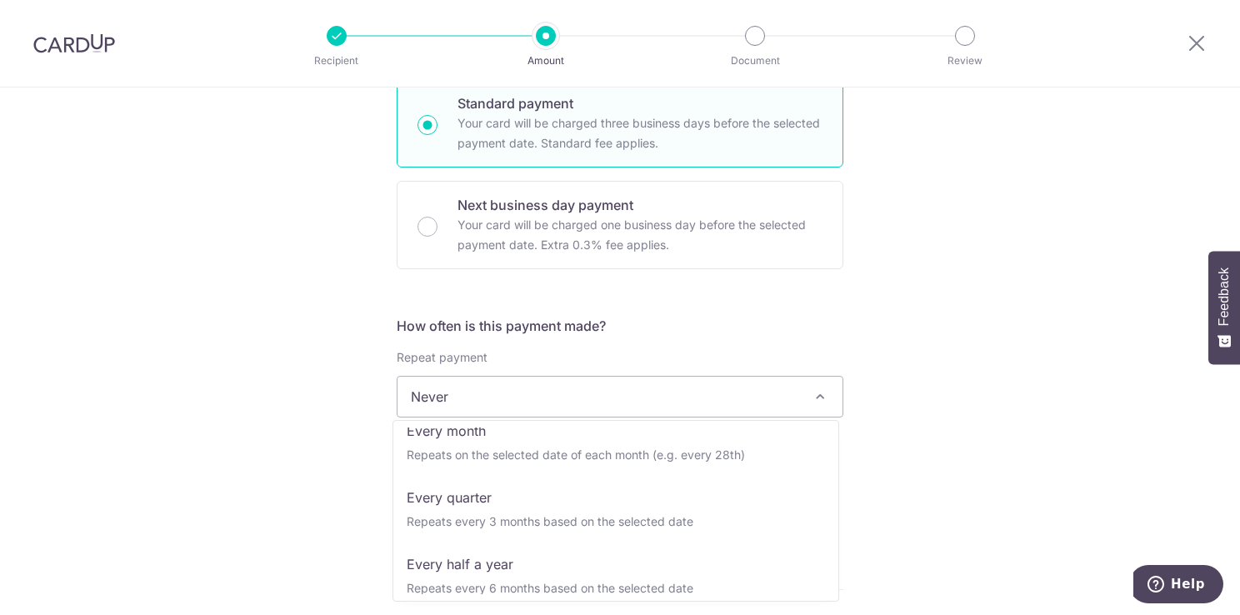
scroll to position [167, 0]
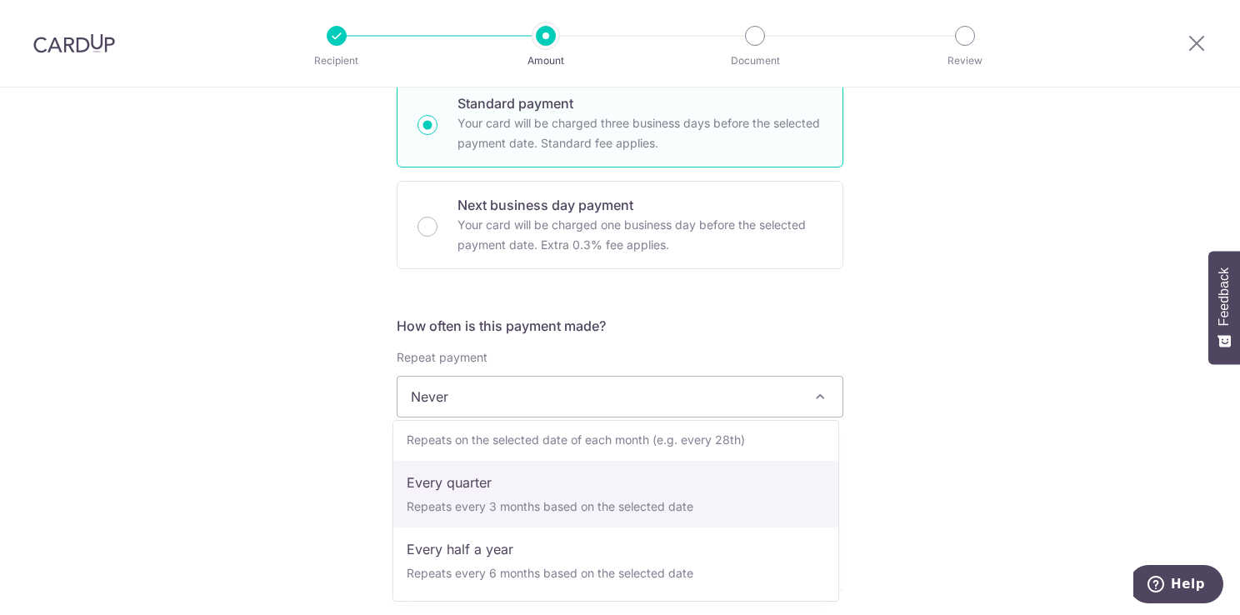
select select "4"
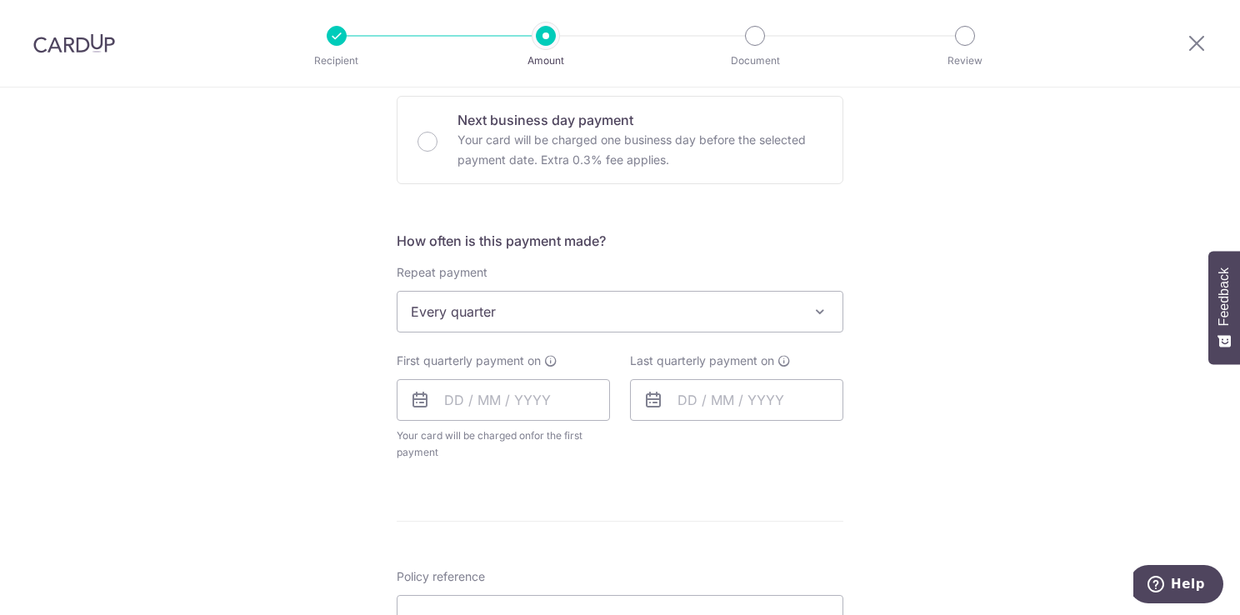
scroll to position [583, 0]
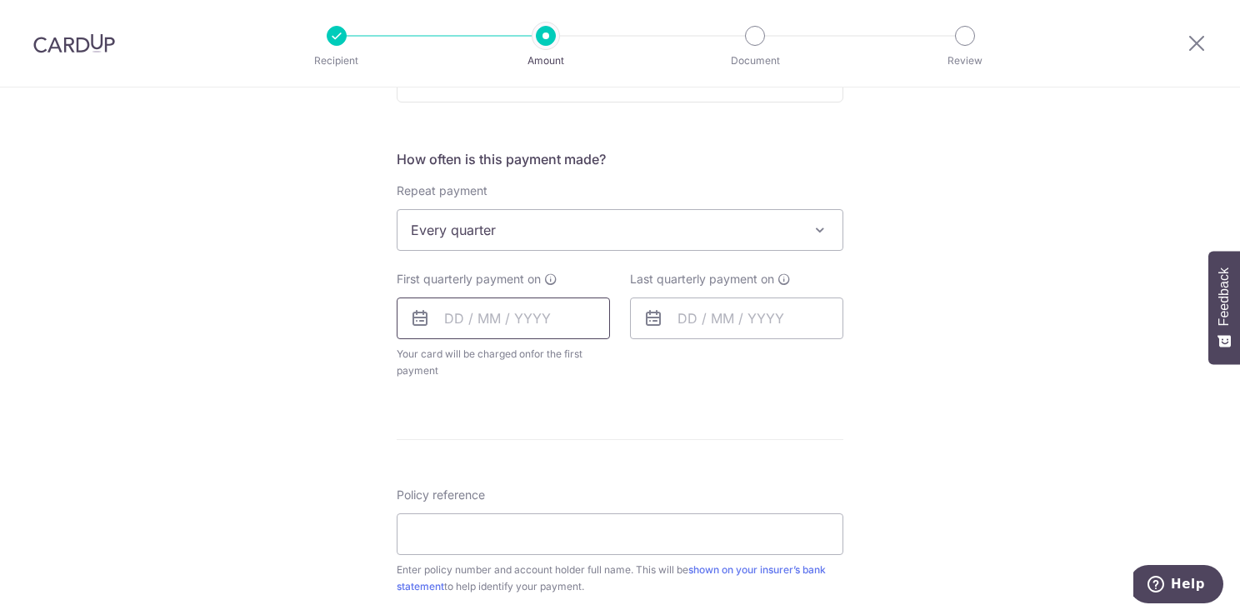
click at [535, 326] on input "text" at bounding box center [503, 318] width 213 height 42
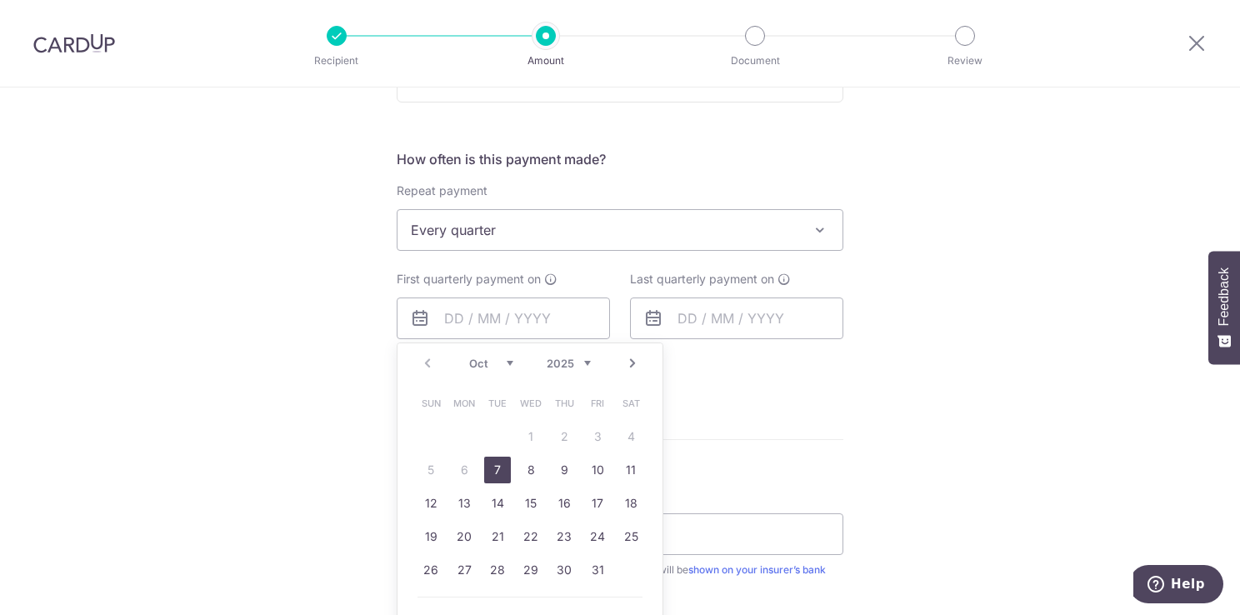
click at [491, 470] on link "7" at bounding box center [497, 470] width 27 height 27
type input "07/10/2025"
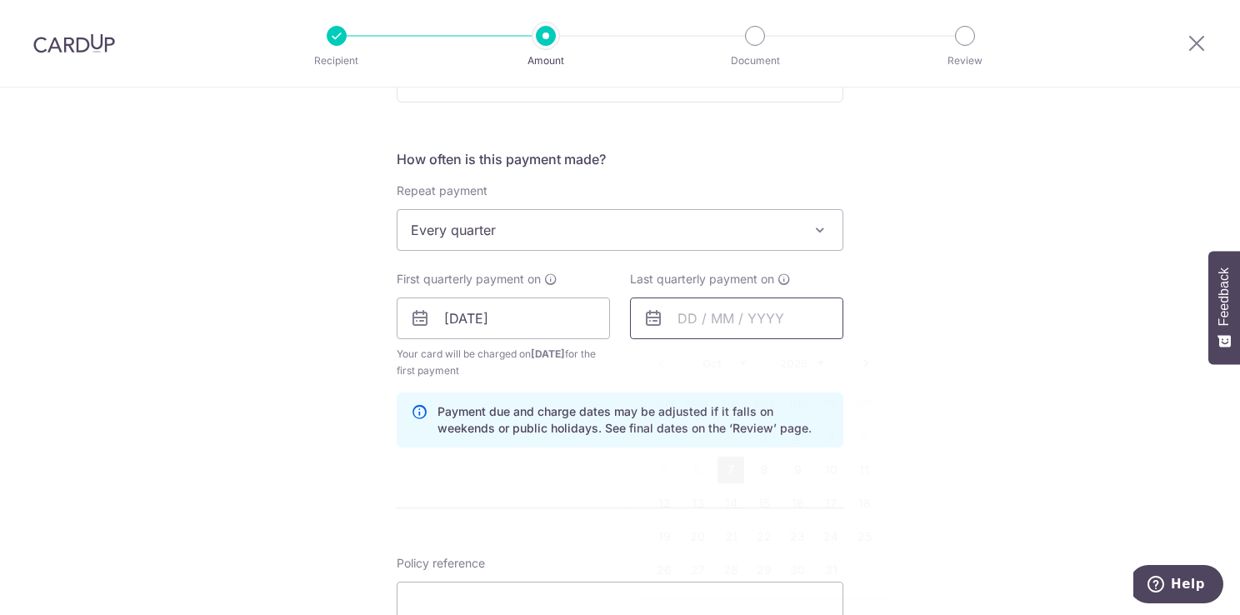
click at [753, 313] on input "text" at bounding box center [736, 318] width 213 height 42
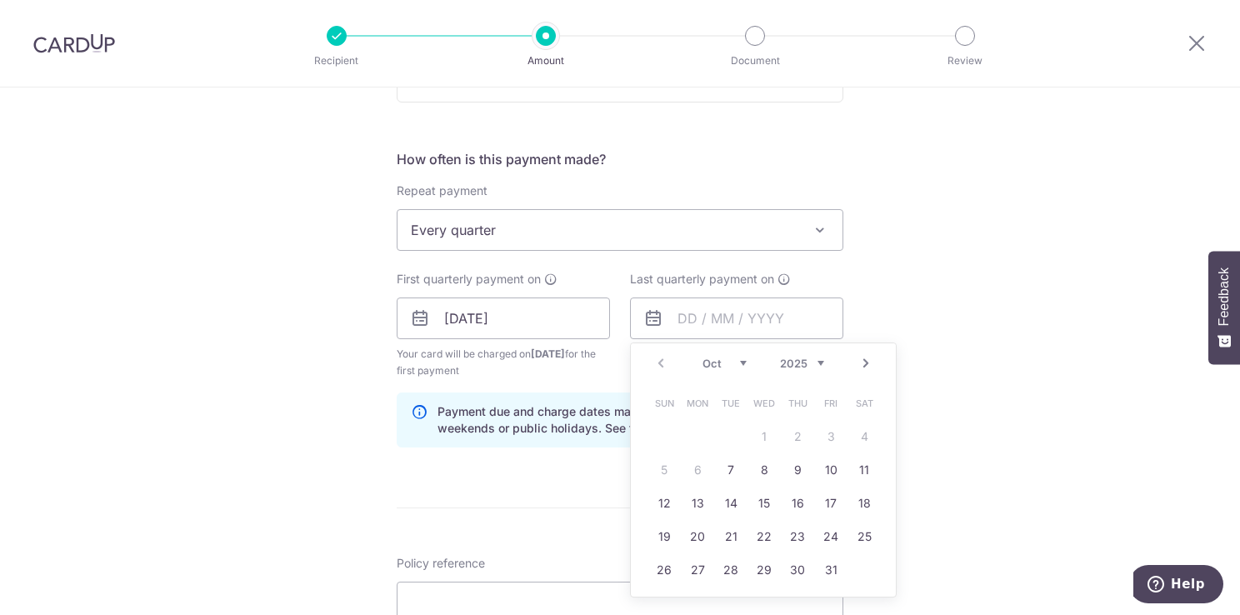
click at [817, 360] on select "2025 2026 2027 2028 2029 2030 2031 2032 2033 2034 2035" at bounding box center [802, 363] width 44 height 13
click at [734, 365] on select "Jan Feb Mar Apr May Jun Jul Aug Sep Oct Nov Dec" at bounding box center [724, 363] width 44 height 13
click at [754, 468] on link "7" at bounding box center [764, 470] width 27 height 27
type input "07/01/2026"
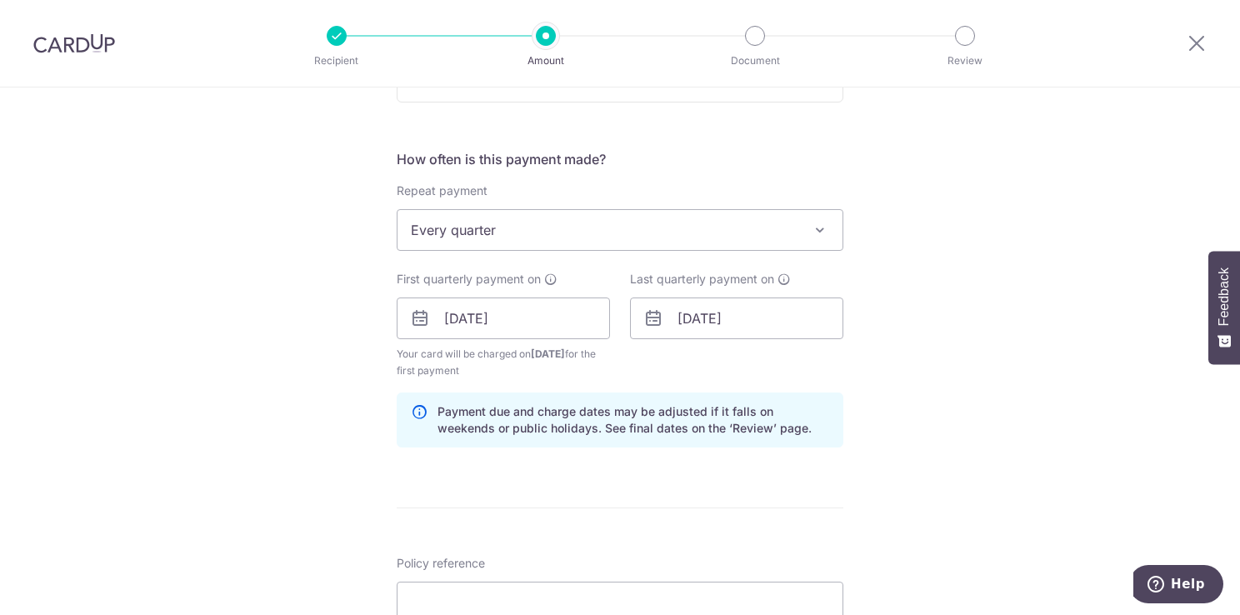
click at [948, 444] on div "Tell us more about your payment Enter payment amount SGD 6,250.00 6250.00 Selec…" at bounding box center [620, 300] width 1240 height 1592
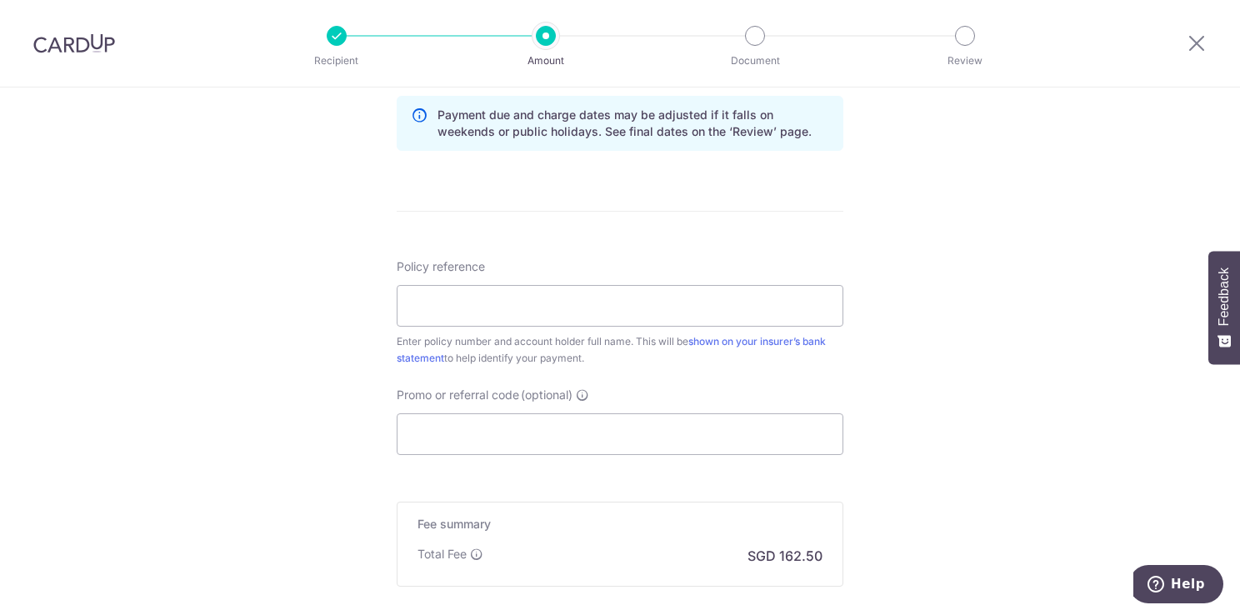
scroll to position [917, 0]
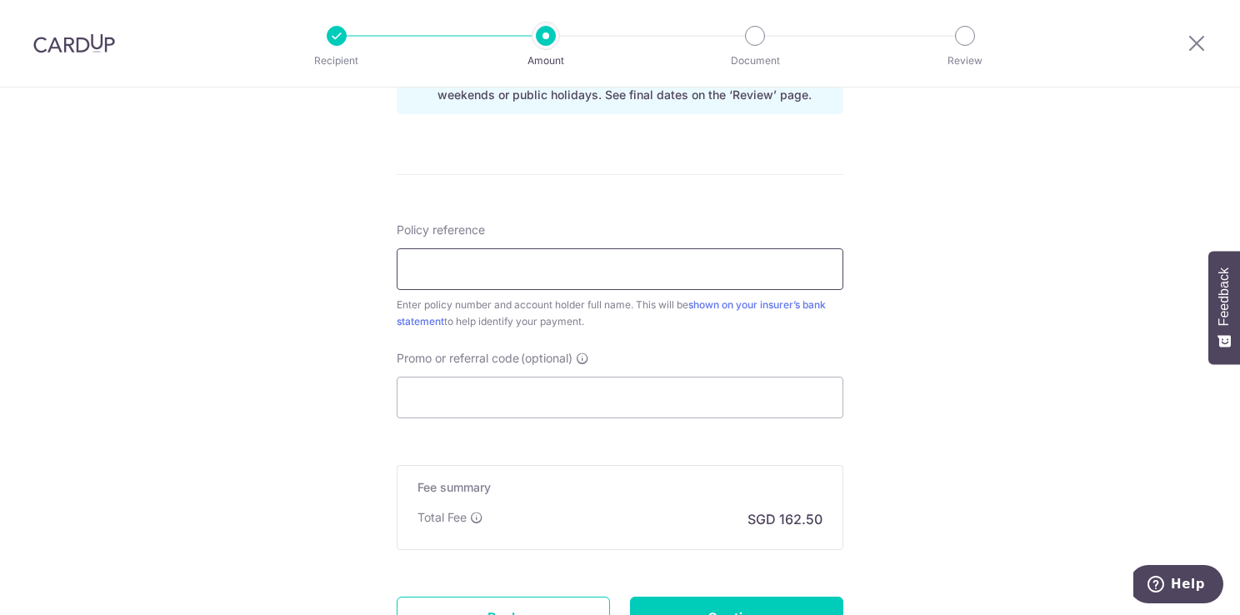
click at [463, 271] on input "Policy reference" at bounding box center [620, 269] width 447 height 42
click at [512, 262] on input "Policy reference" at bounding box center [620, 269] width 447 height 42
paste input "2451862159"
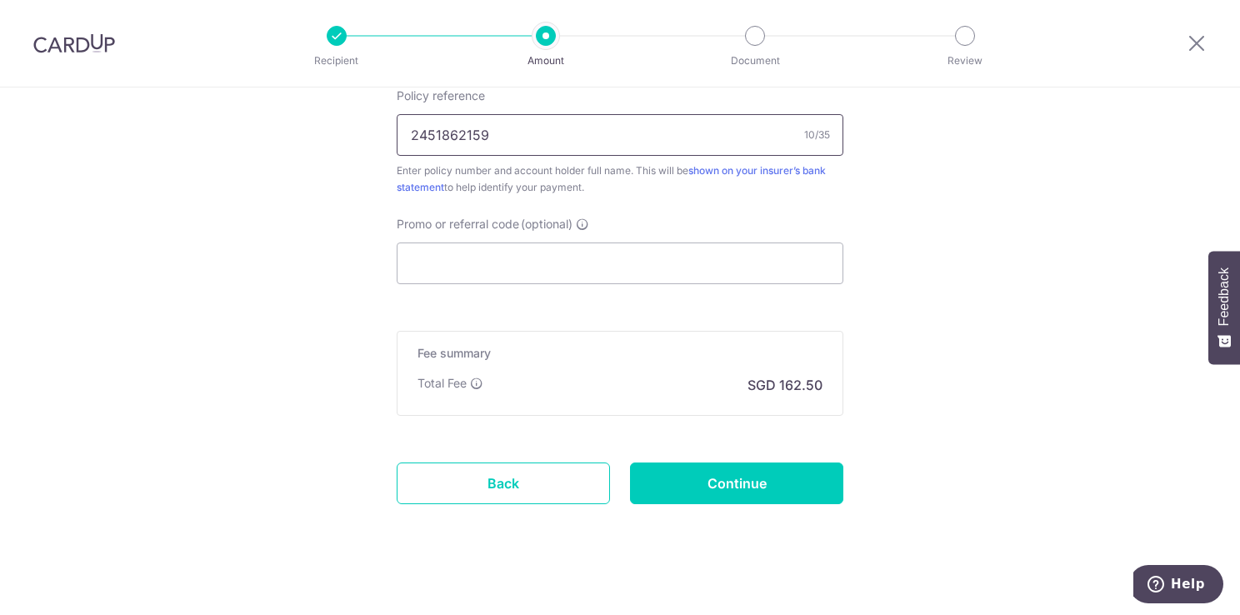
scroll to position [1062, 0]
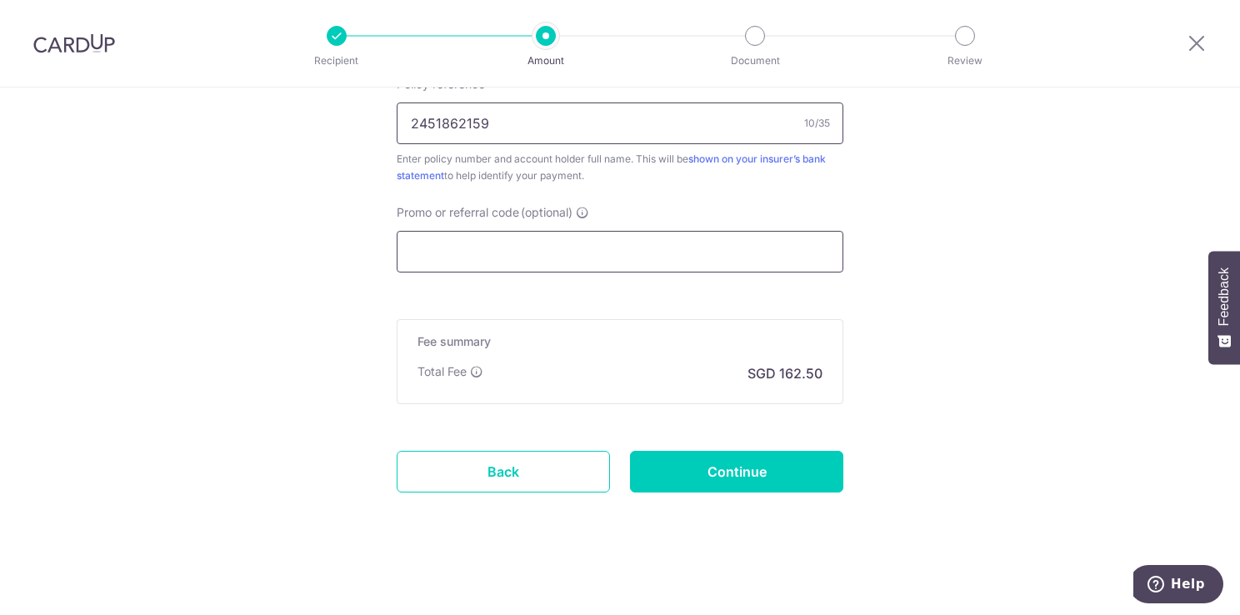
type input "2451862159"
click at [439, 262] on input "Promo or referral code (optional)" at bounding box center [620, 252] width 447 height 42
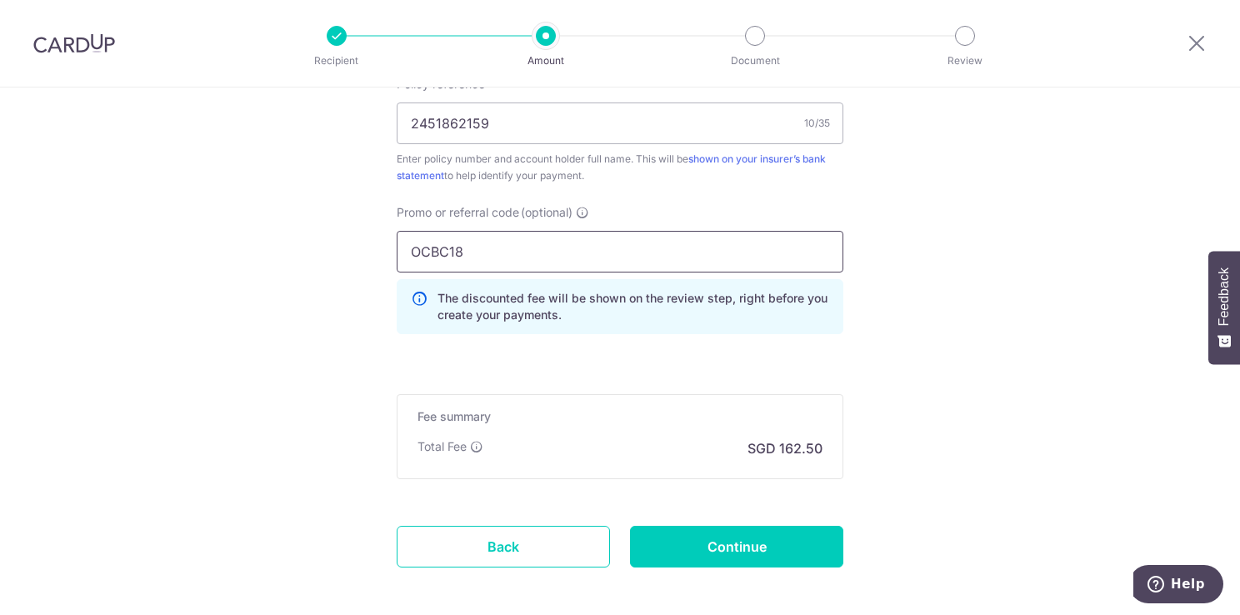
type input "OCBC18"
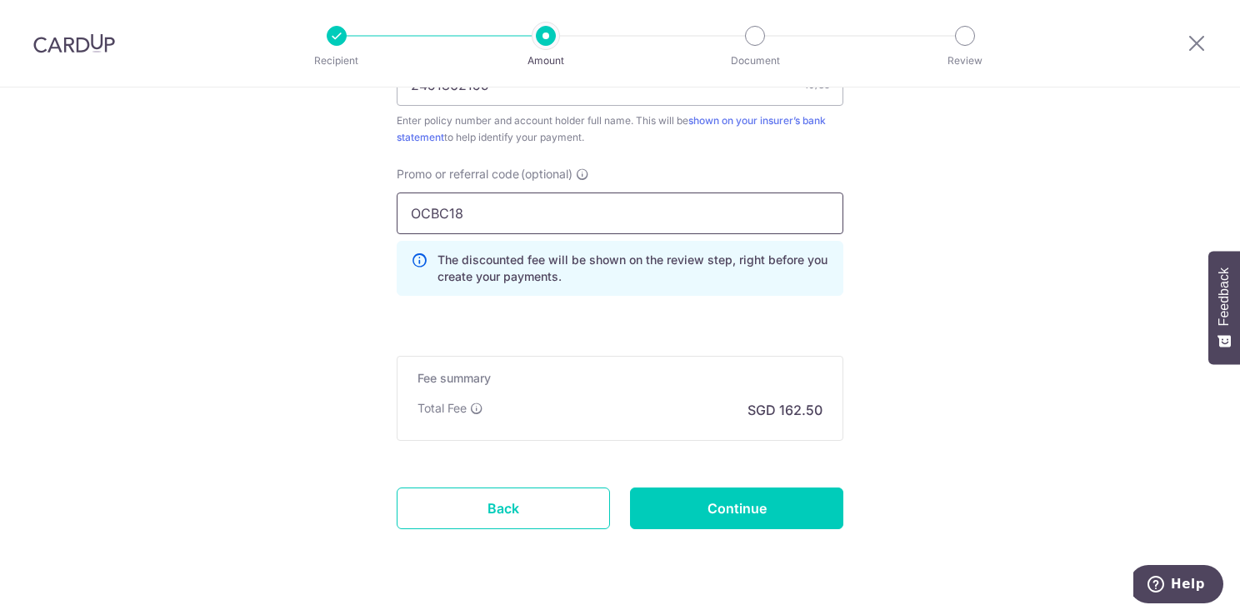
scroll to position [1137, 0]
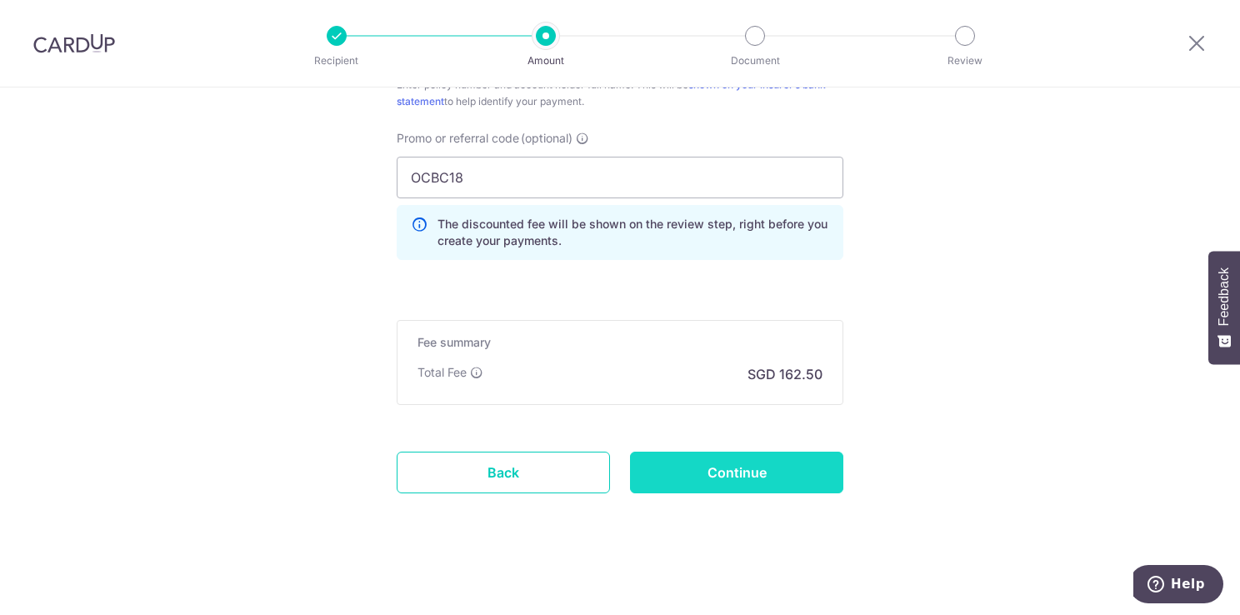
click at [712, 468] on input "Continue" at bounding box center [736, 473] width 213 height 42
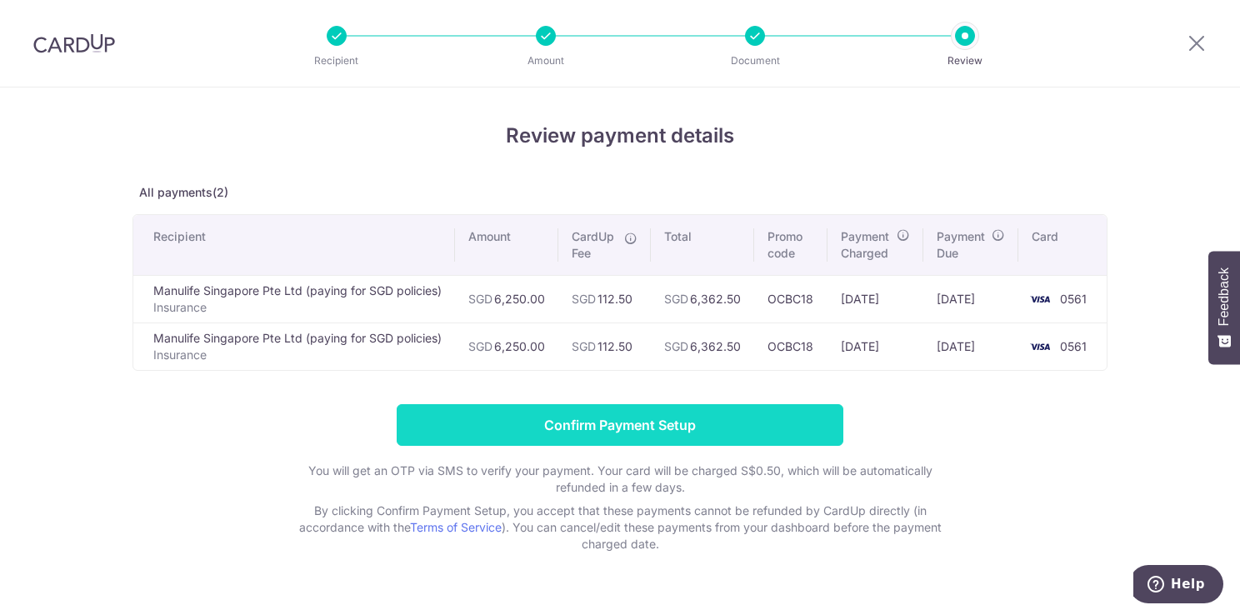
click at [590, 426] on input "Confirm Payment Setup" at bounding box center [620, 425] width 447 height 42
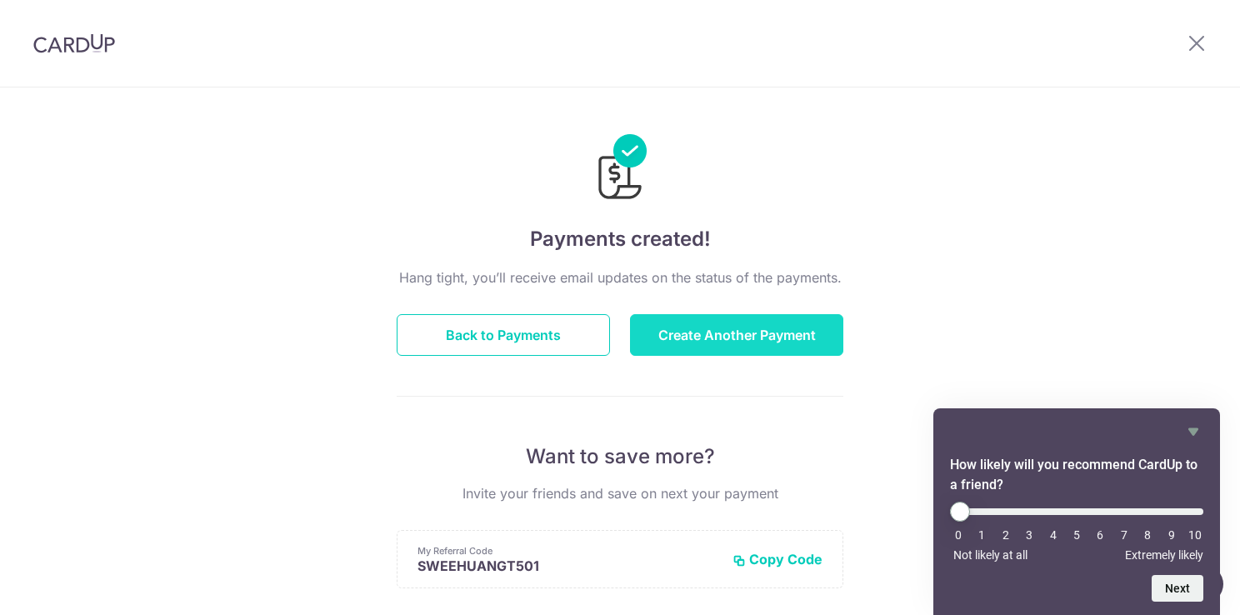
click at [703, 340] on button "Create Another Payment" at bounding box center [736, 335] width 213 height 42
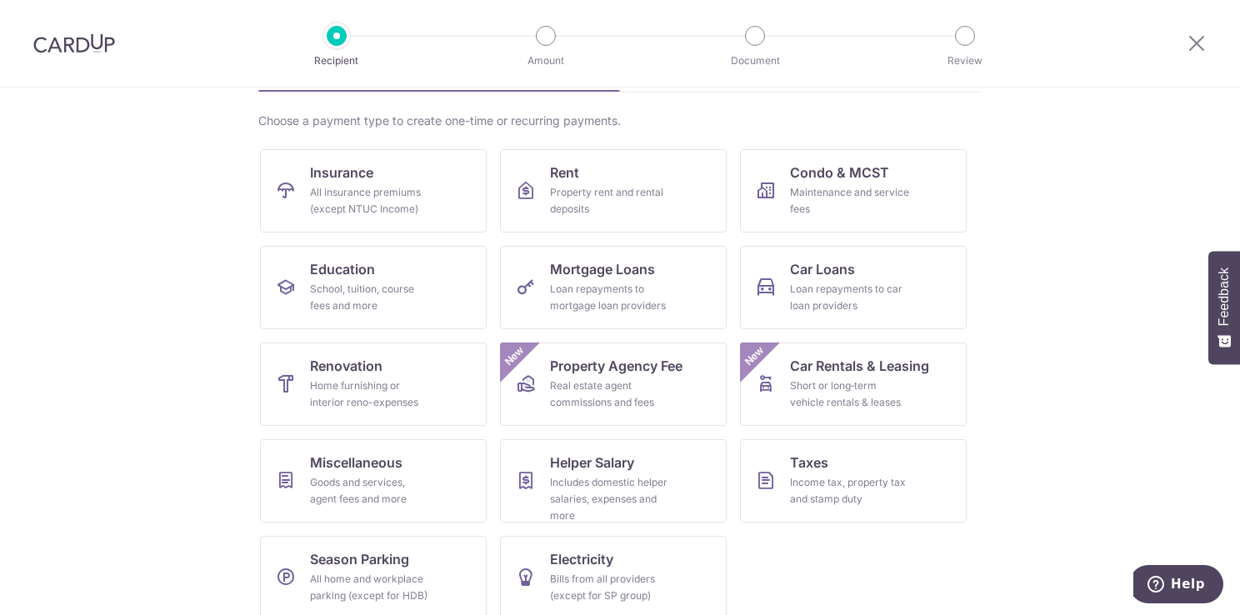
scroll to position [130, 0]
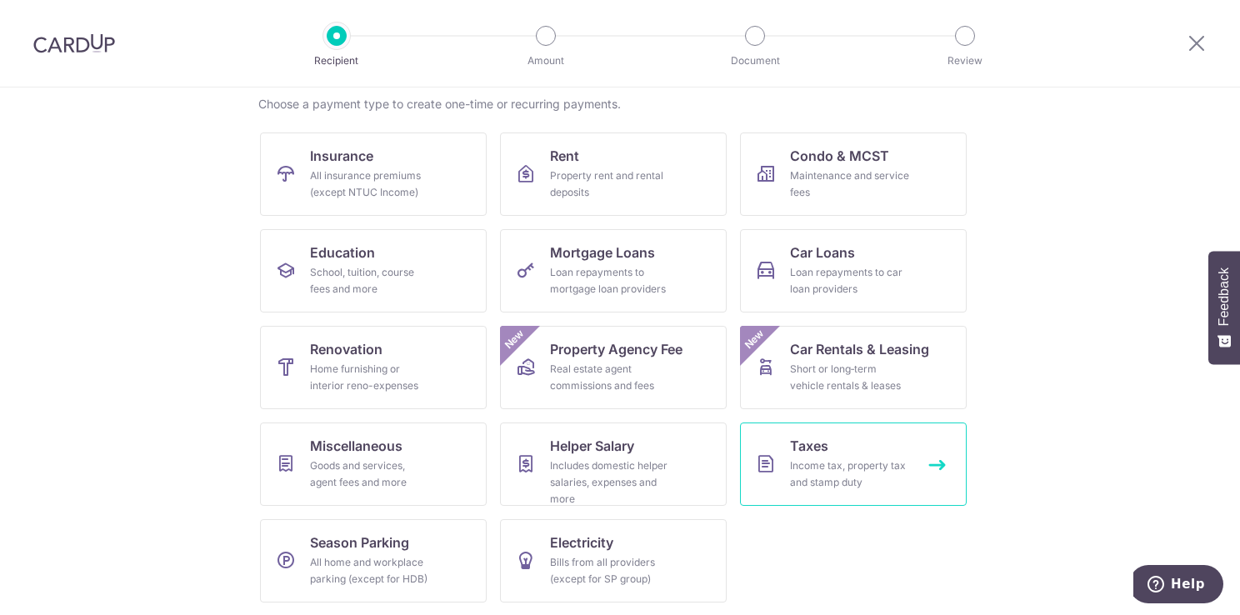
click at [813, 452] on span "Taxes" at bounding box center [809, 446] width 38 height 20
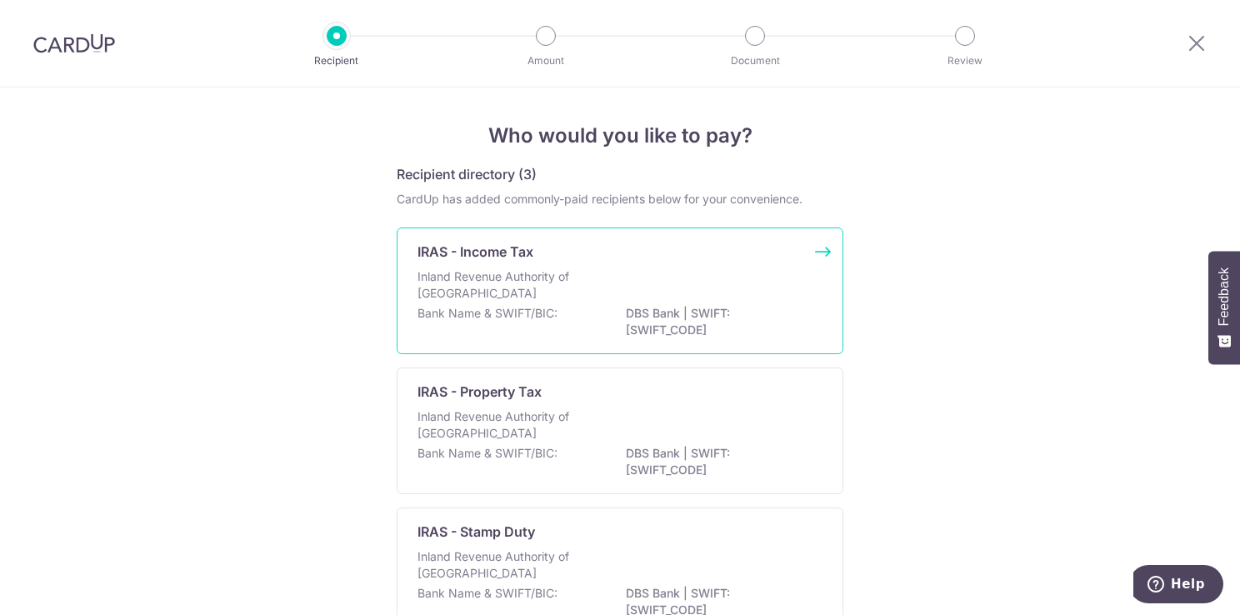
click at [472, 283] on p "Inland Revenue Authority of Singapore" at bounding box center [505, 284] width 177 height 33
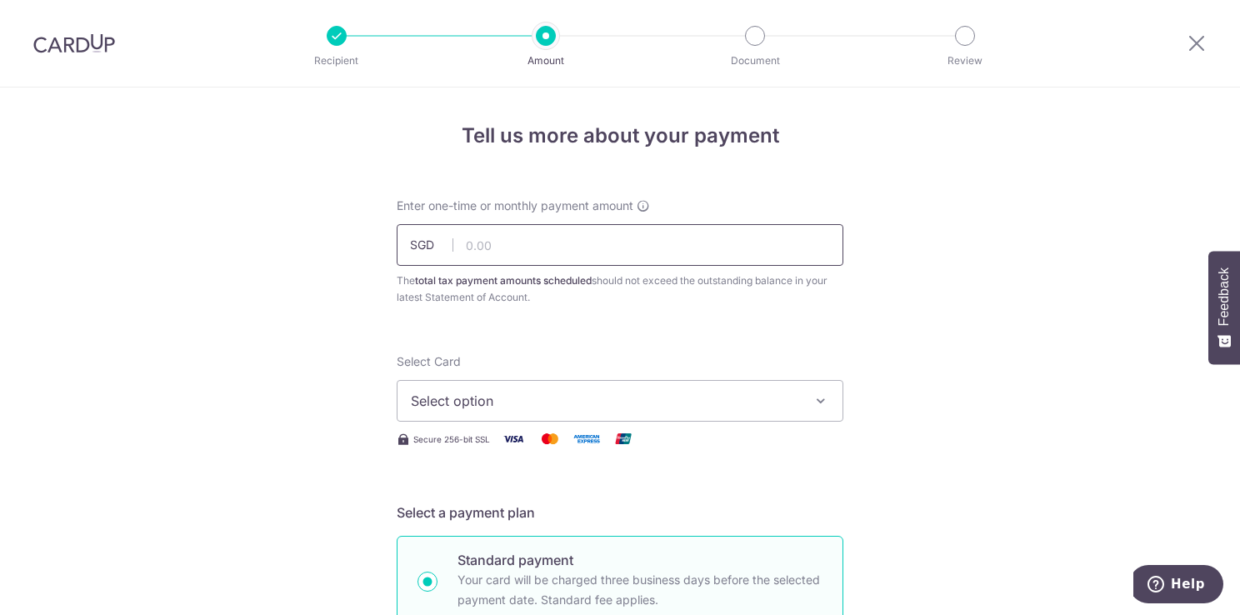
click at [585, 242] on input "text" at bounding box center [620, 245] width 447 height 42
type input "2,840.73"
click at [515, 399] on span "Select option" at bounding box center [605, 401] width 388 height 20
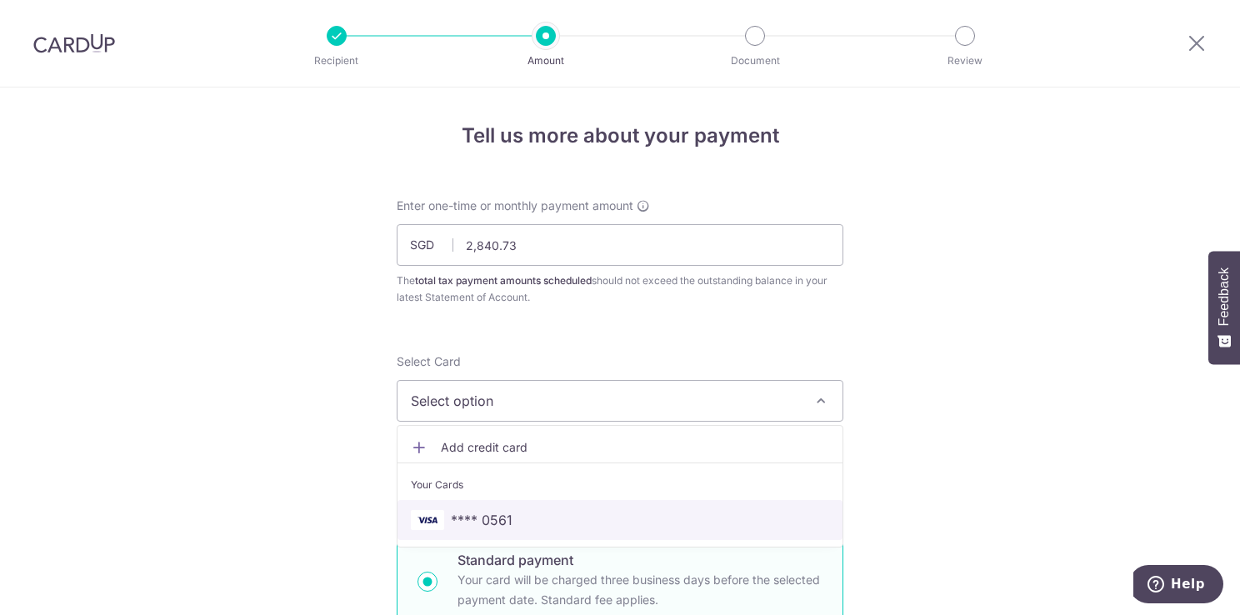
drag, startPoint x: 491, startPoint y: 522, endPoint x: 517, endPoint y: 514, distance: 27.9
click at [492, 522] on span "**** 0561" at bounding box center [482, 520] width 62 height 20
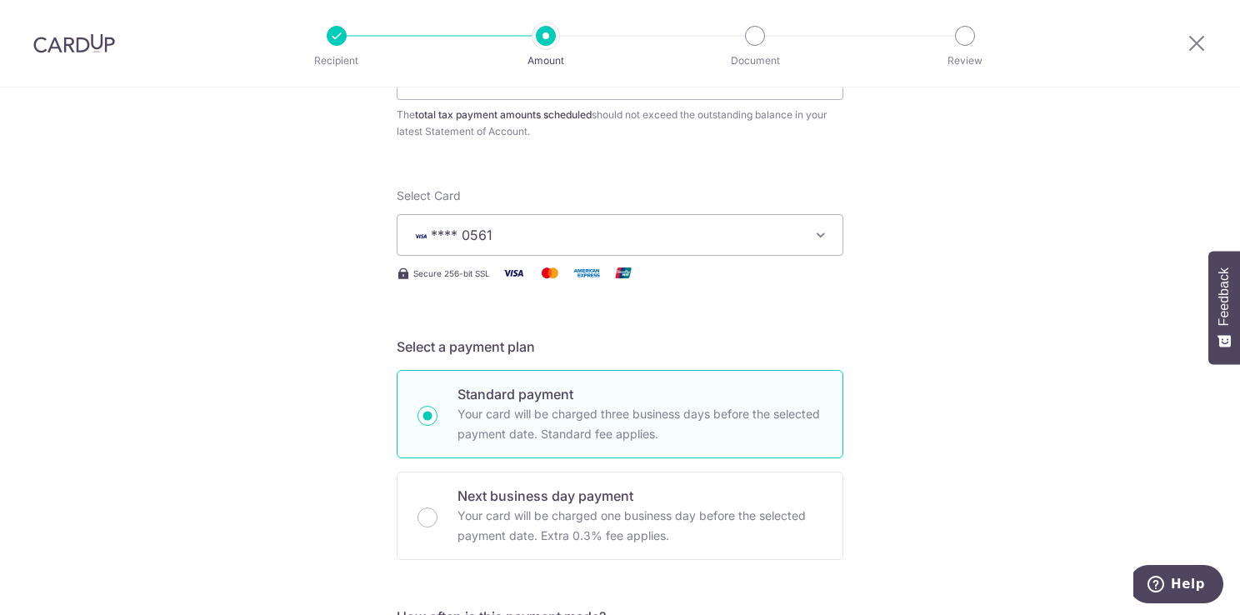
scroll to position [417, 0]
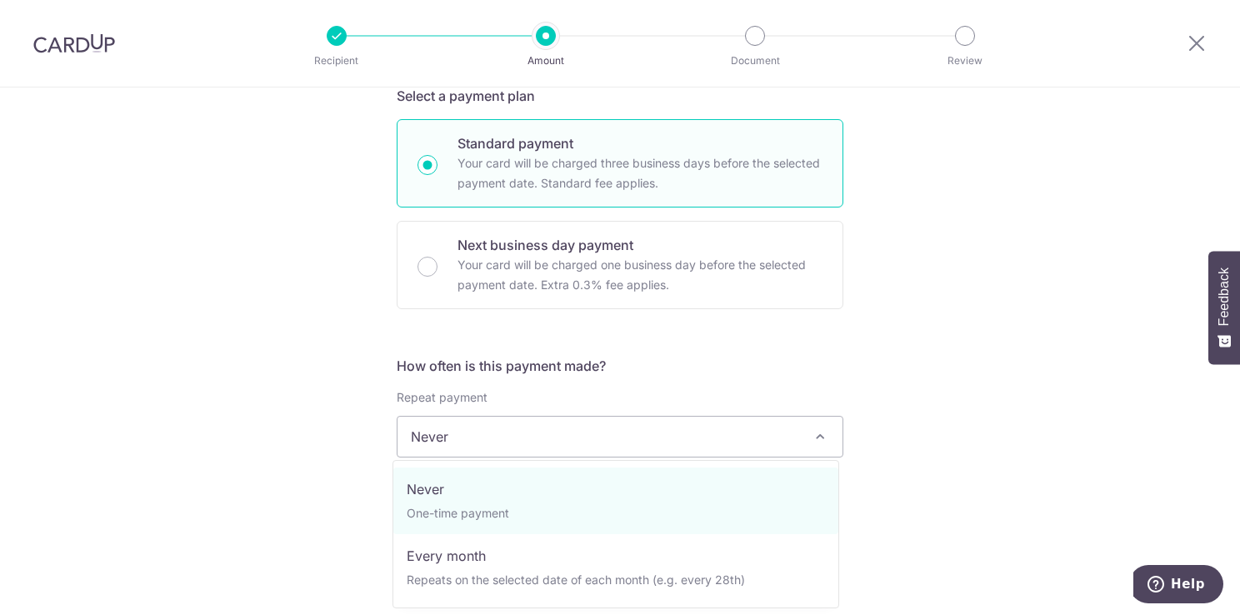
click at [815, 442] on span at bounding box center [820, 437] width 20 height 20
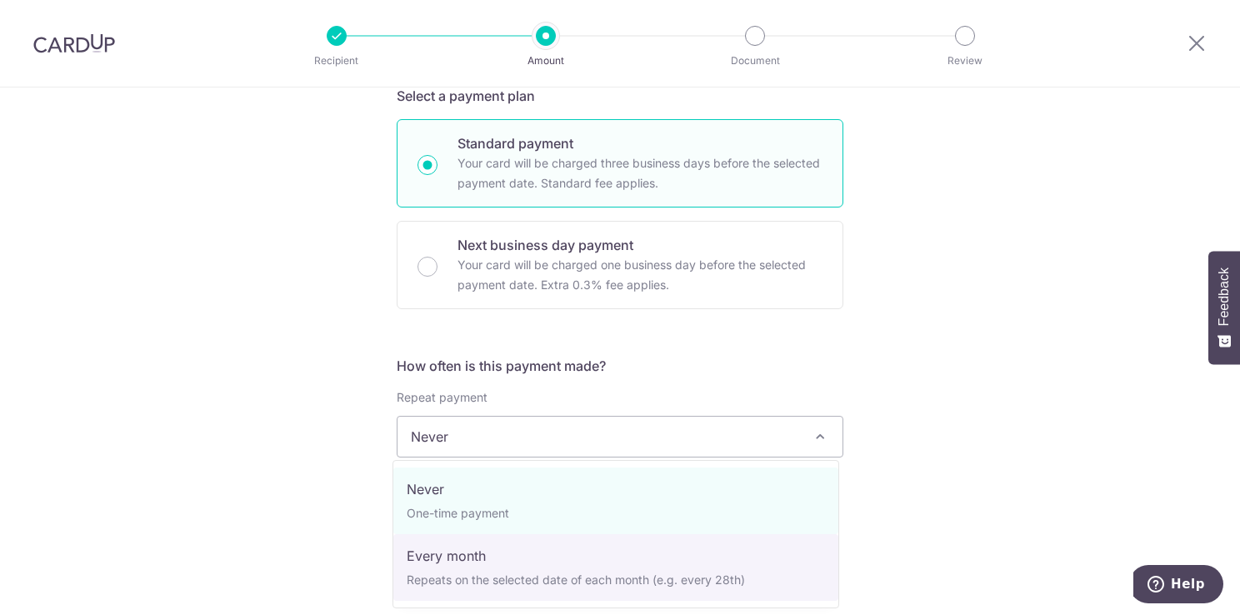
select select "3"
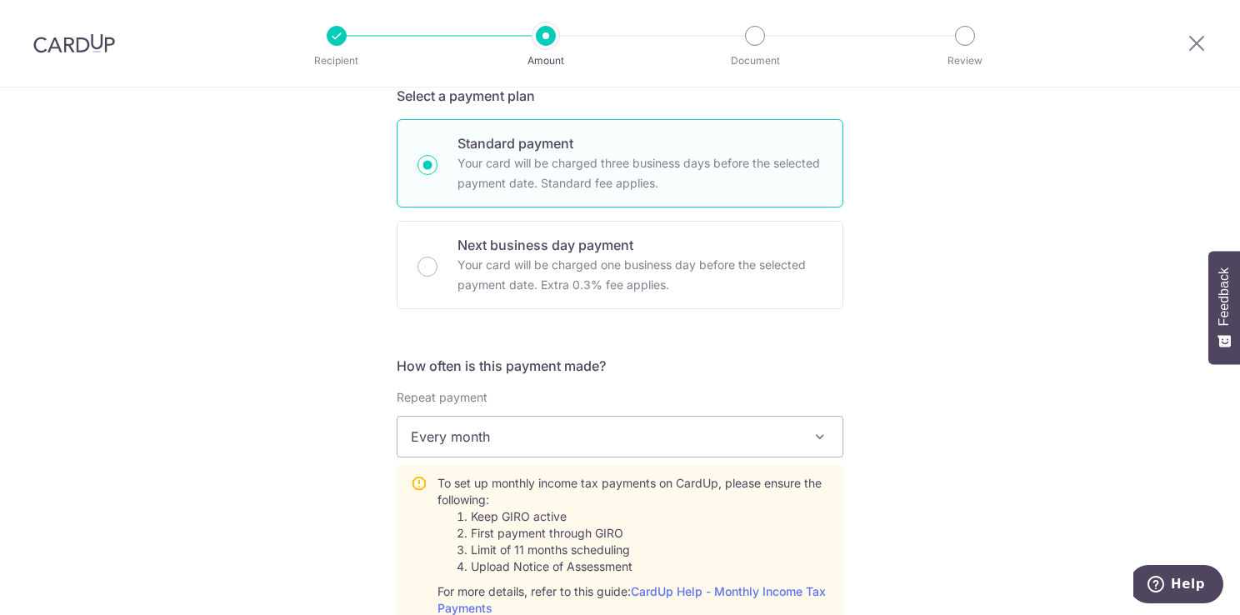
click at [927, 518] on div "Tell us more about your payment Enter one-time or monthly payment amount SGD 2,…" at bounding box center [620, 539] width 1240 height 1737
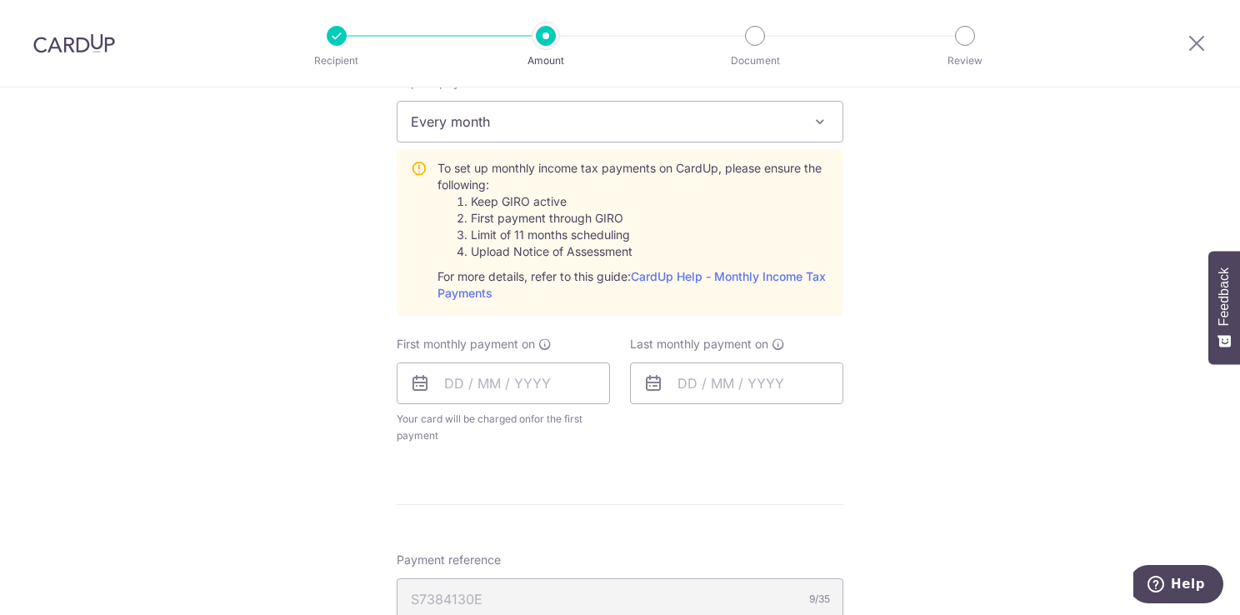
scroll to position [750, 0]
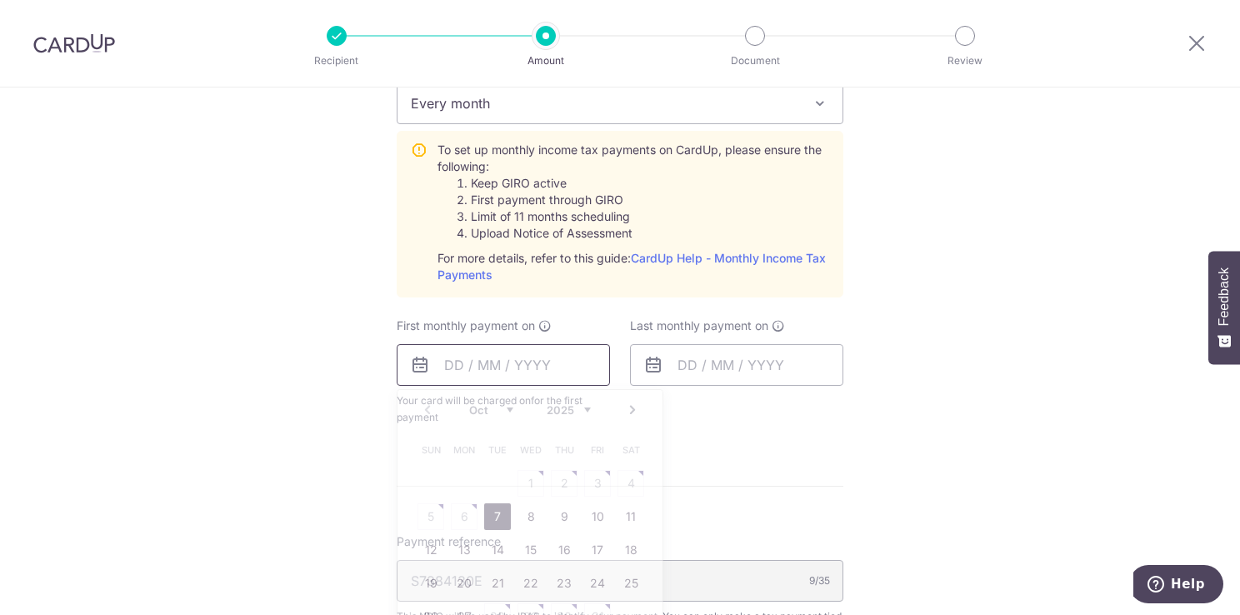
click at [514, 367] on input "text" at bounding box center [503, 365] width 213 height 42
click at [503, 412] on select "Oct Nov Dec" at bounding box center [491, 409] width 44 height 13
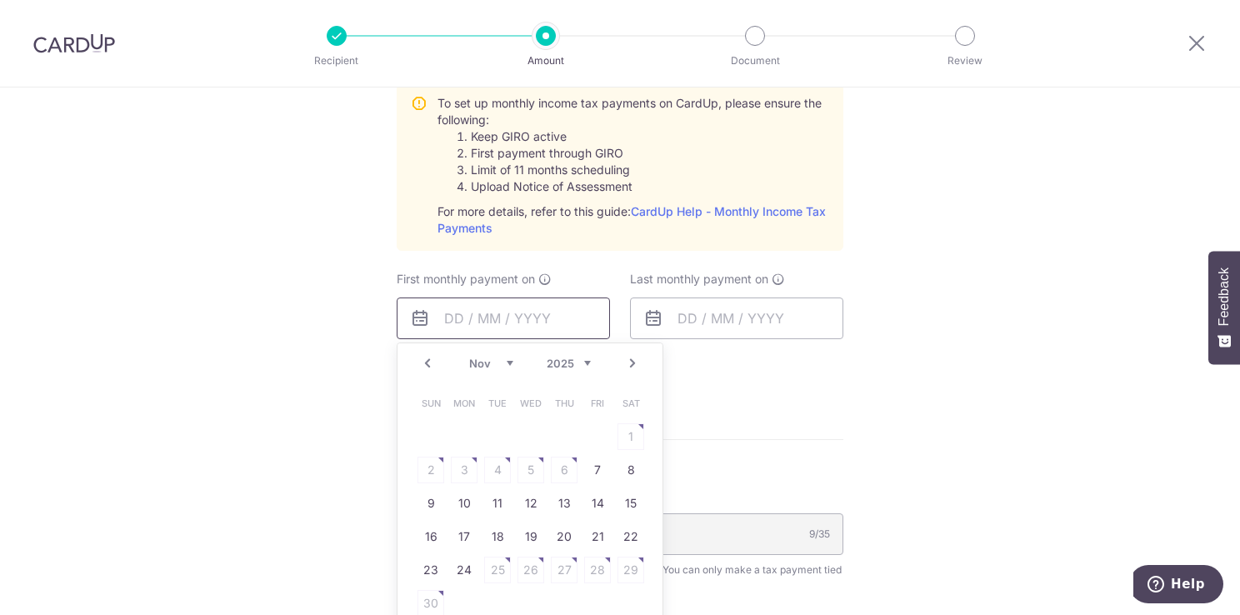
scroll to position [833, 0]
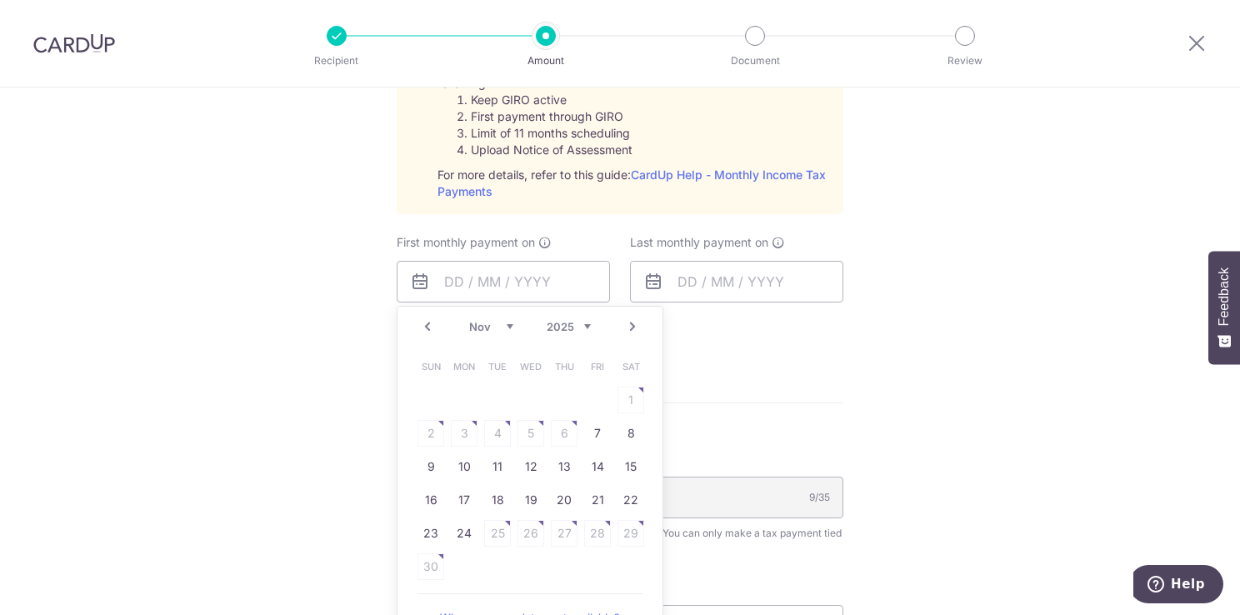
click at [557, 432] on table "Sun Mon Tue Wed Thu Fri Sat 1 2 3 4 5 6 7 8 9 10 11 12 13 14 15 16 17 18 19 20 …" at bounding box center [530, 466] width 233 height 233
click at [505, 324] on select "Oct Nov Dec" at bounding box center [491, 326] width 44 height 13
click at [487, 433] on link "7" at bounding box center [497, 433] width 27 height 27
type input "07/10/2025"
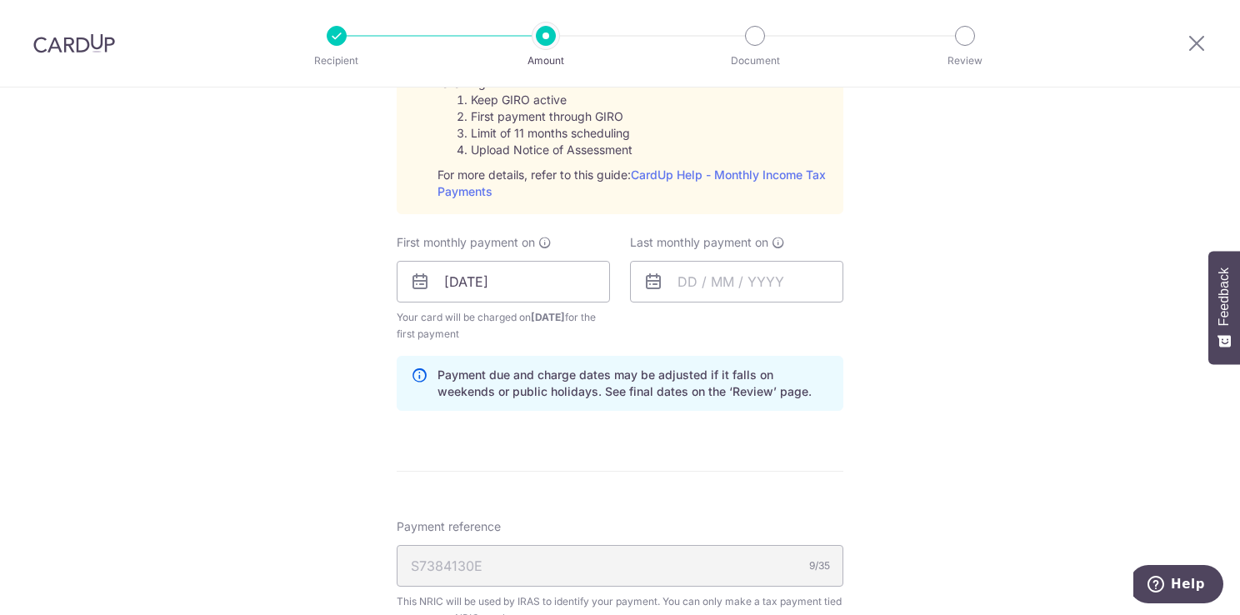
click at [451, 432] on form "Enter one-time or monthly payment amount SGD 2,840.73 2840.73 The total tax pay…" at bounding box center [620, 172] width 447 height 1617
click at [456, 448] on form "Enter one-time or monthly payment amount SGD 2,840.73 2840.73 The total tax pay…" at bounding box center [620, 172] width 447 height 1617
click at [713, 291] on input "text" at bounding box center [736, 282] width 213 height 42
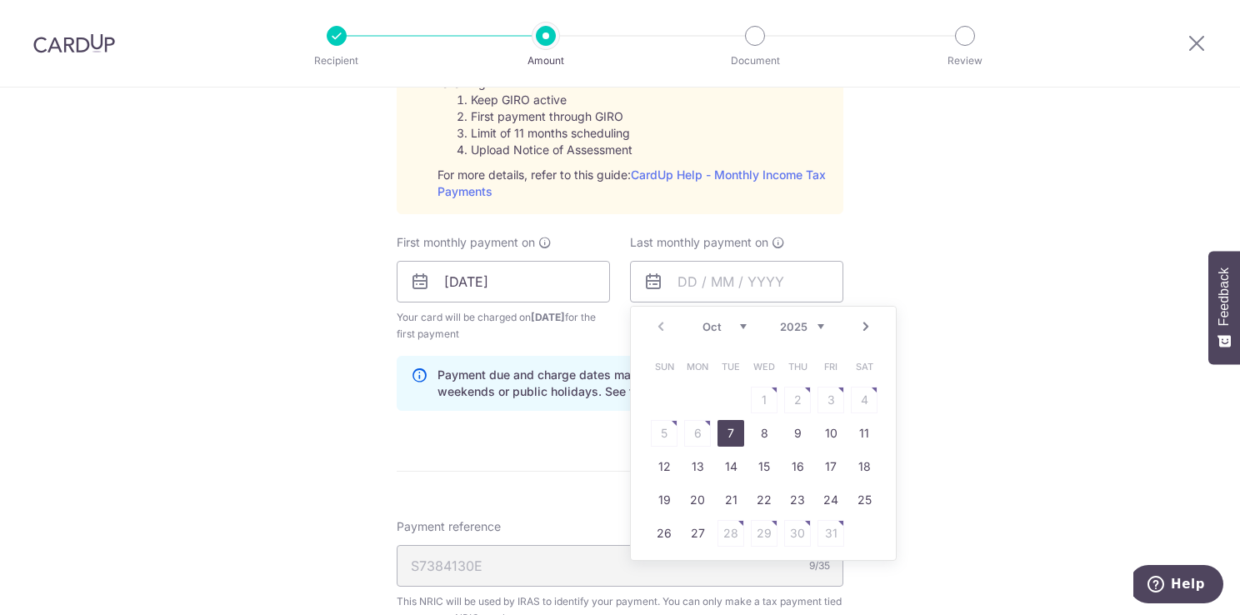
click at [736, 327] on select "Oct Nov Dec" at bounding box center [724, 326] width 44 height 13
click at [817, 327] on select "2025 2026" at bounding box center [802, 326] width 44 height 13
click at [736, 330] on select "Jan Feb Mar Apr May Jun Jul Aug Sep Oct Nov" at bounding box center [724, 326] width 44 height 13
click at [692, 433] on link "9" at bounding box center [697, 433] width 27 height 27
type input "09/03/2026"
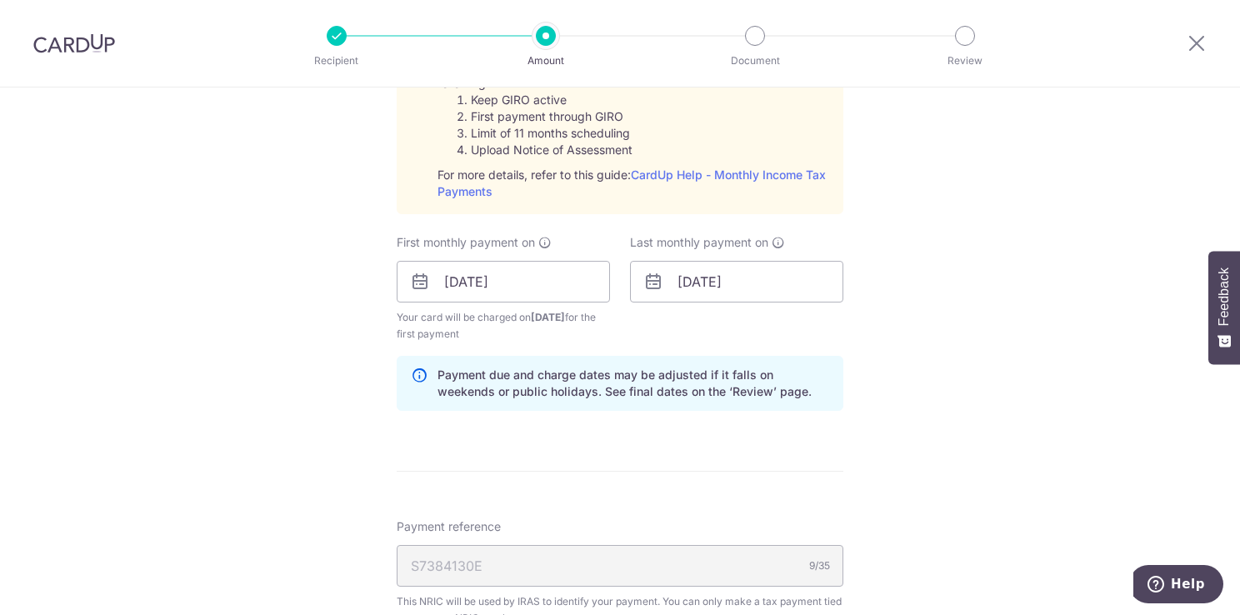
click at [292, 414] on div "Tell us more about your payment Enter one-time or monthly payment amount SGD 2,…" at bounding box center [620, 157] width 1240 height 1806
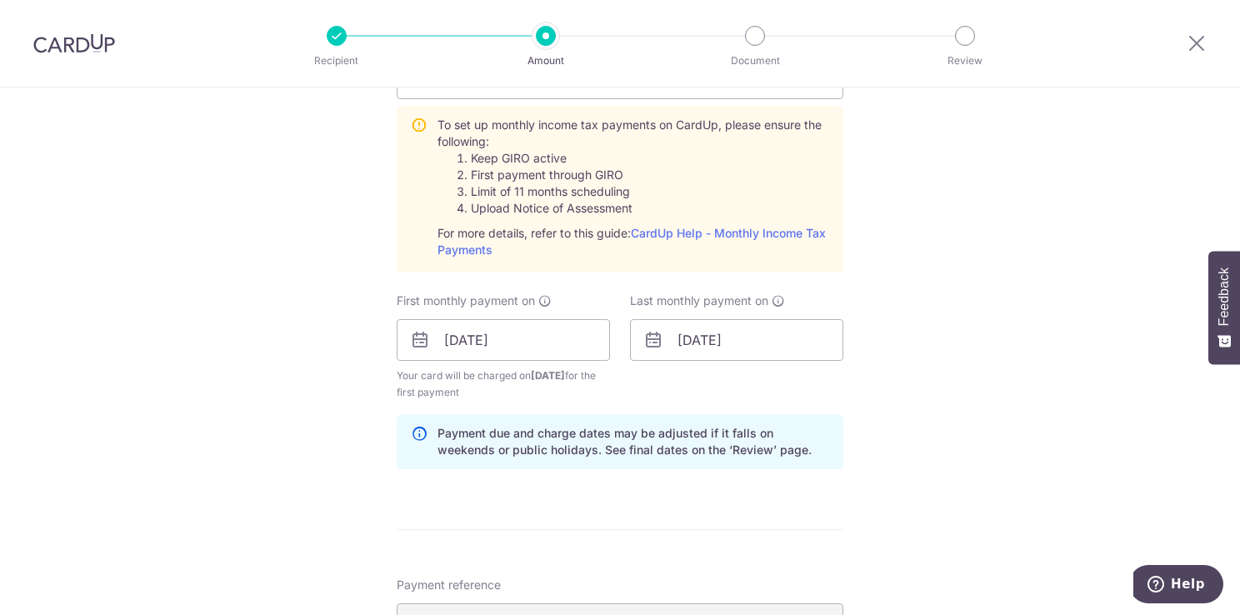
scroll to position [750, 0]
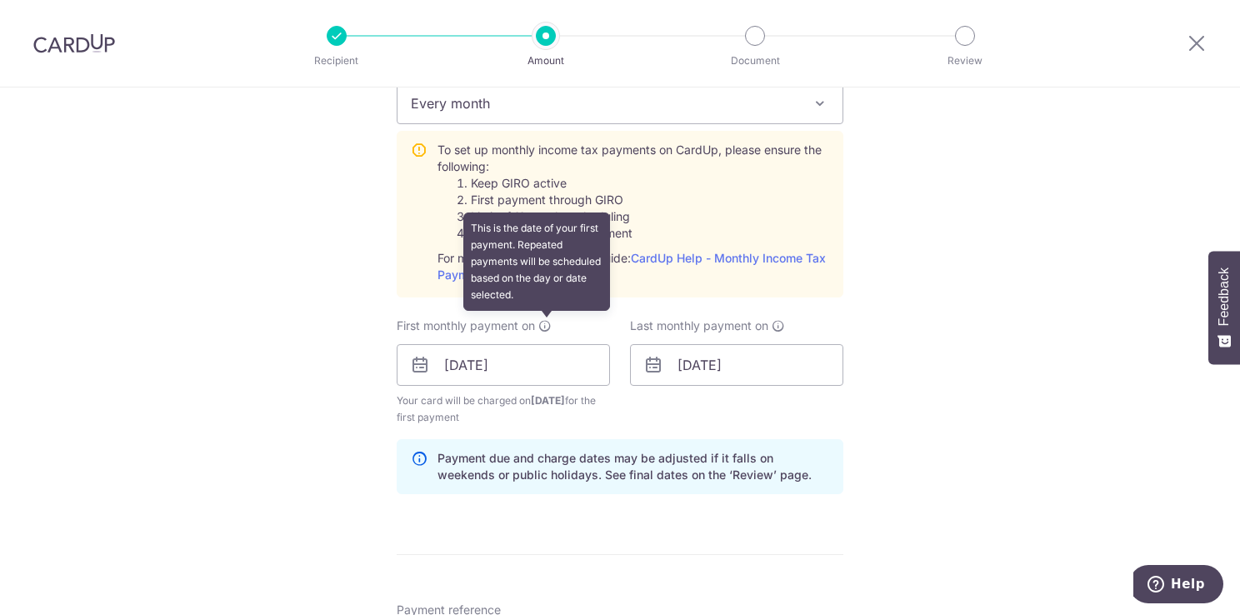
click at [540, 324] on icon at bounding box center [544, 325] width 13 height 13
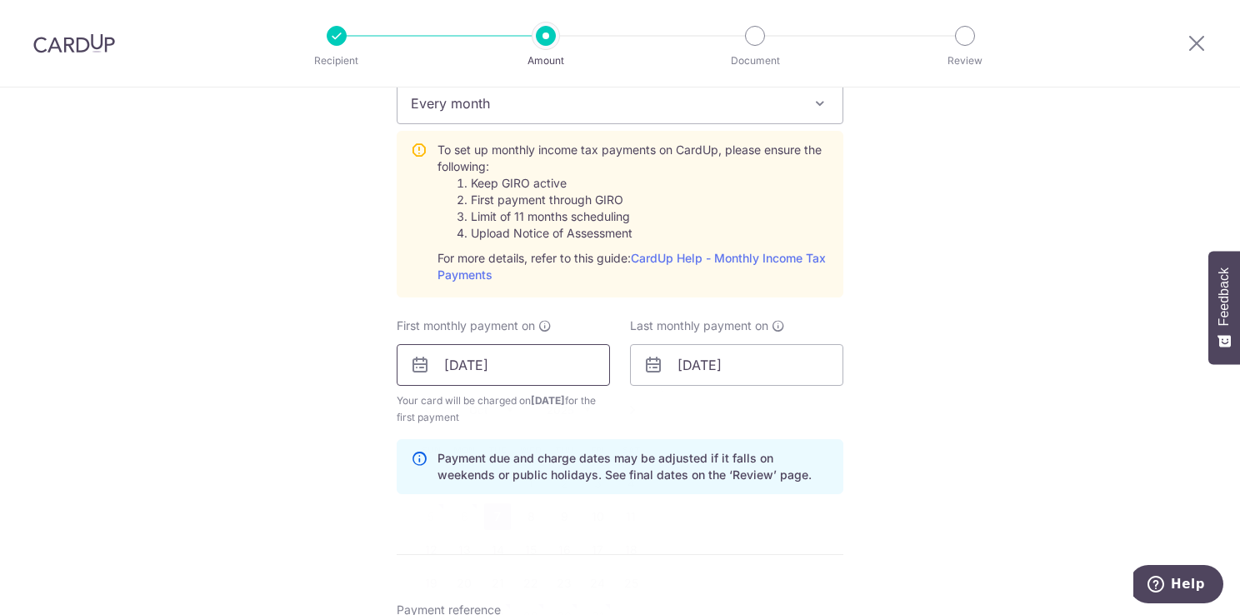
click at [560, 353] on input "07/10/2025" at bounding box center [503, 365] width 213 height 42
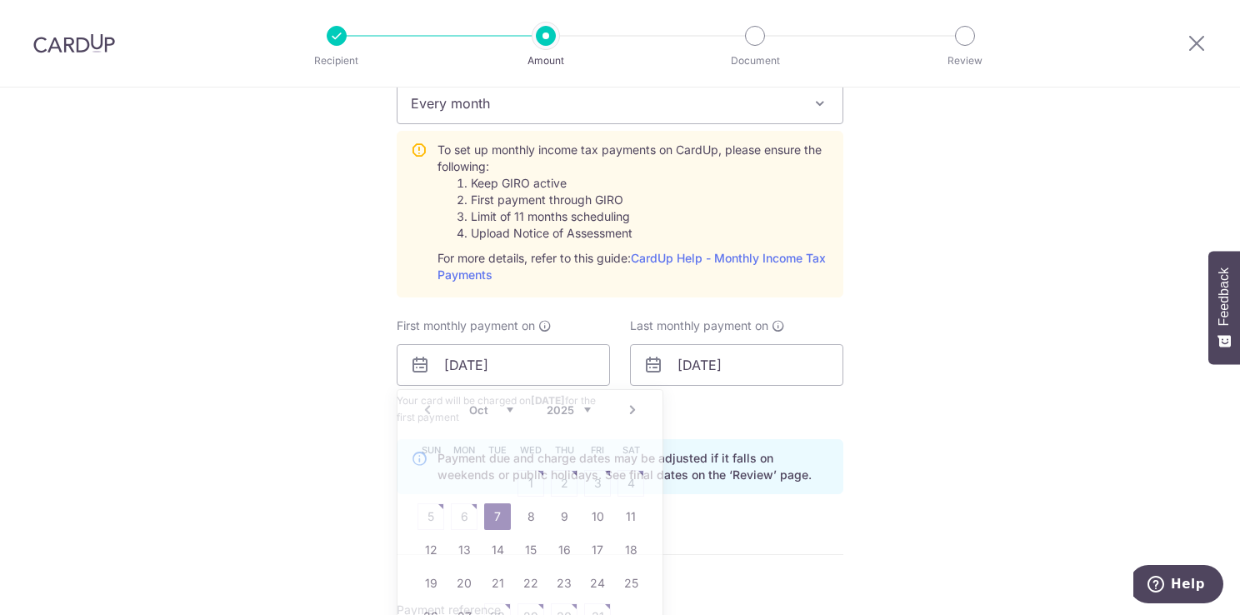
click at [935, 365] on div "Tell us more about your payment Enter one-time or monthly payment amount SGD 2,…" at bounding box center [620, 241] width 1240 height 1806
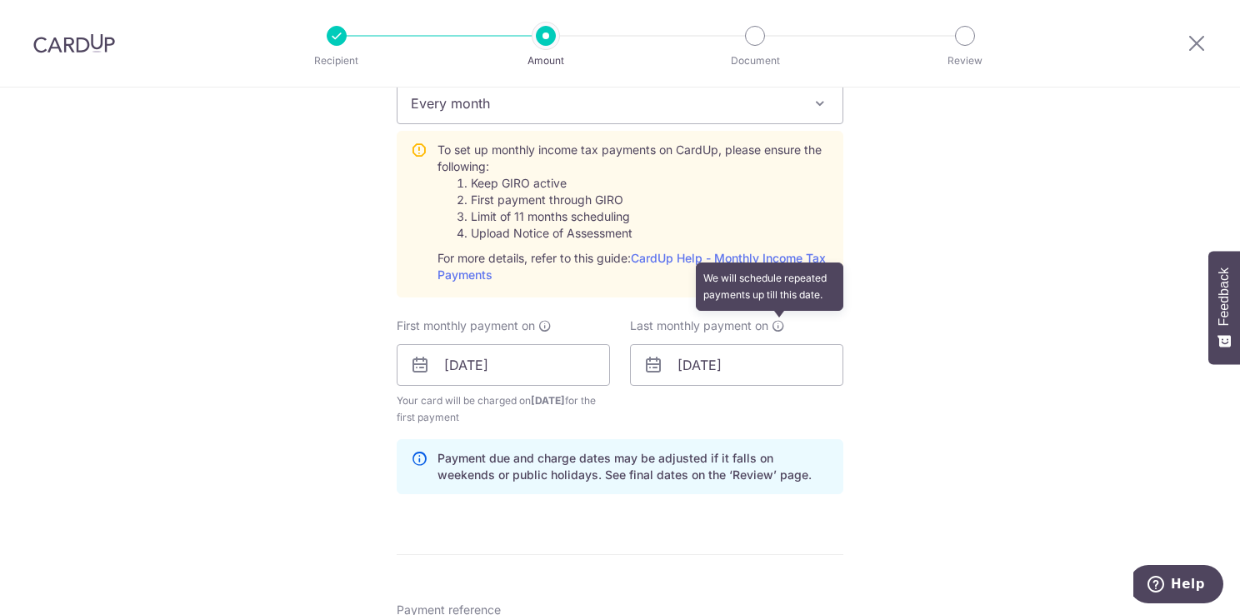
click at [776, 327] on icon at bounding box center [778, 325] width 13 height 13
click at [766, 374] on input "09/03/2026" at bounding box center [736, 365] width 213 height 42
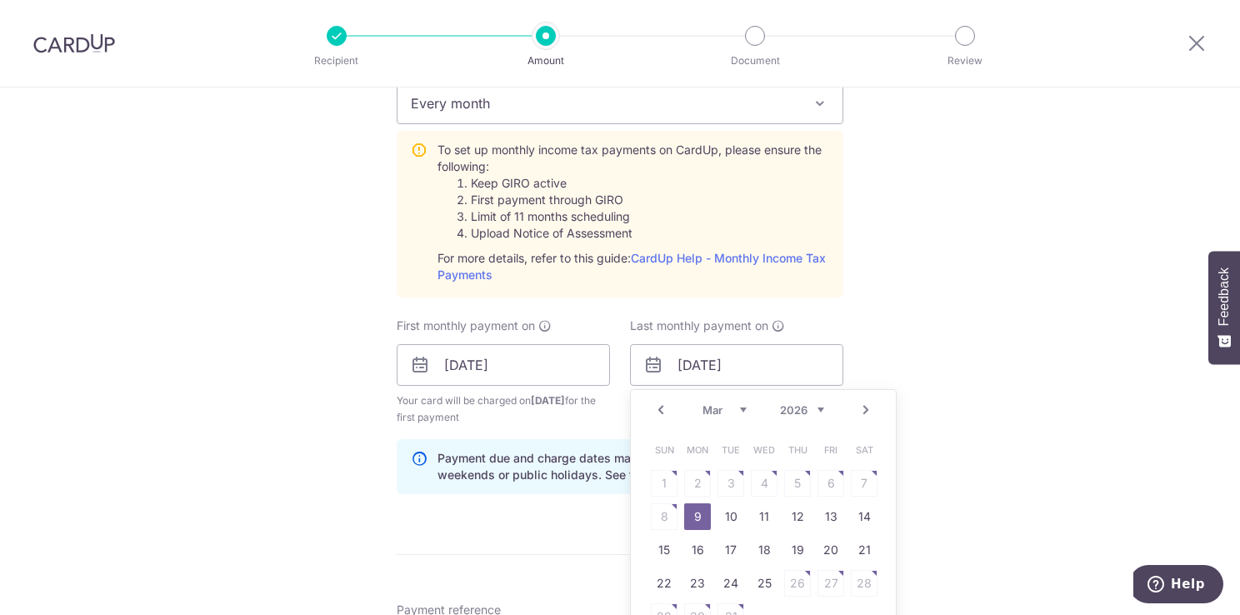
click at [695, 516] on link "9" at bounding box center [697, 516] width 27 height 27
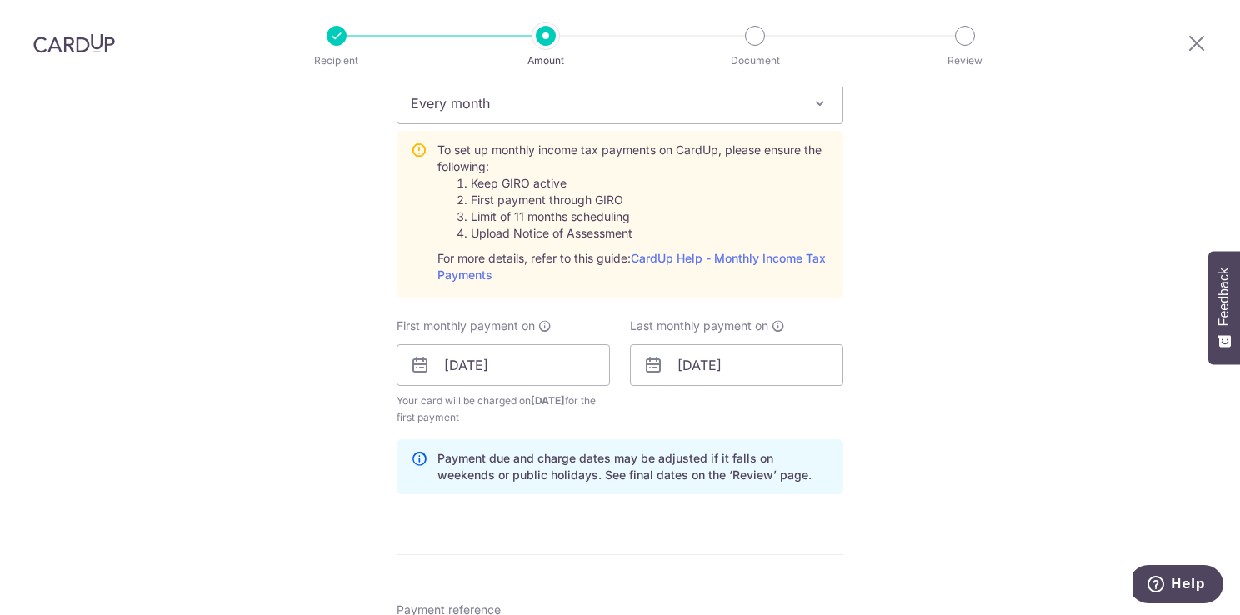
click at [901, 412] on div "Tell us more about your payment Enter one-time or monthly payment amount SGD 2,…" at bounding box center [620, 241] width 1240 height 1806
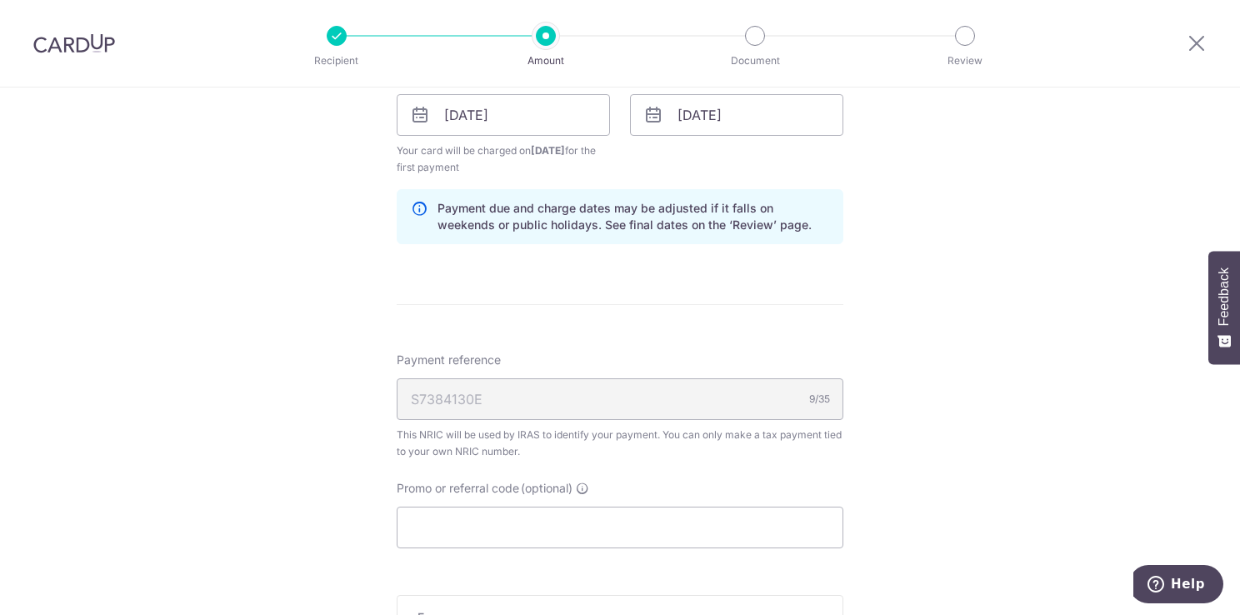
scroll to position [1083, 0]
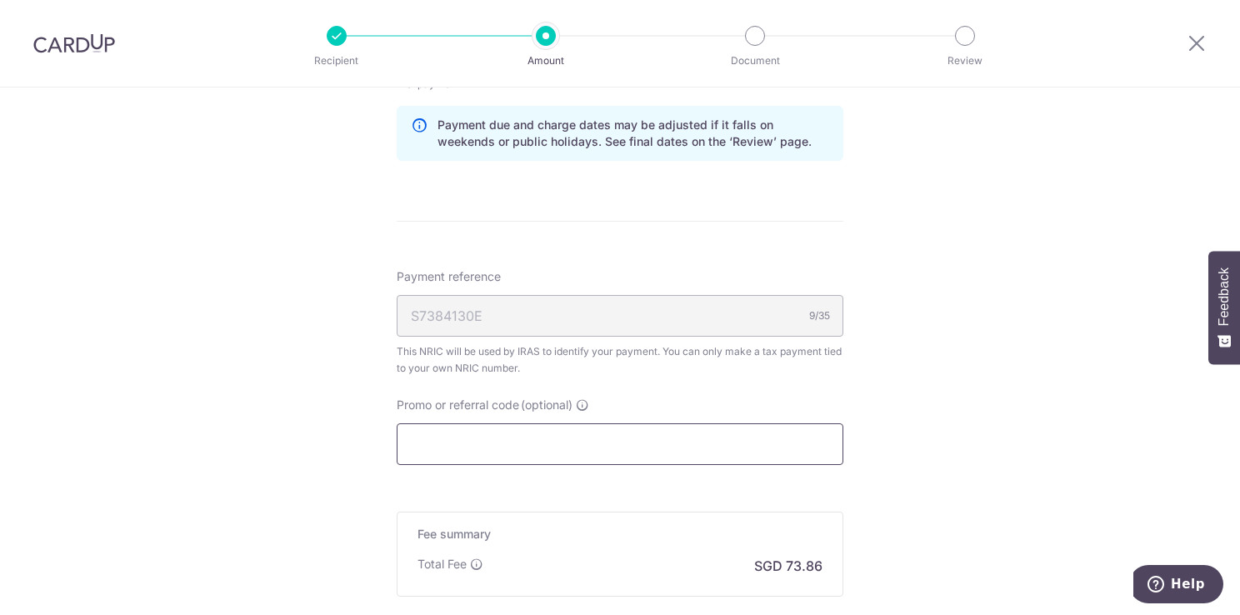
click at [565, 443] on input "Promo or referral code (optional)" at bounding box center [620, 444] width 447 height 42
click at [442, 452] on input "Promo or referral code (optional)" at bounding box center [620, 444] width 447 height 42
paste input "VTAX25R"
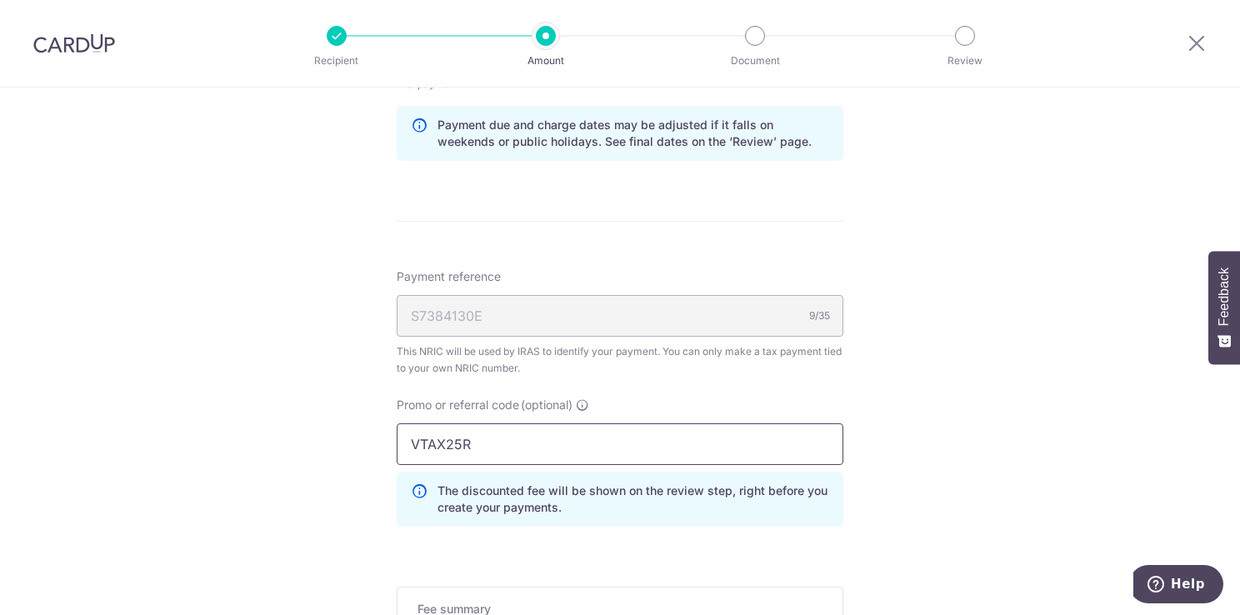
type input "VTAX25R"
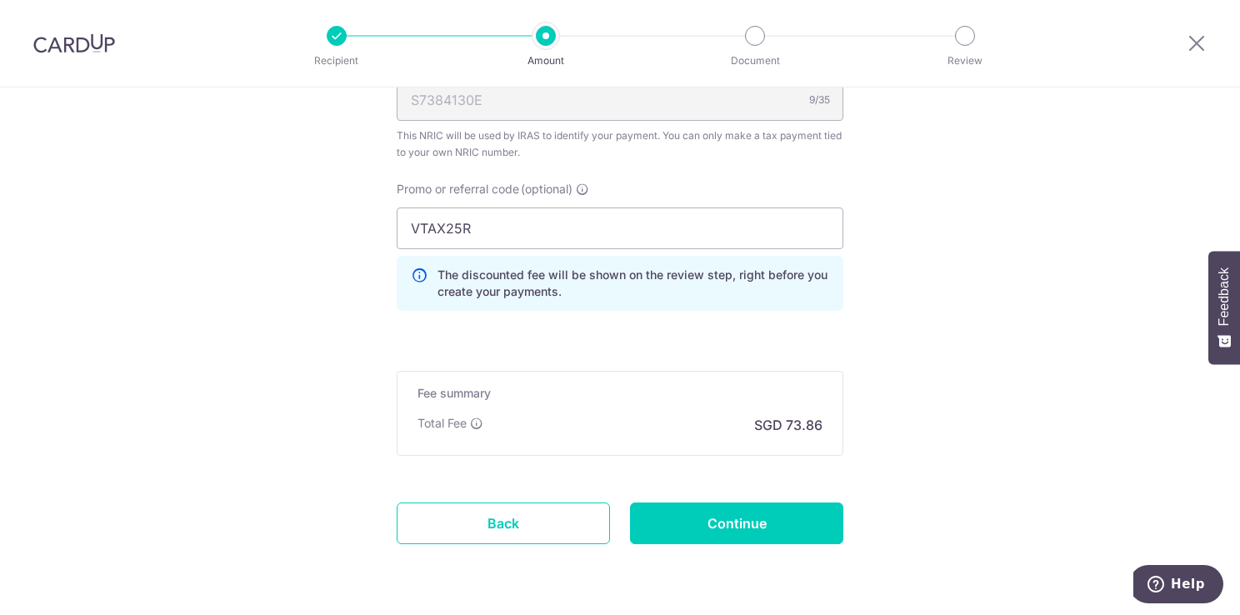
scroll to position [1350, 0]
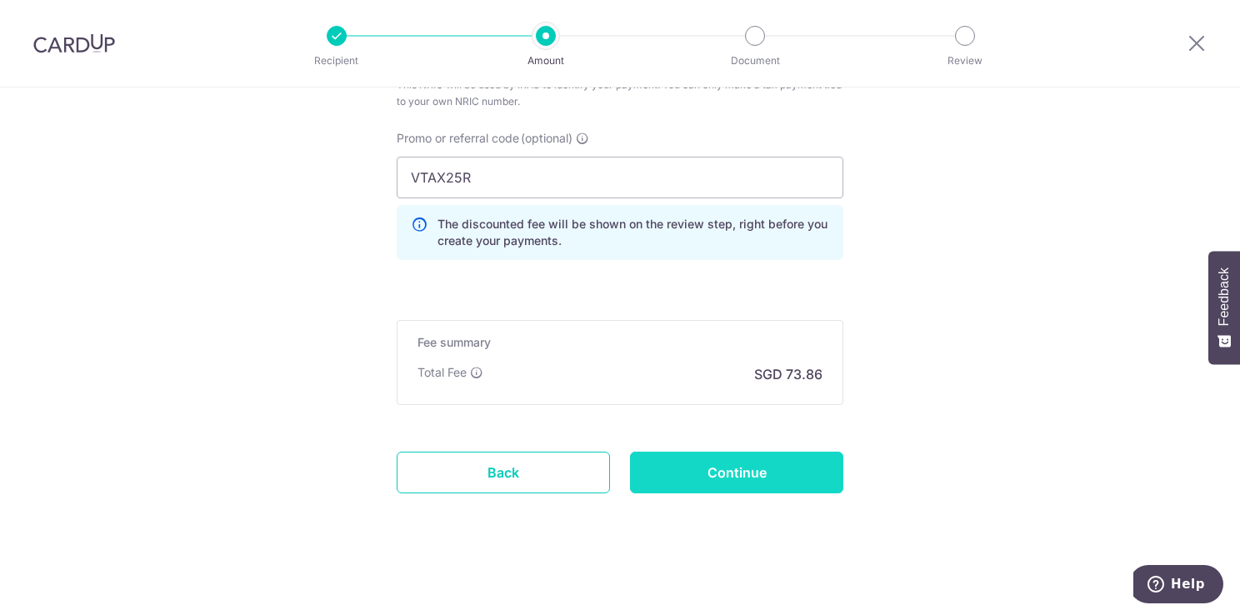
click at [727, 468] on input "Continue" at bounding box center [736, 473] width 213 height 42
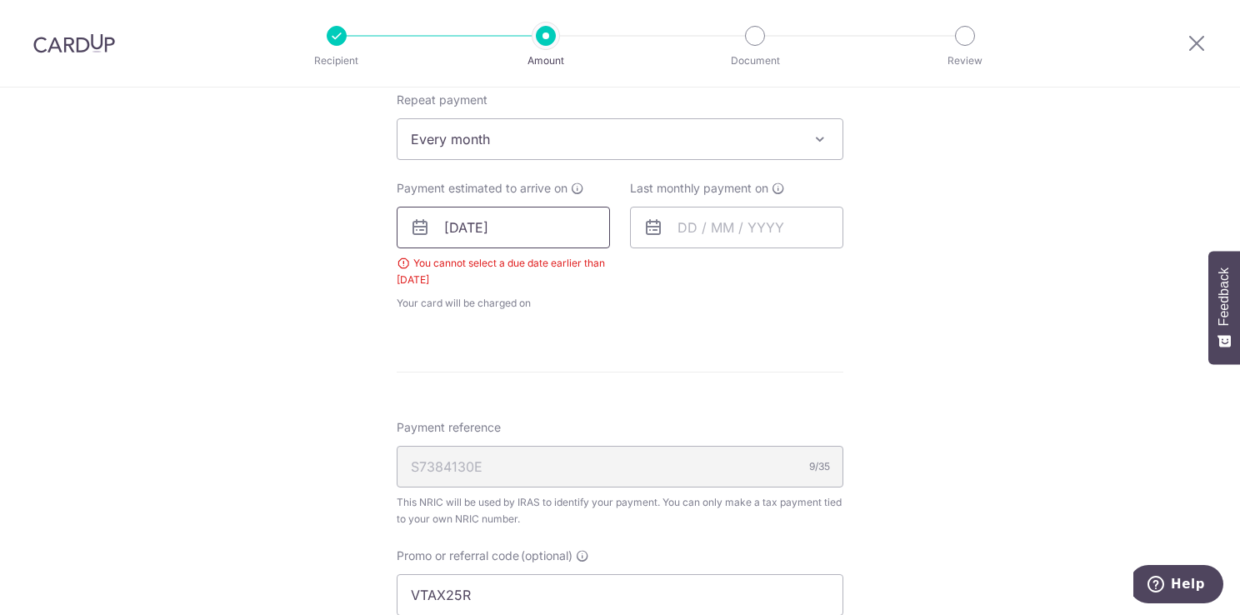
scroll to position [713, 0]
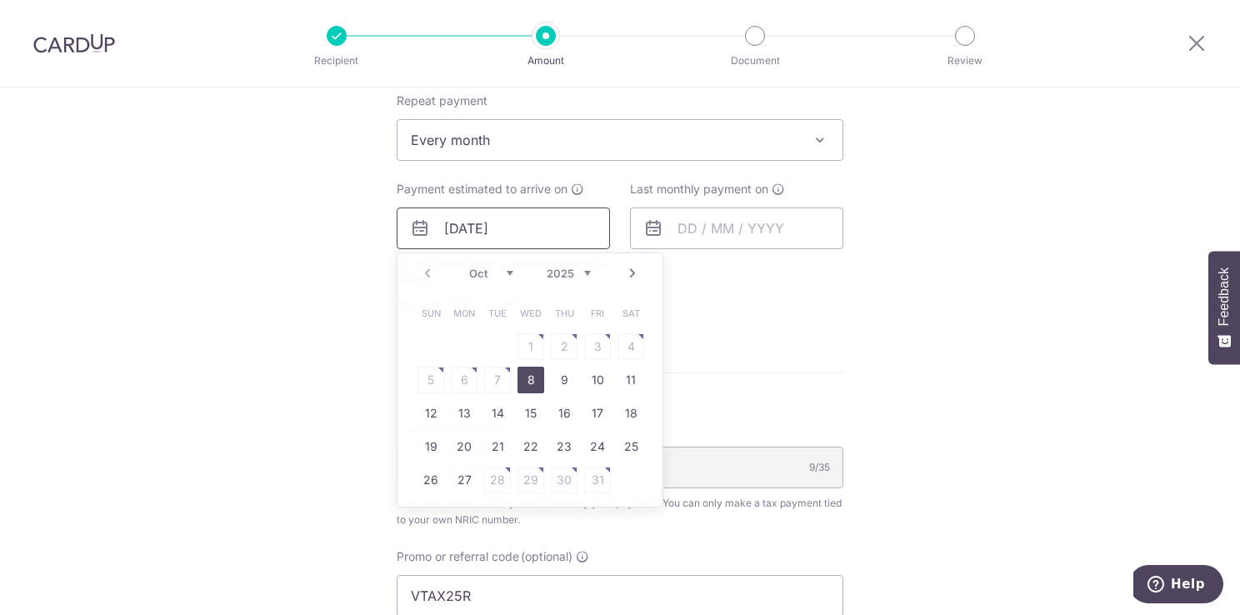
click at [563, 231] on input "[DATE]" at bounding box center [503, 228] width 213 height 42
click at [520, 377] on link "8" at bounding box center [530, 380] width 27 height 27
type input "[DATE]"
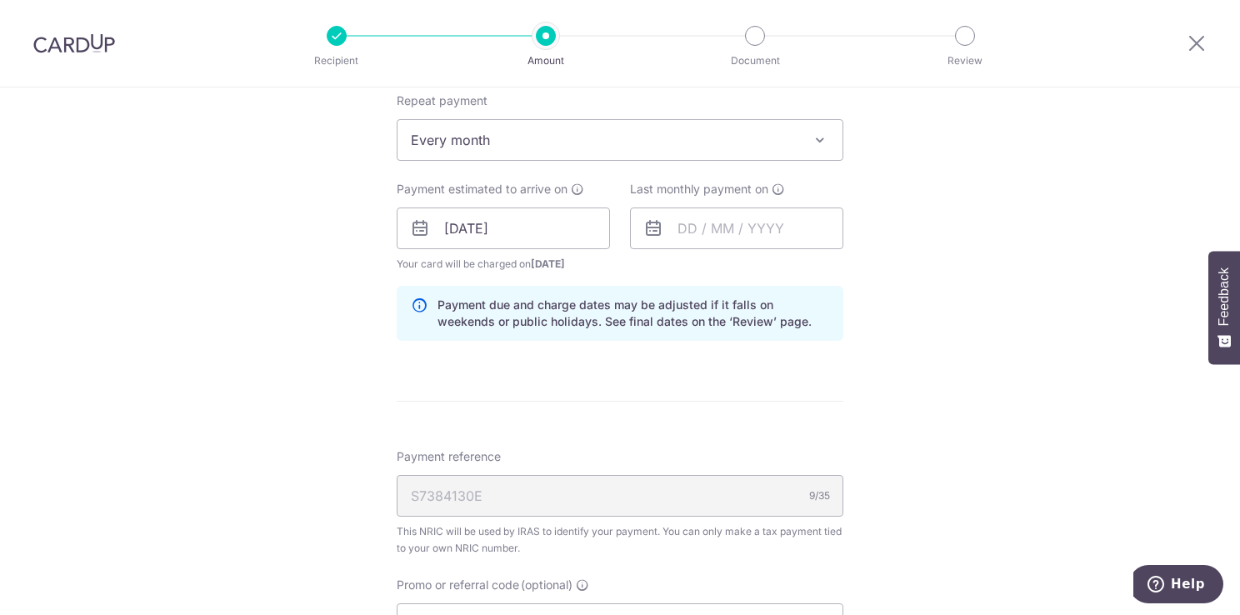
click at [887, 315] on div "Tell us more about your payment Enter one-time or monthly payment amount SGD 2,…" at bounding box center [620, 219] width 1240 height 1691
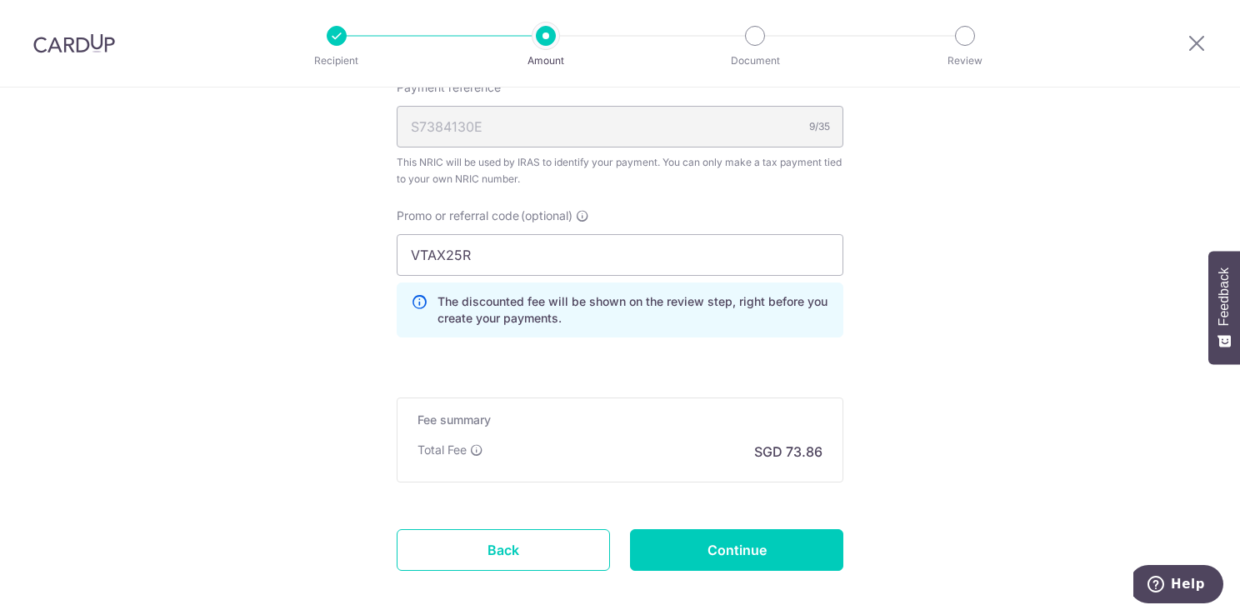
scroll to position [1160, 0]
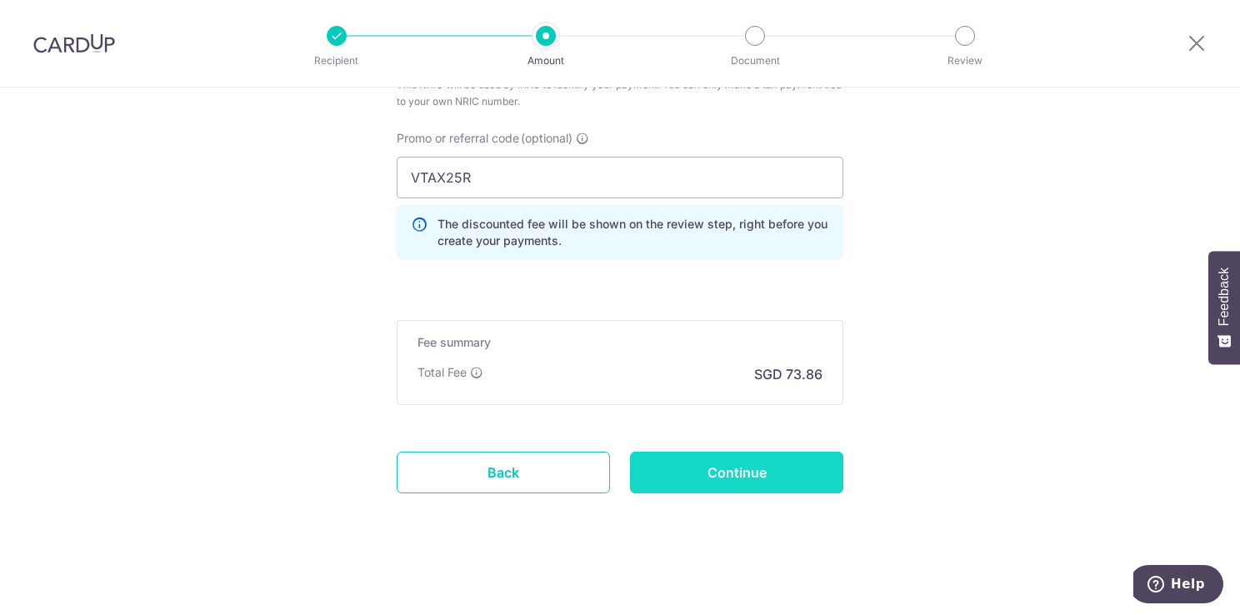
click at [725, 473] on input "Continue" at bounding box center [736, 473] width 213 height 42
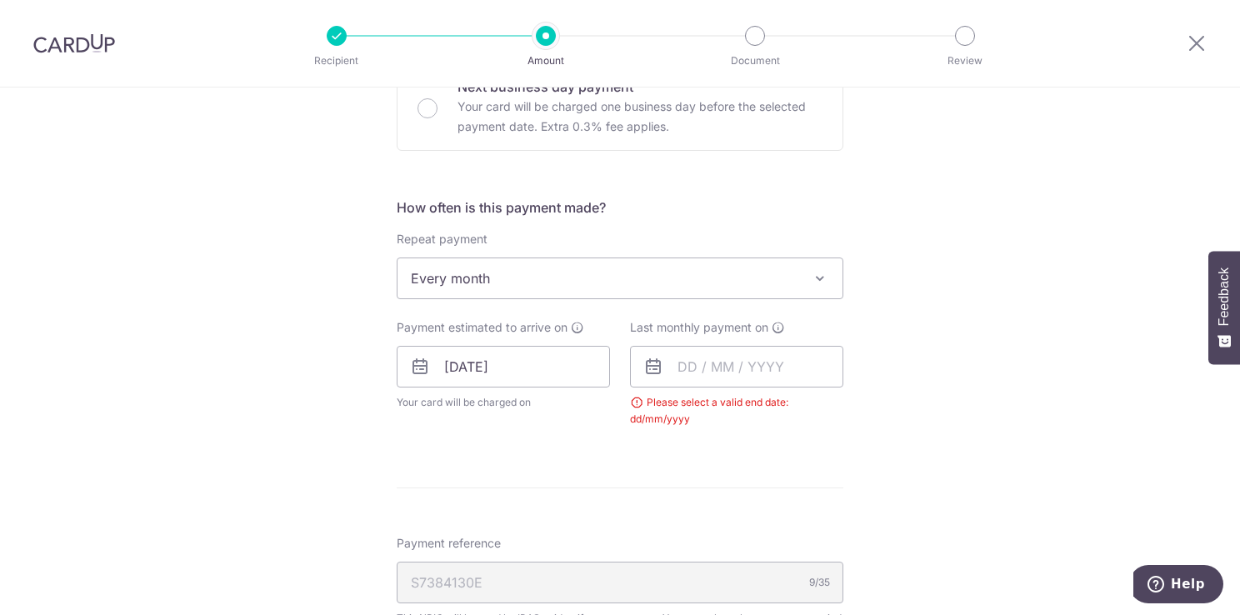
scroll to position [547, 0]
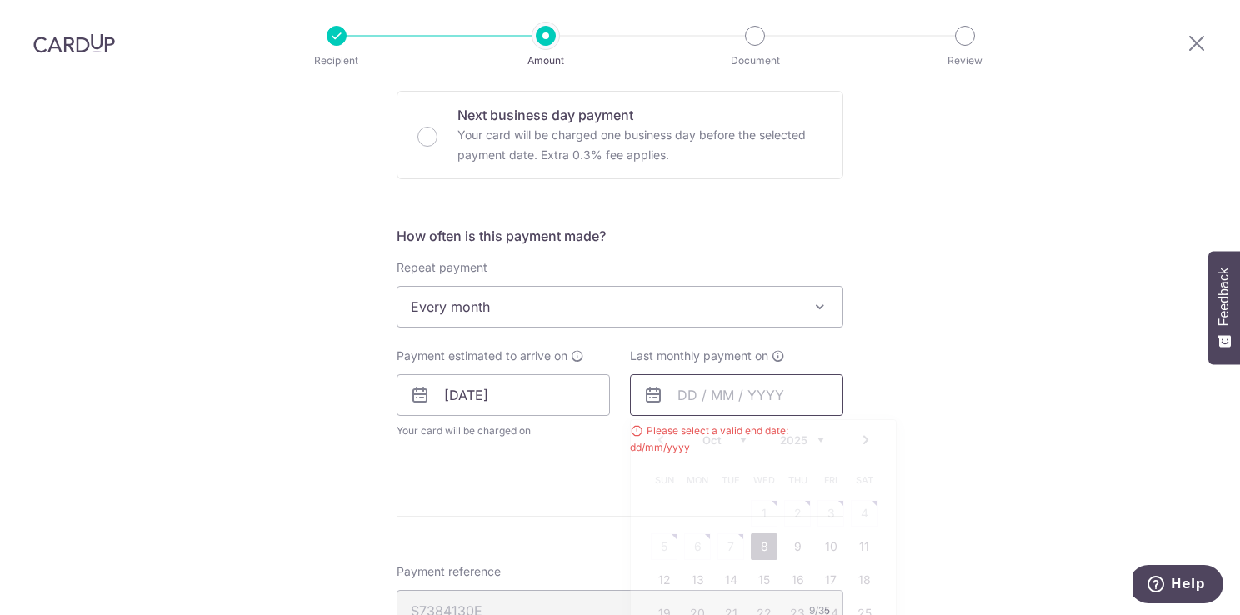
click at [736, 387] on input "text" at bounding box center [736, 395] width 213 height 42
click at [814, 433] on select "2025 2026" at bounding box center [802, 439] width 44 height 13
click at [733, 439] on select "Jan Feb Mar Apr May Jun Jul Aug Sep Oct Nov" at bounding box center [724, 439] width 44 height 13
click at [973, 303] on div "Tell us more about your payment Enter one-time or monthly payment amount SGD 2,…" at bounding box center [620, 360] width 1240 height 1639
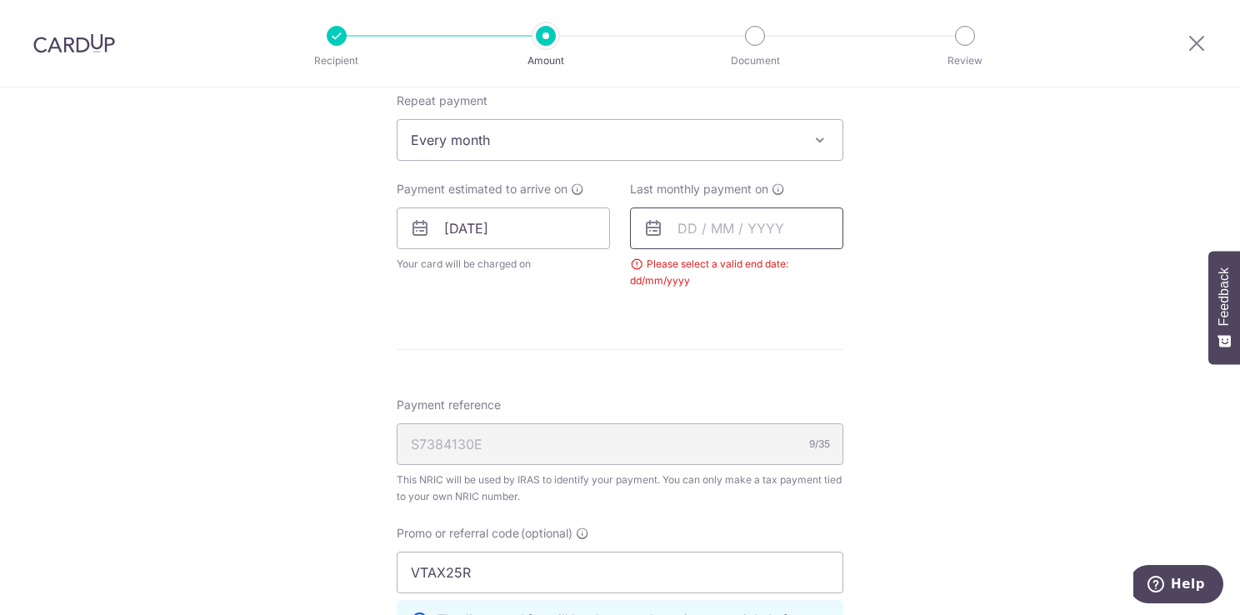
click at [773, 226] on input "text" at bounding box center [736, 228] width 213 height 42
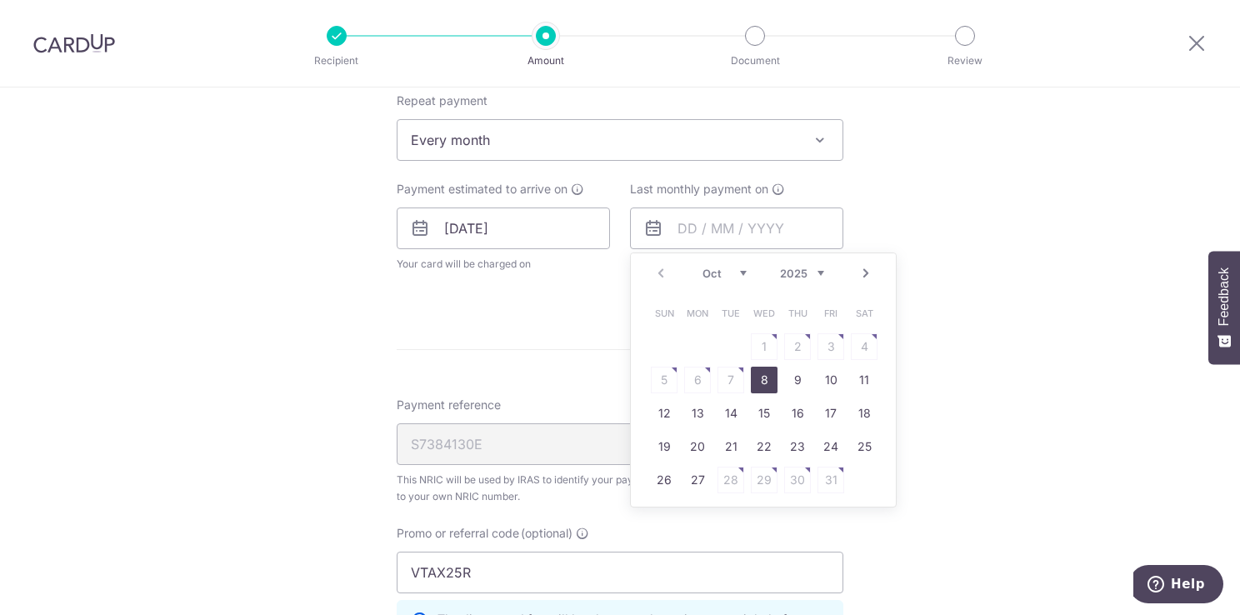
click at [818, 272] on select "2025 2026" at bounding box center [802, 273] width 44 height 13
click at [740, 270] on select "Jan Feb Mar Apr May Jun Jul Aug Sep Oct Nov" at bounding box center [724, 273] width 44 height 13
click at [689, 381] on link "9" at bounding box center [697, 380] width 27 height 27
type input "[DATE]"
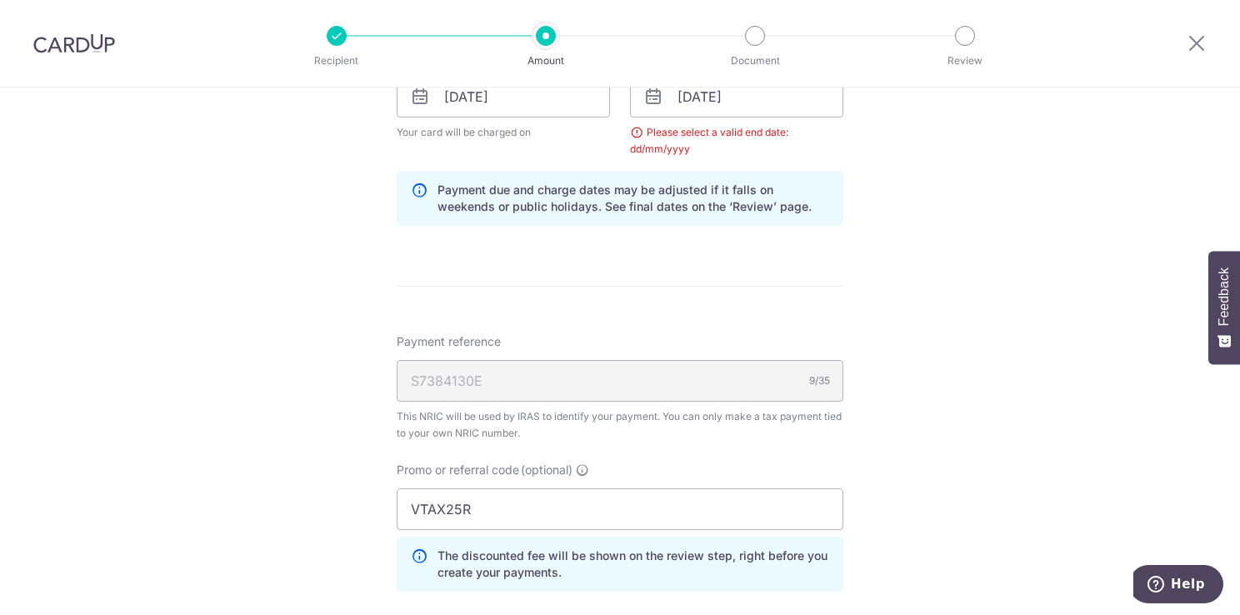
scroll to position [797, 0]
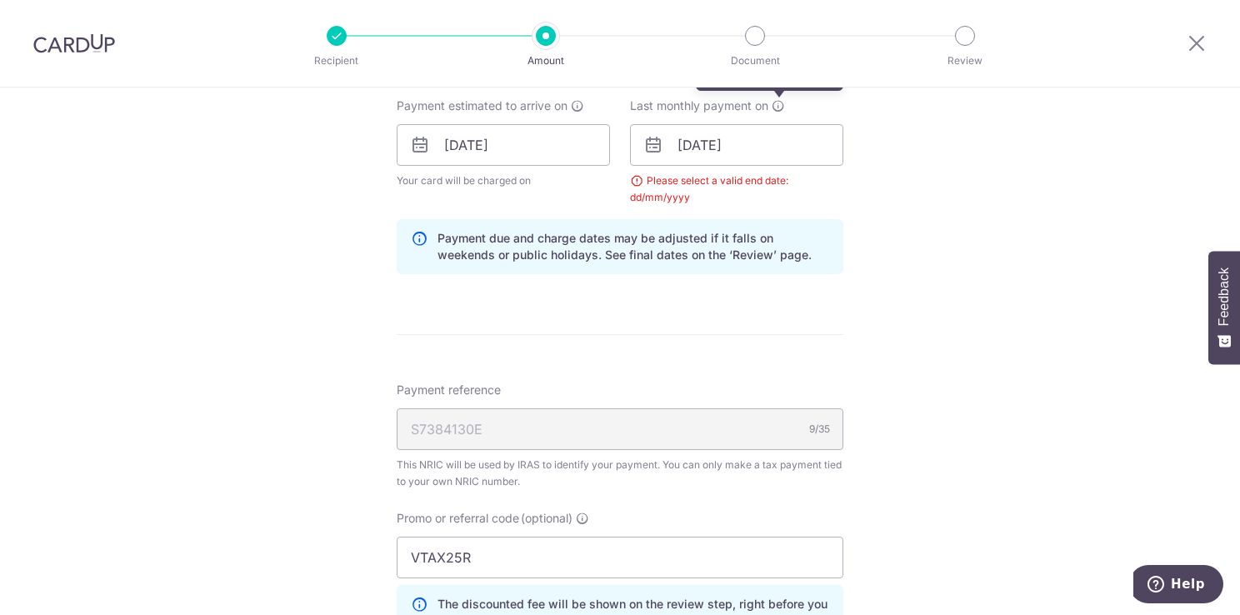
click at [772, 104] on icon at bounding box center [778, 105] width 13 height 13
click at [773, 106] on icon at bounding box center [778, 105] width 13 height 13
click at [770, 210] on div "How often is this payment made? Repeat payment Never Every month Every month To…" at bounding box center [620, 132] width 447 height 312
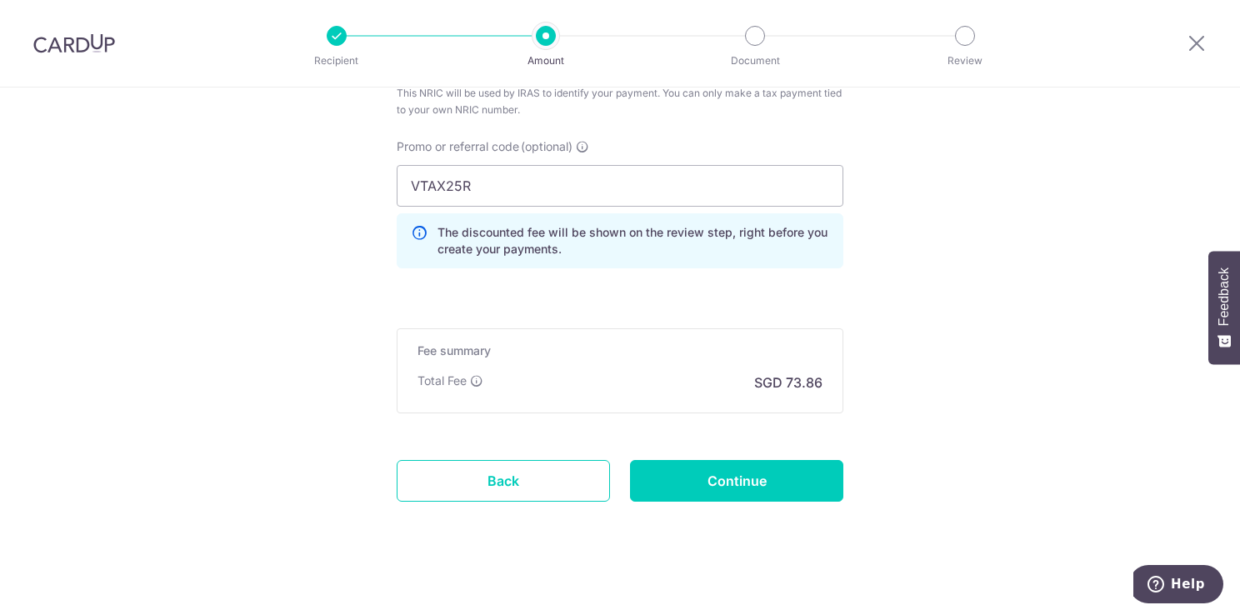
scroll to position [1177, 0]
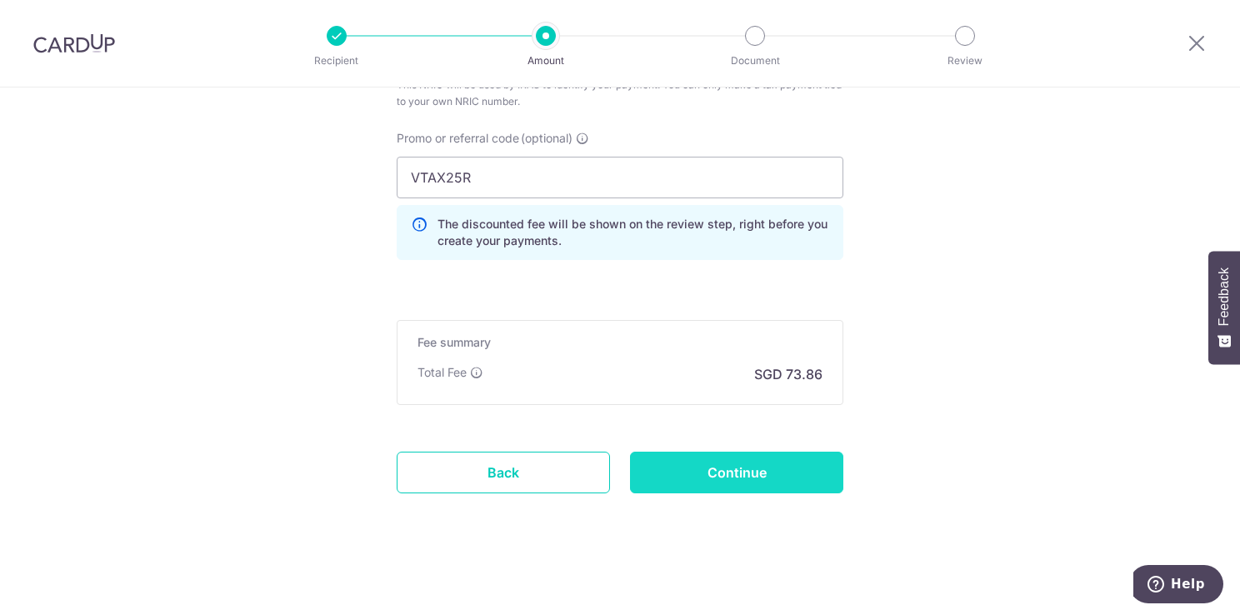
click at [727, 471] on input "Continue" at bounding box center [736, 473] width 213 height 42
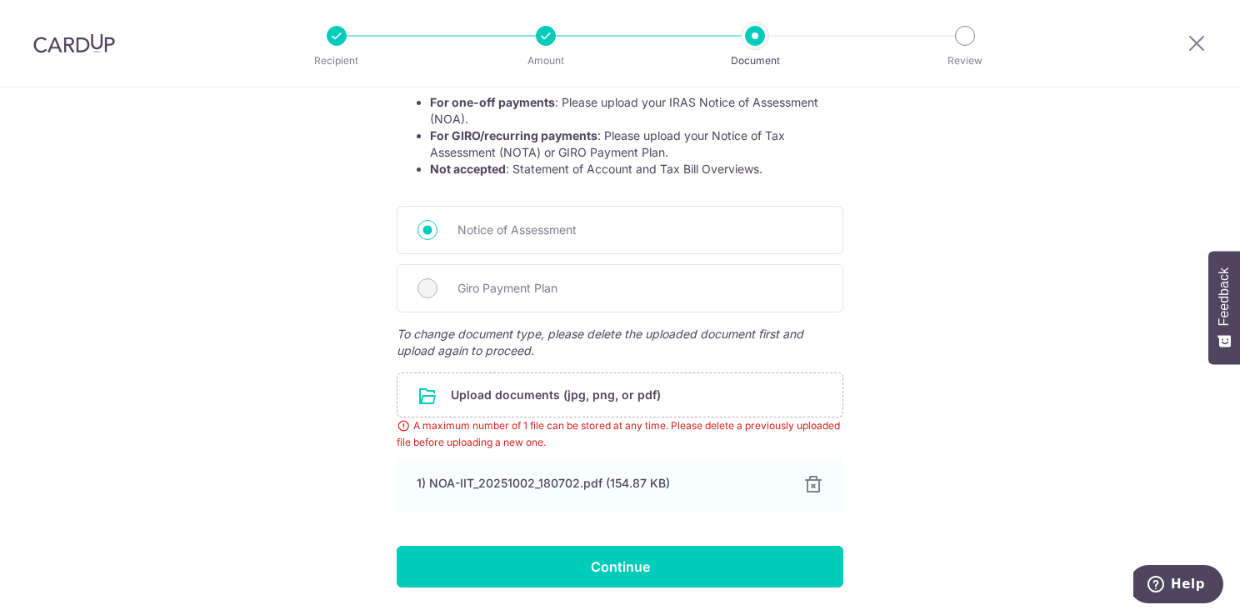
scroll to position [382, 0]
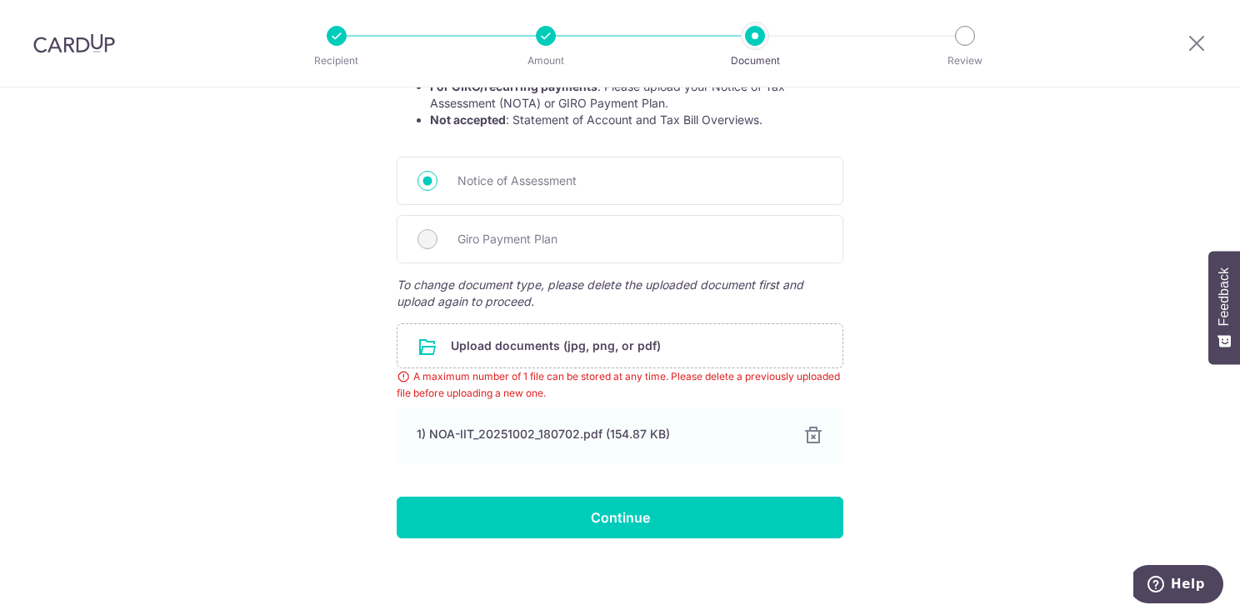
drag, startPoint x: 933, startPoint y: 292, endPoint x: 884, endPoint y: 297, distance: 49.4
click at [932, 292] on div "Help us verify your payment Your supporting documents will enable us to approve…" at bounding box center [620, 161] width 1240 height 912
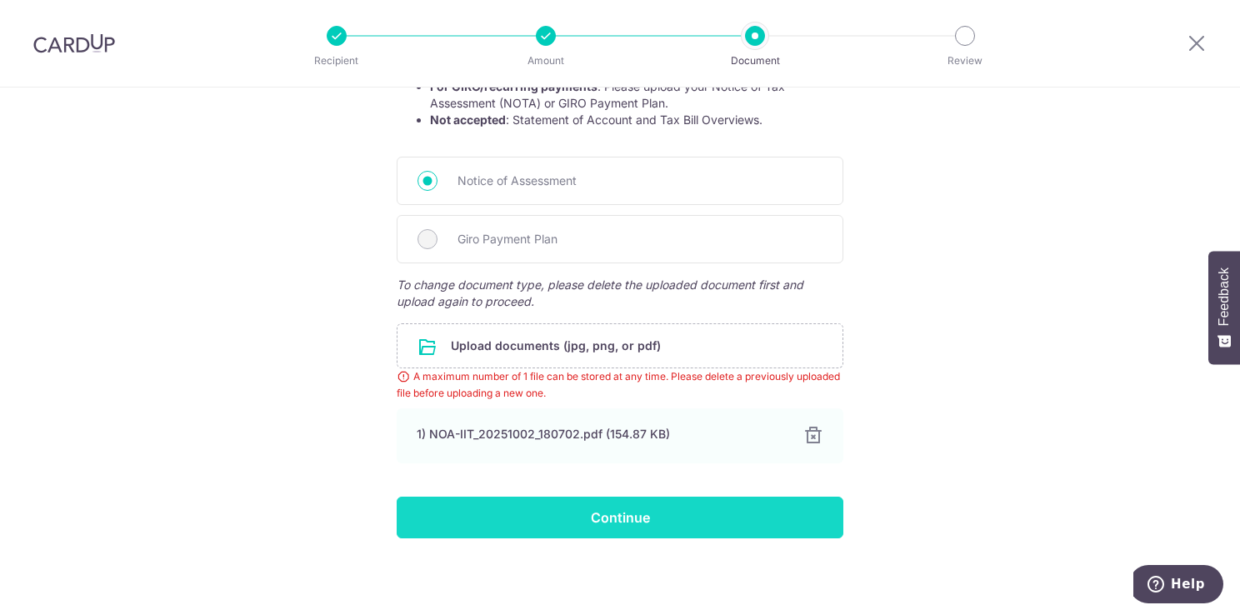
click at [617, 515] on input "Continue" at bounding box center [620, 518] width 447 height 42
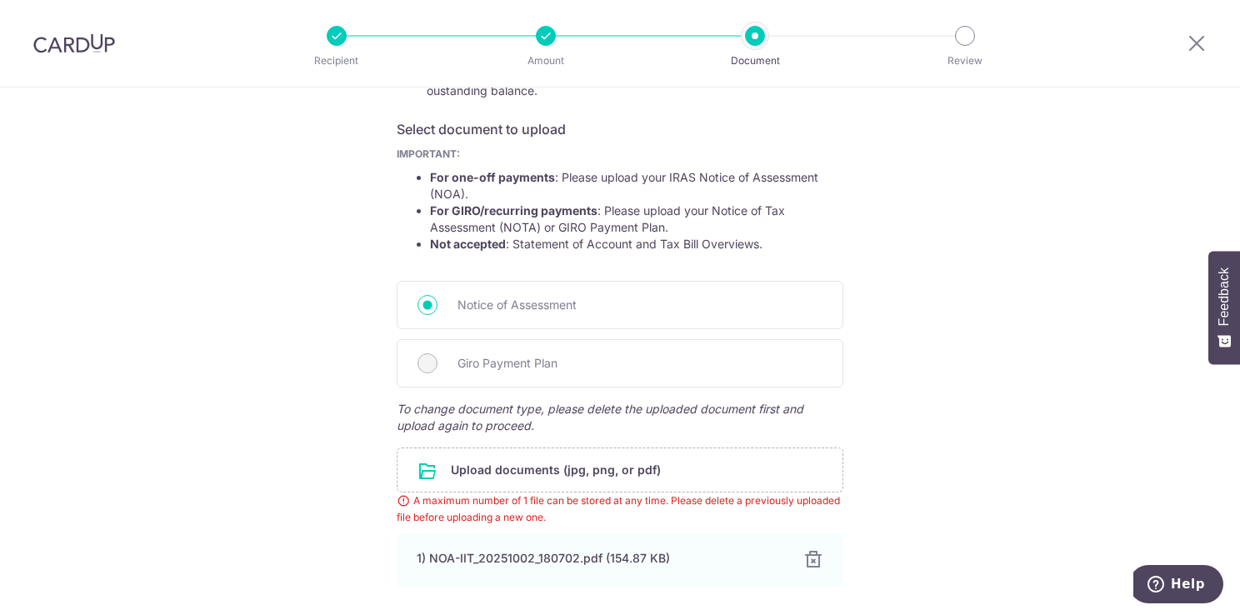
scroll to position [216, 0]
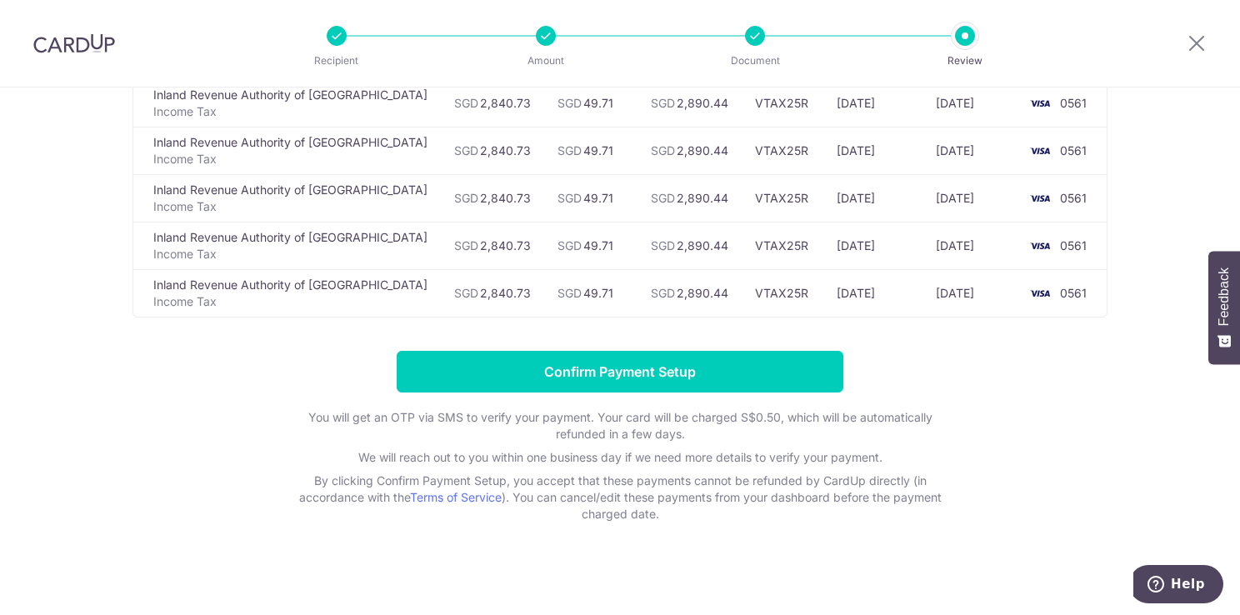
scroll to position [247, 0]
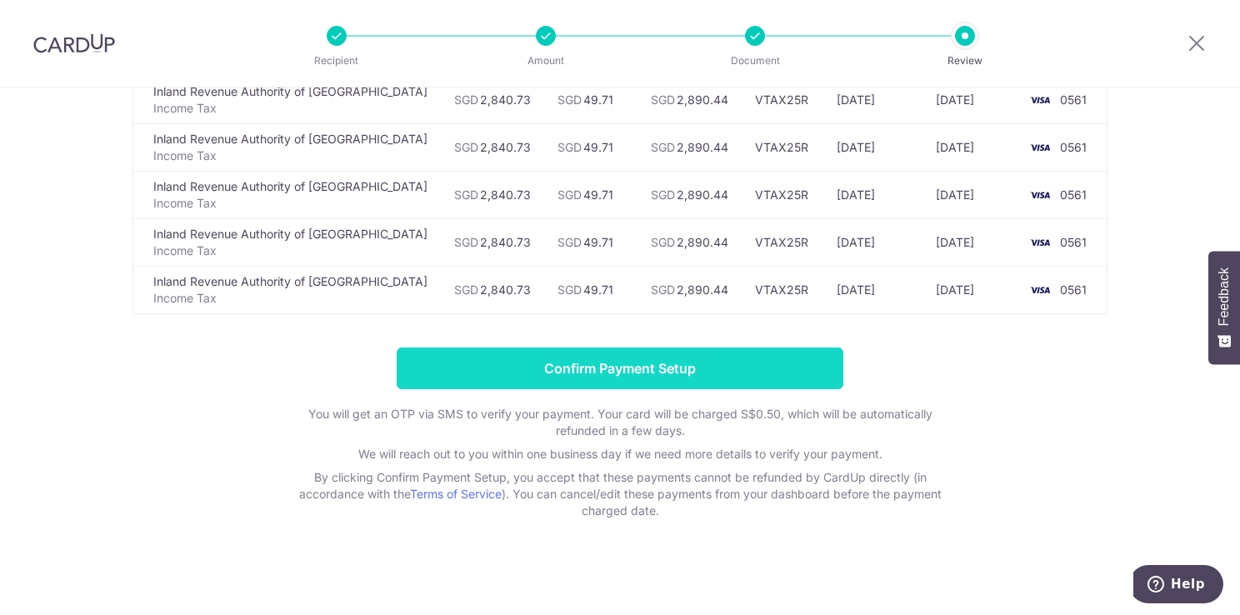
click at [568, 365] on input "Confirm Payment Setup" at bounding box center [620, 368] width 447 height 42
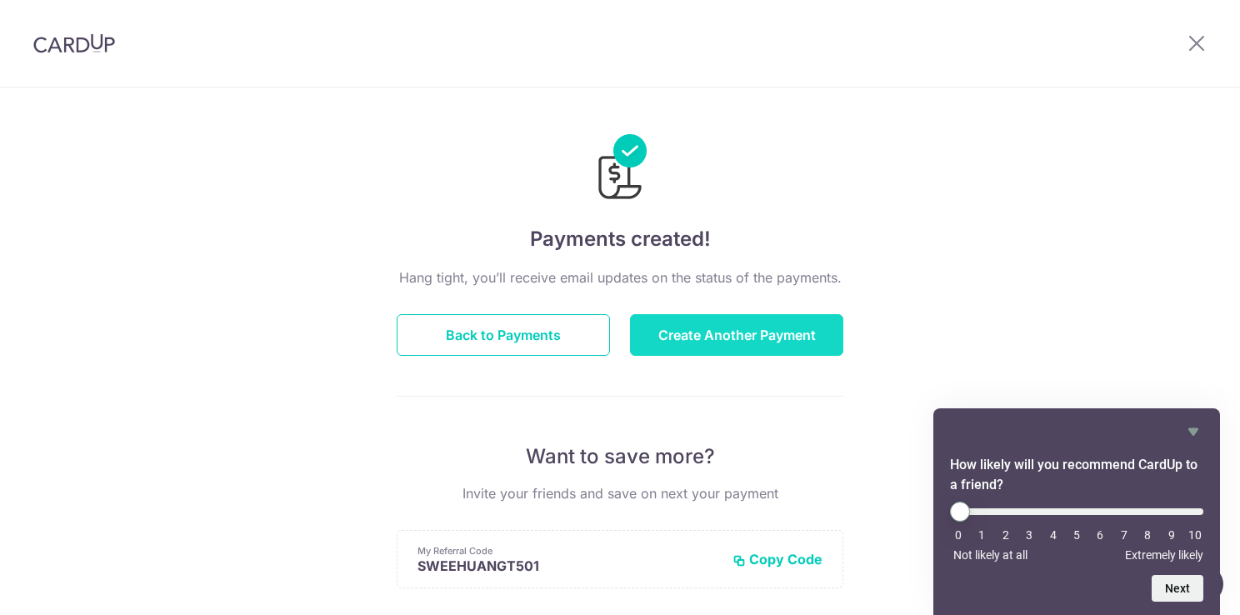
click at [787, 341] on button "Create Another Payment" at bounding box center [736, 335] width 213 height 42
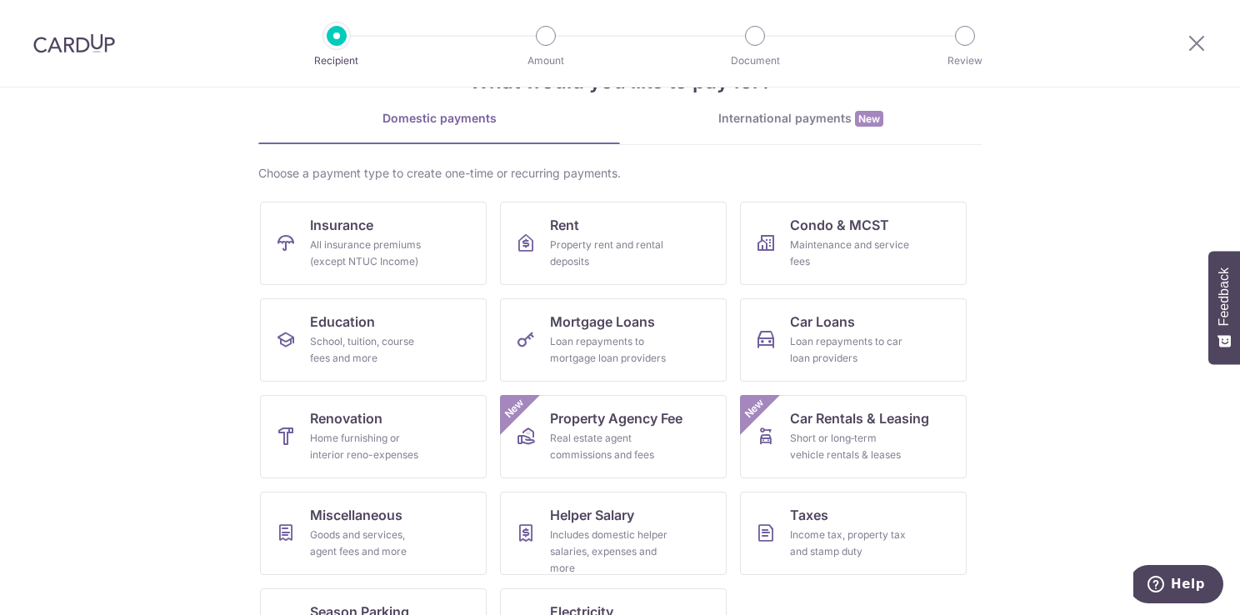
scroll to position [130, 0]
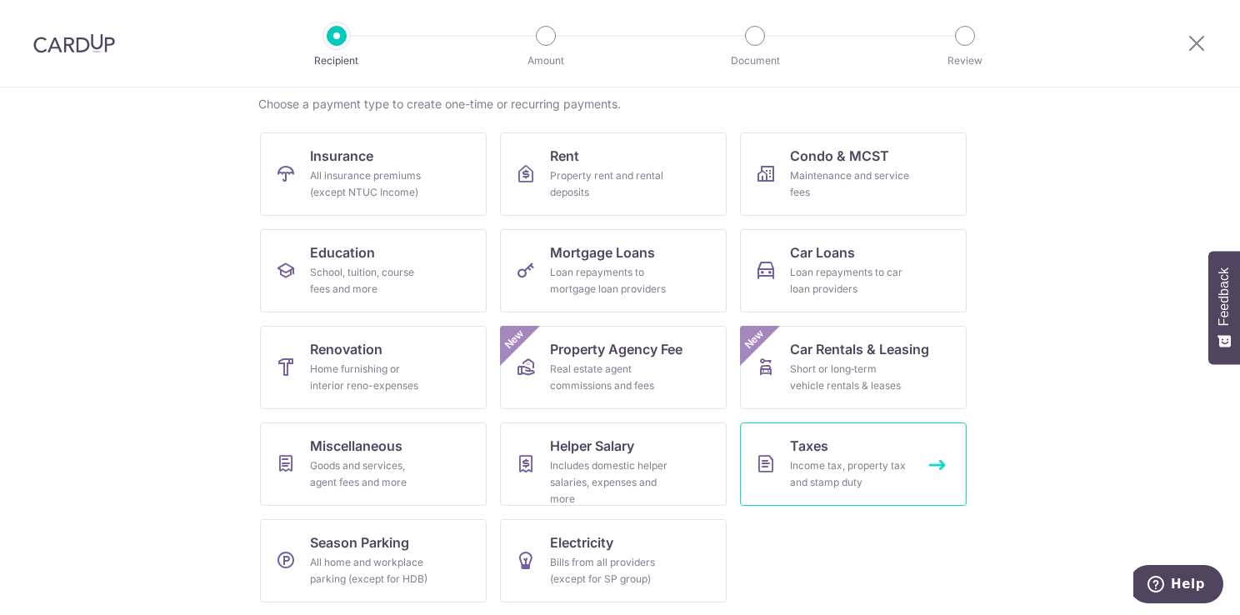
click at [818, 476] on div "Income tax, property tax and stamp duty" at bounding box center [850, 473] width 120 height 33
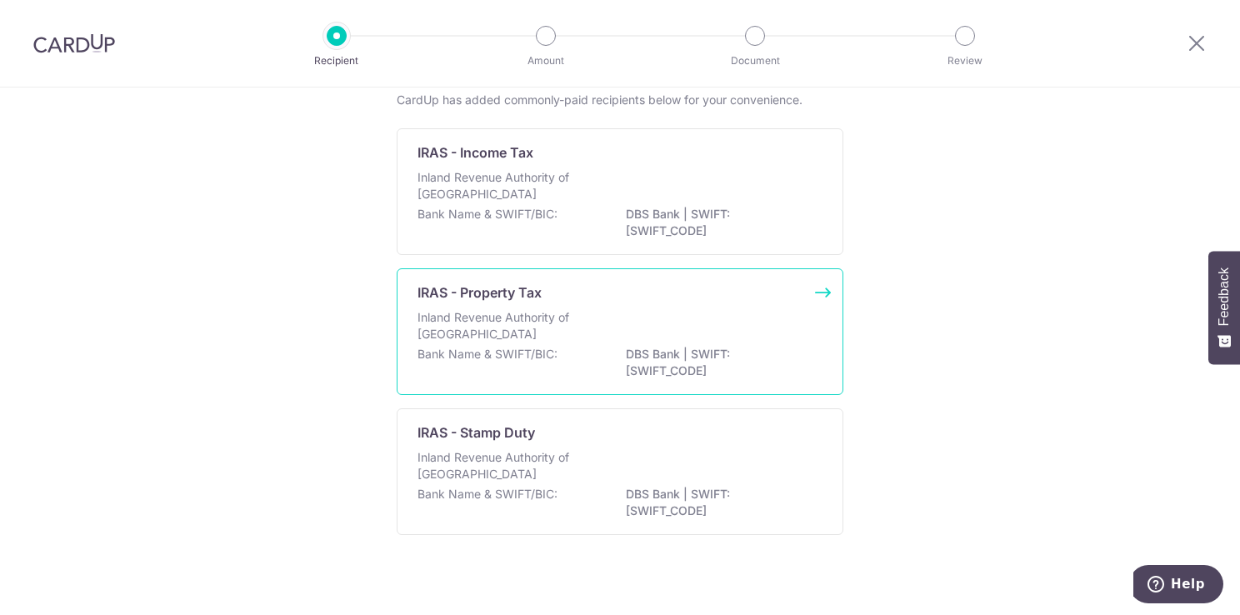
scroll to position [109, 0]
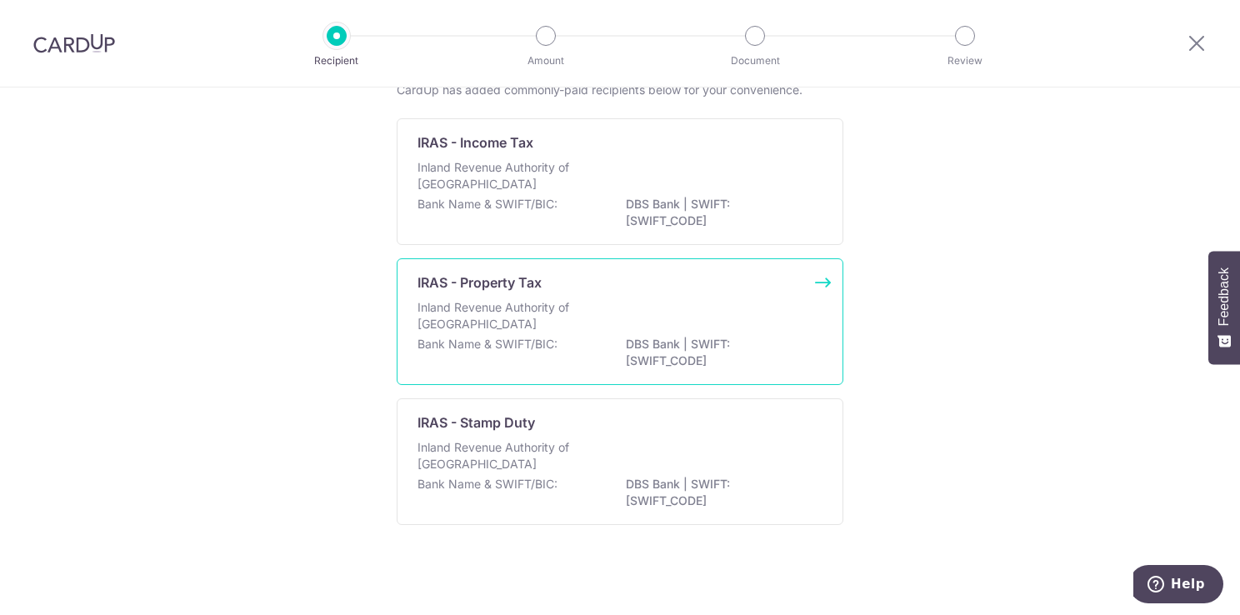
click at [451, 323] on p "Inland Revenue Authority of [GEOGRAPHIC_DATA]" at bounding box center [505, 315] width 177 height 33
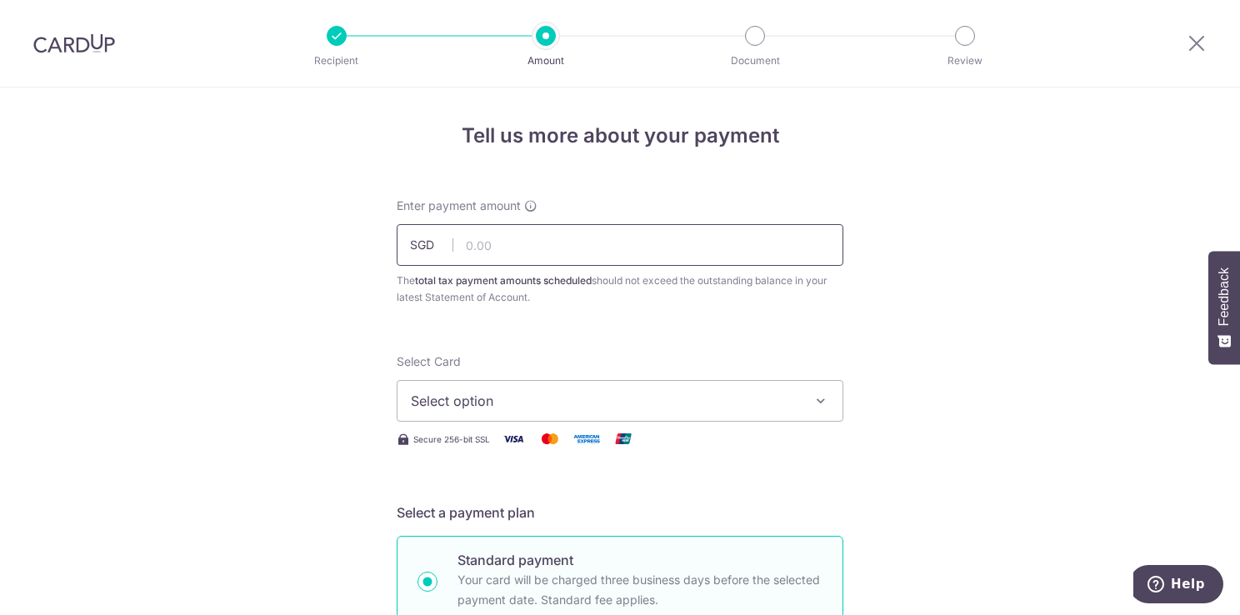
click at [530, 242] on input "text" at bounding box center [620, 245] width 447 height 42
click at [555, 262] on input "text" at bounding box center [620, 245] width 447 height 42
type input "40.80"
click at [528, 399] on span "Select option" at bounding box center [605, 401] width 388 height 20
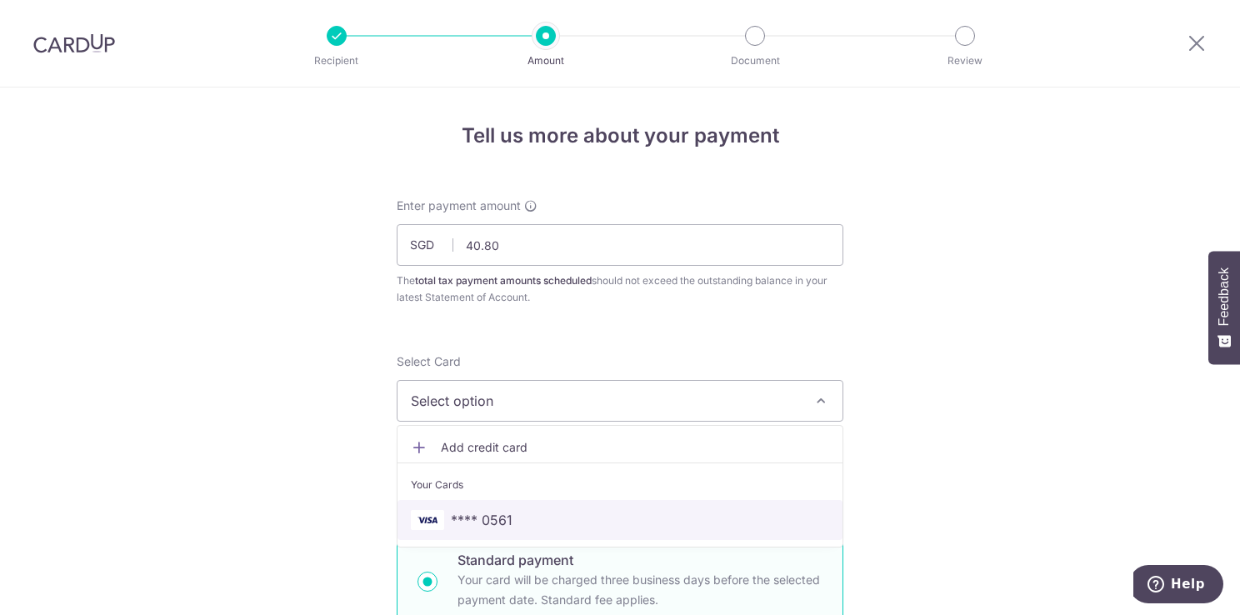
click at [463, 523] on span "**** 0561" at bounding box center [482, 520] width 62 height 20
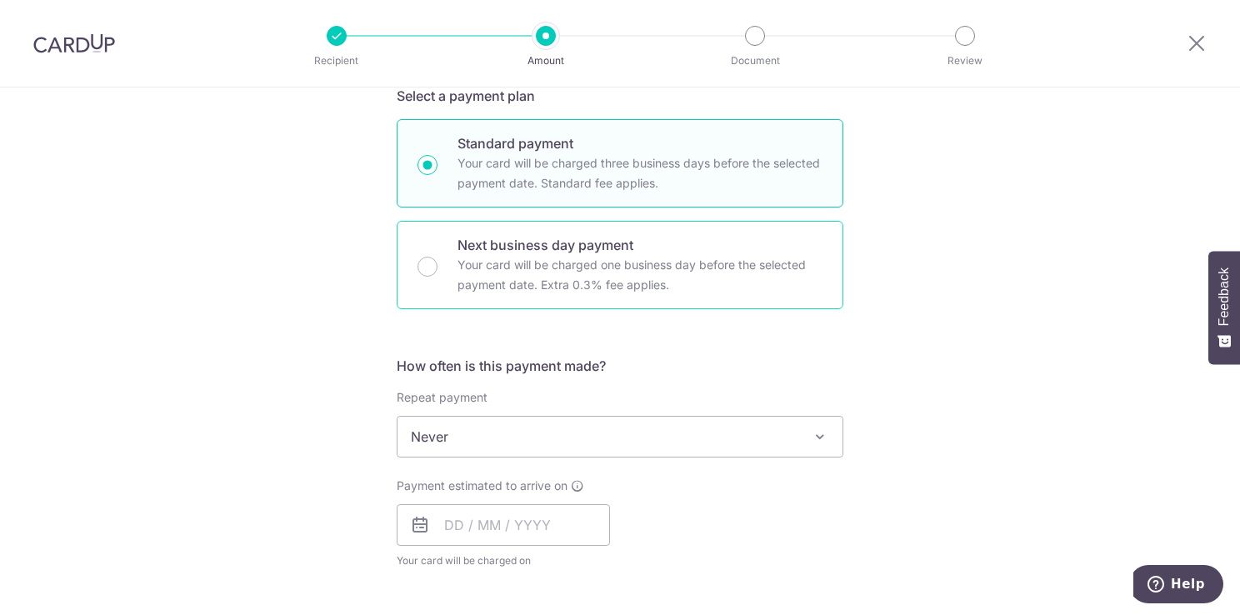
scroll to position [500, 0]
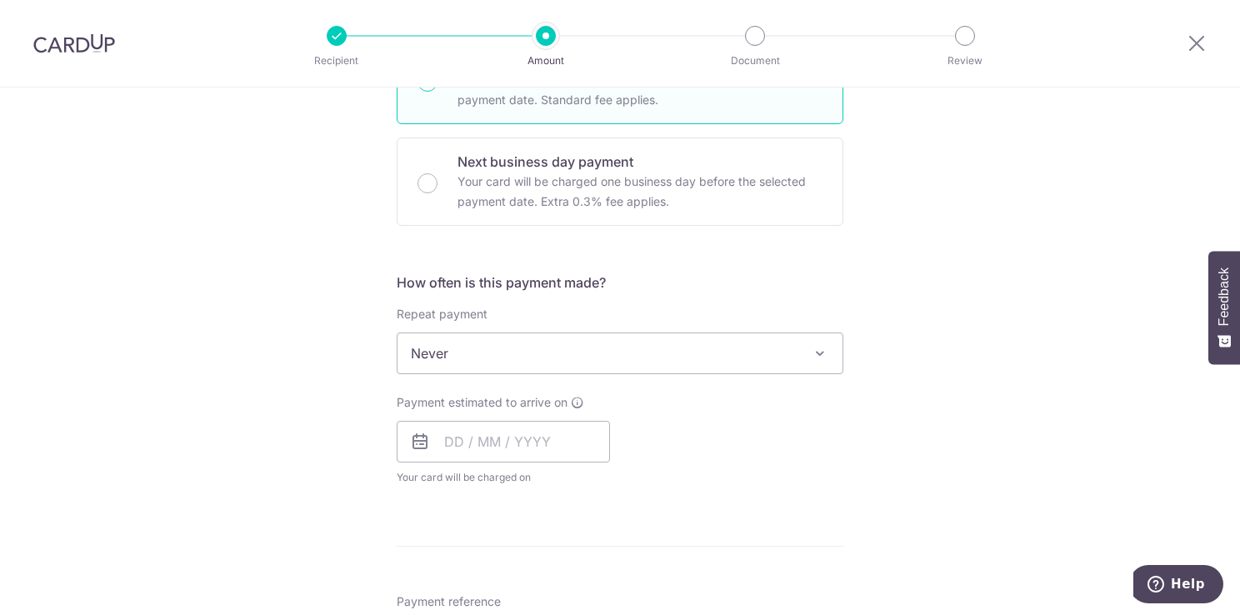
click at [510, 352] on span "Never" at bounding box center [619, 353] width 445 height 40
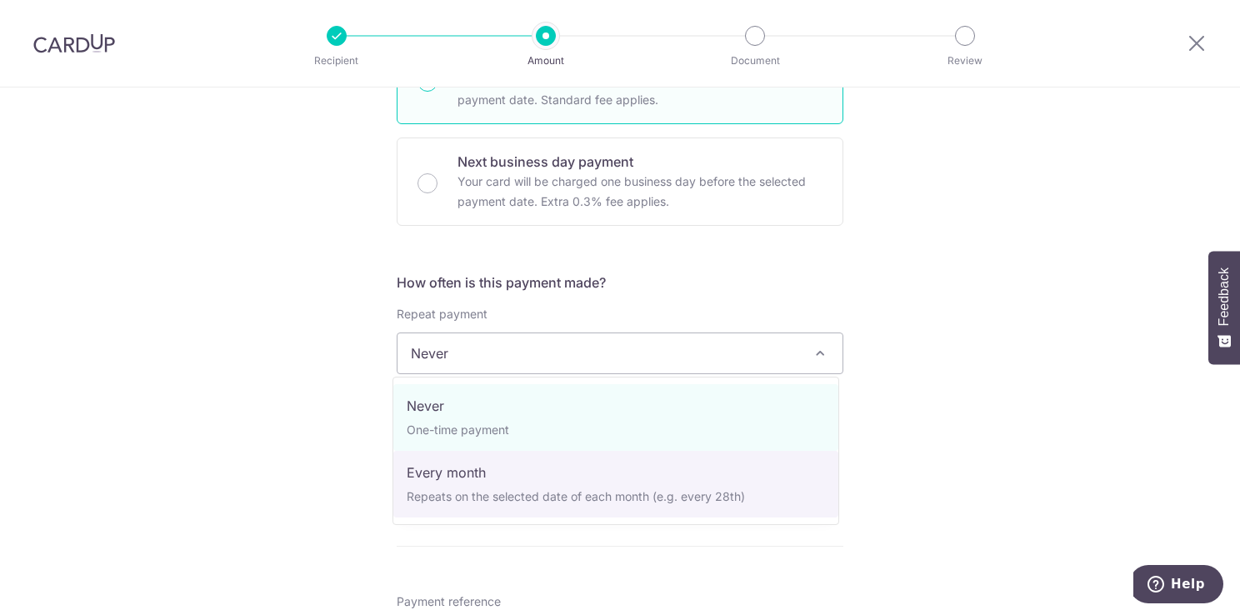
select select "3"
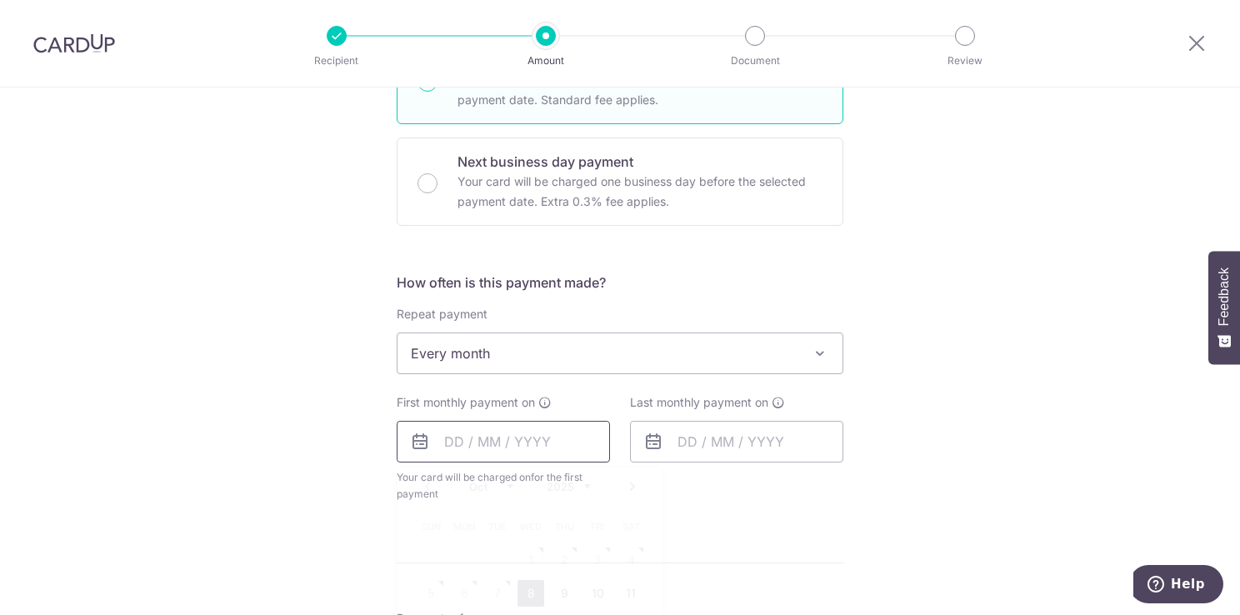
click at [492, 437] on input "text" at bounding box center [503, 442] width 213 height 42
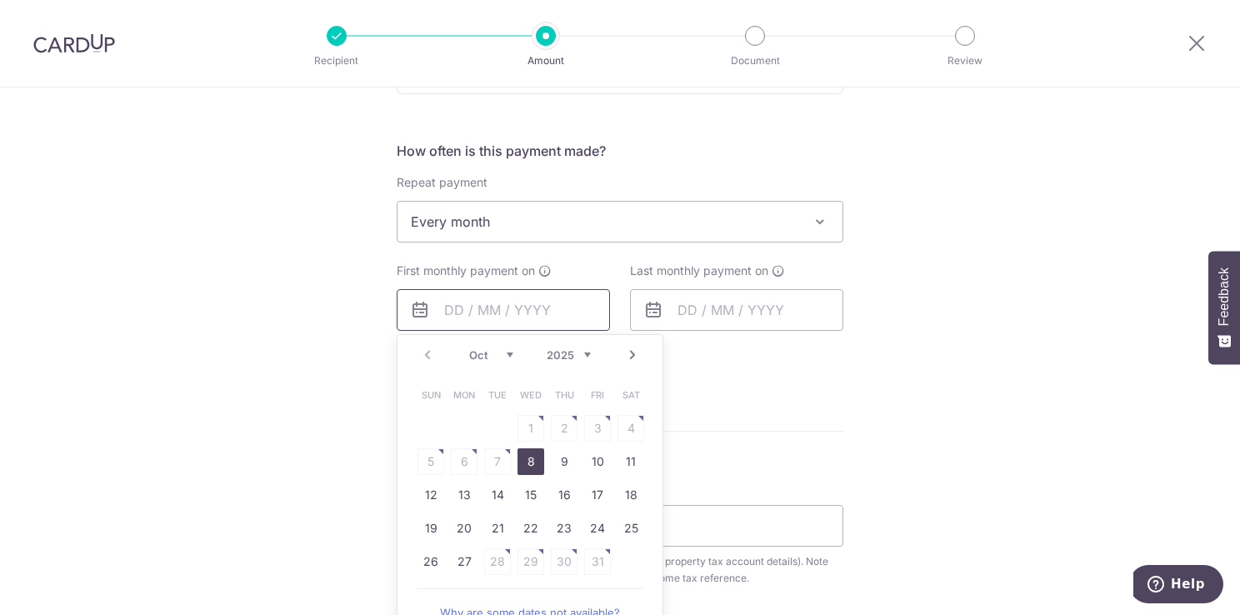
scroll to position [667, 0]
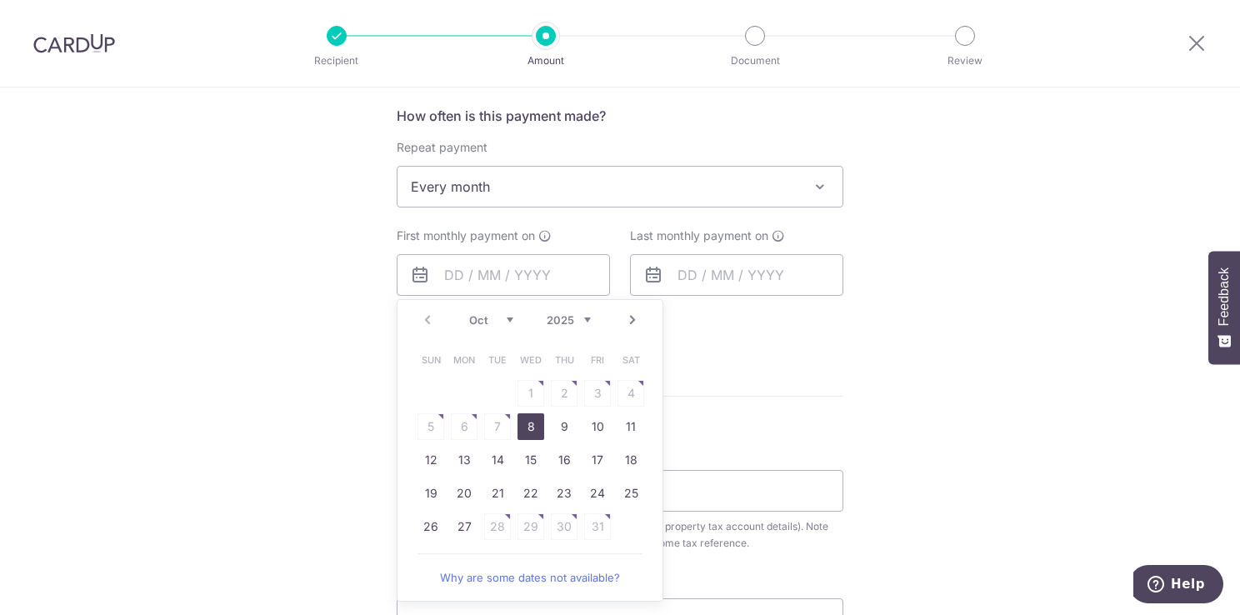
click at [522, 427] on link "8" at bounding box center [530, 426] width 27 height 27
type input "08/10/2025"
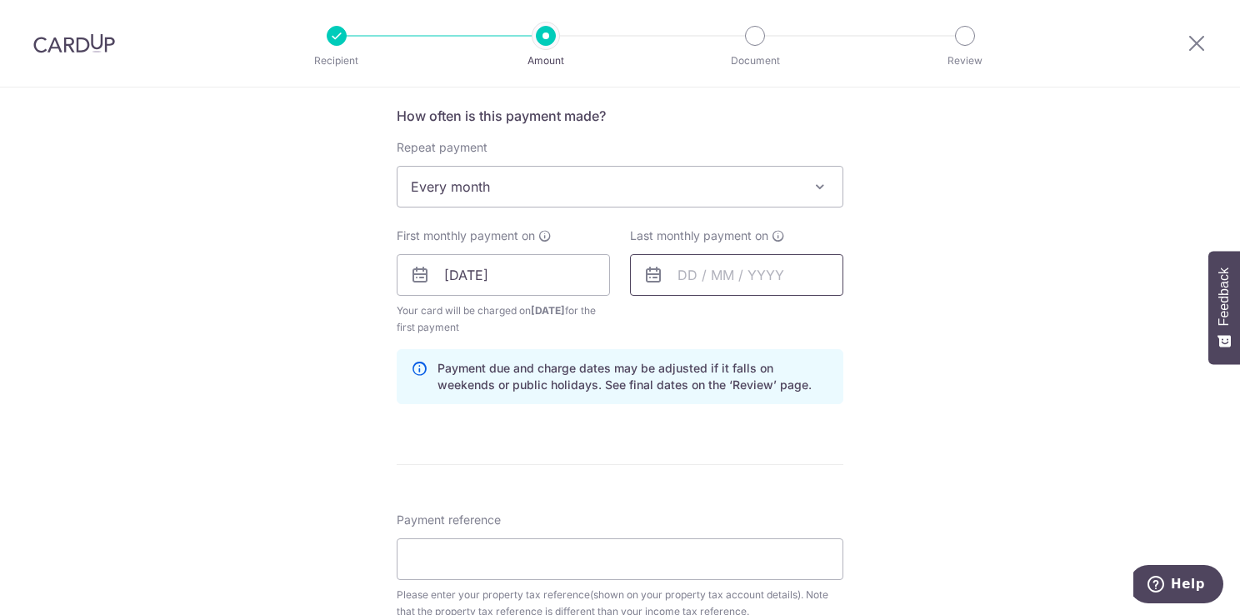
click at [782, 274] on input "text" at bounding box center [736, 275] width 213 height 42
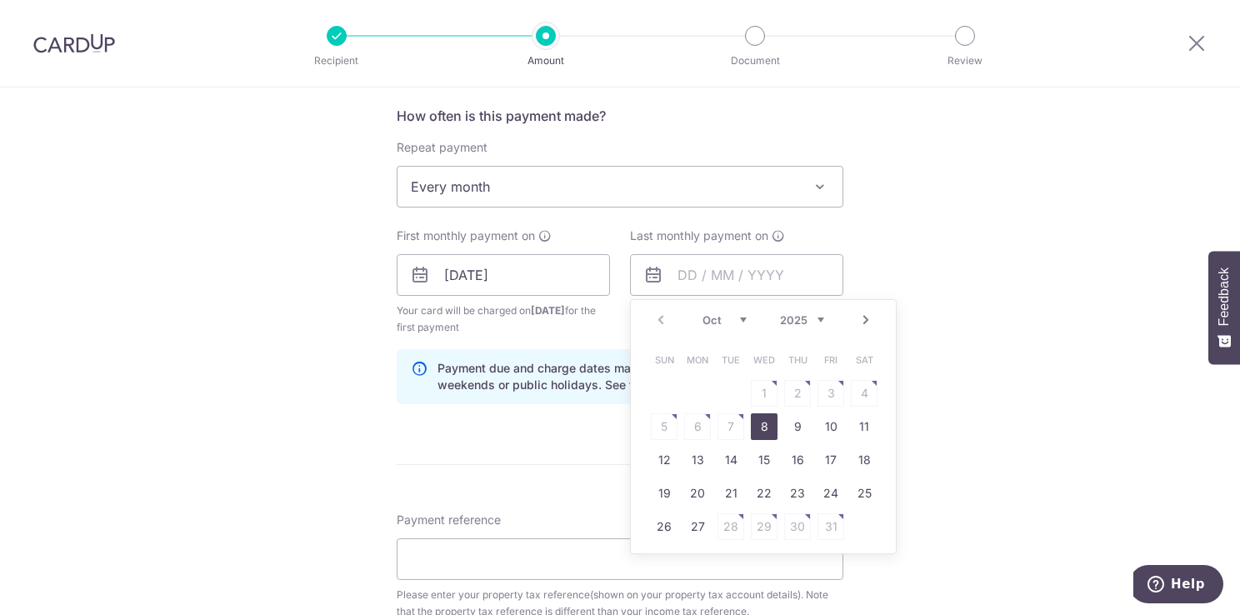
click at [817, 320] on select "2025 2026" at bounding box center [802, 319] width 44 height 13
click at [736, 318] on select "Jan Feb Mar Apr May Jun Jul Aug Sep Oct Nov" at bounding box center [724, 319] width 44 height 13
click at [687, 419] on link "9" at bounding box center [697, 426] width 27 height 27
type input "09/03/2026"
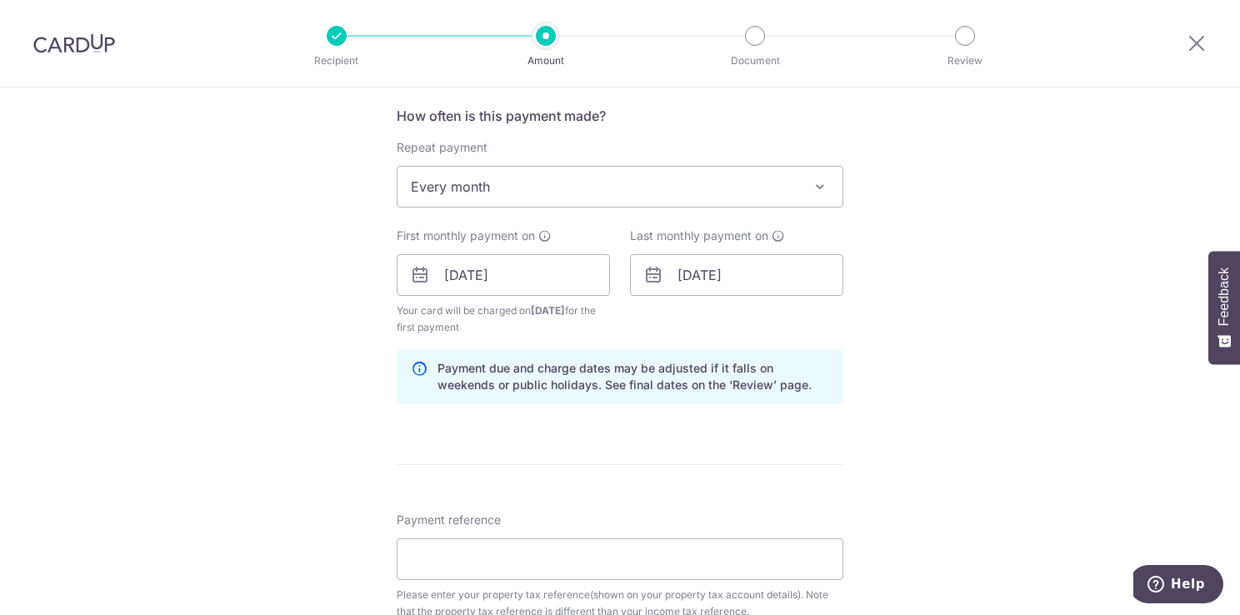
click at [790, 418] on form "Enter payment amount SGD 40.80 40.80 The total tax payment amounts scheduled sh…" at bounding box center [620, 287] width 447 height 1512
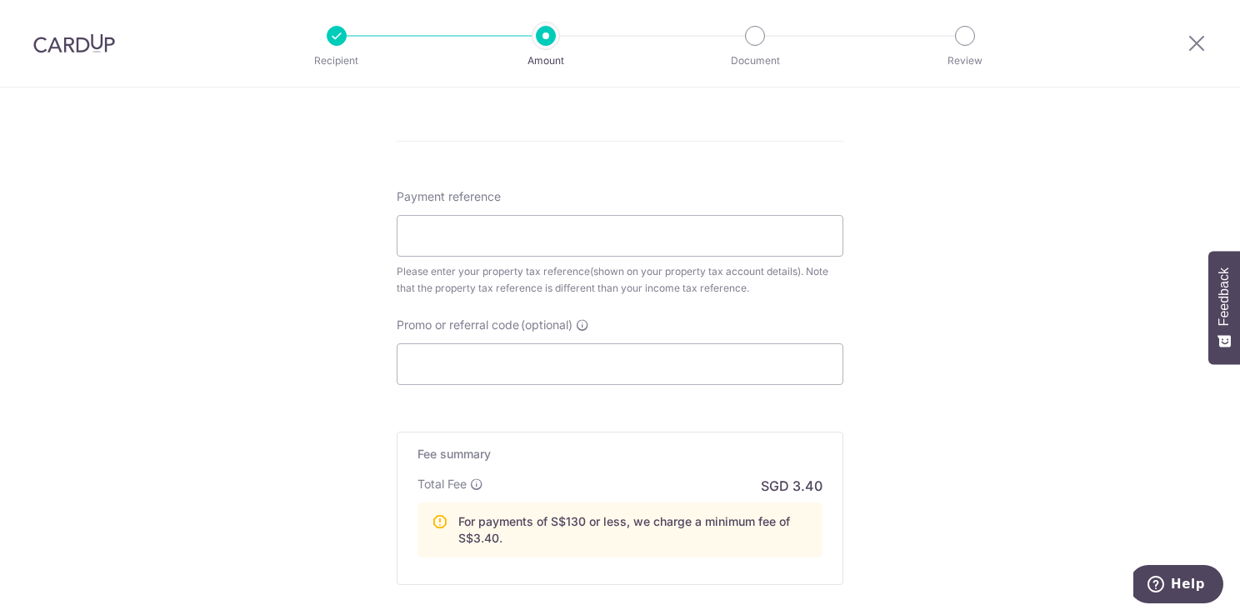
scroll to position [1000, 0]
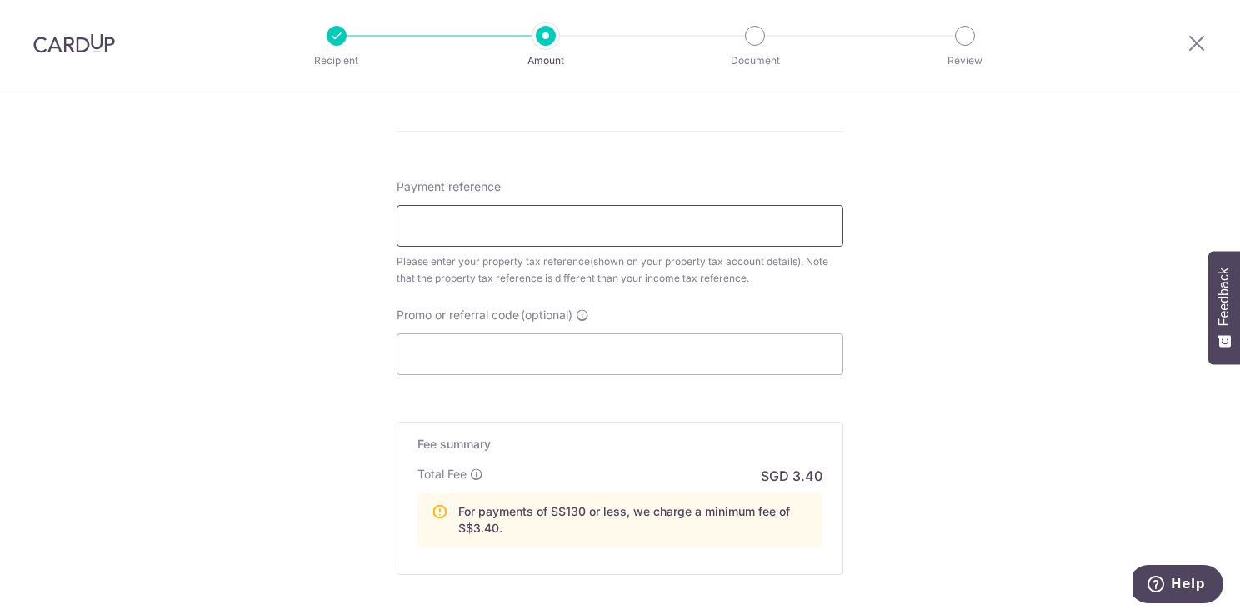
click at [437, 211] on input "Payment reference" at bounding box center [620, 226] width 447 height 42
type input "P"
click at [452, 221] on input "Payment reference" at bounding box center [620, 226] width 447 height 42
paste input "4951764J"
type input "4951764J"
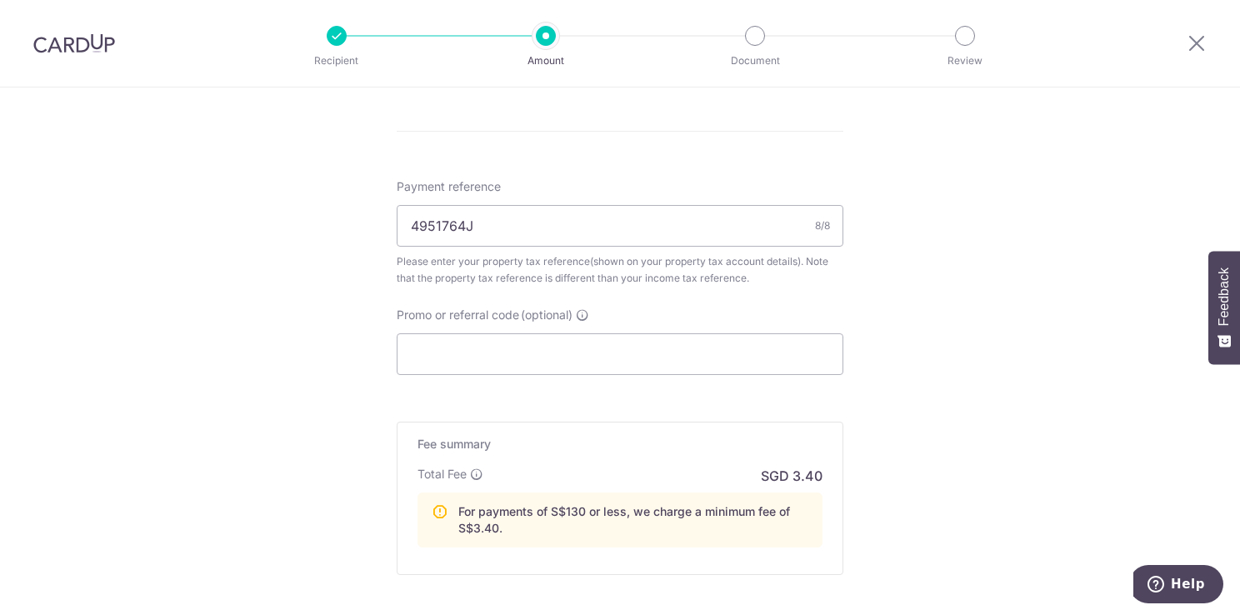
click at [437, 353] on input "Promo or referral code (optional)" at bounding box center [620, 354] width 447 height 42
click at [421, 355] on input "Promo or referral code (optional)" at bounding box center [620, 354] width 447 height 42
paste input "3HOME25R"
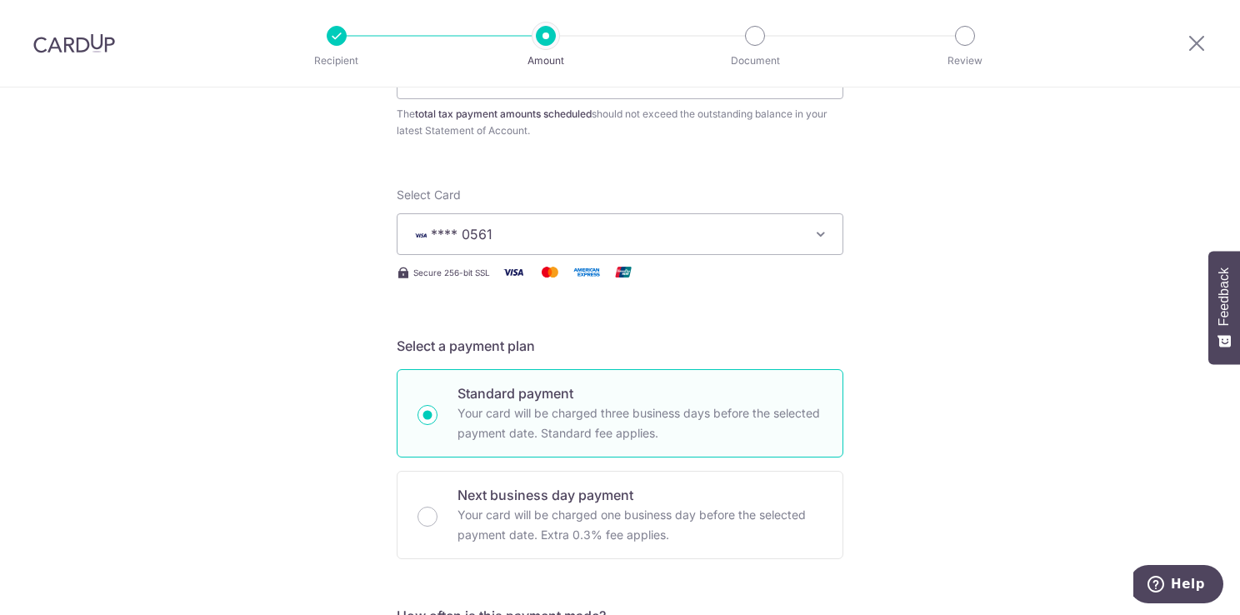
scroll to position [0, 0]
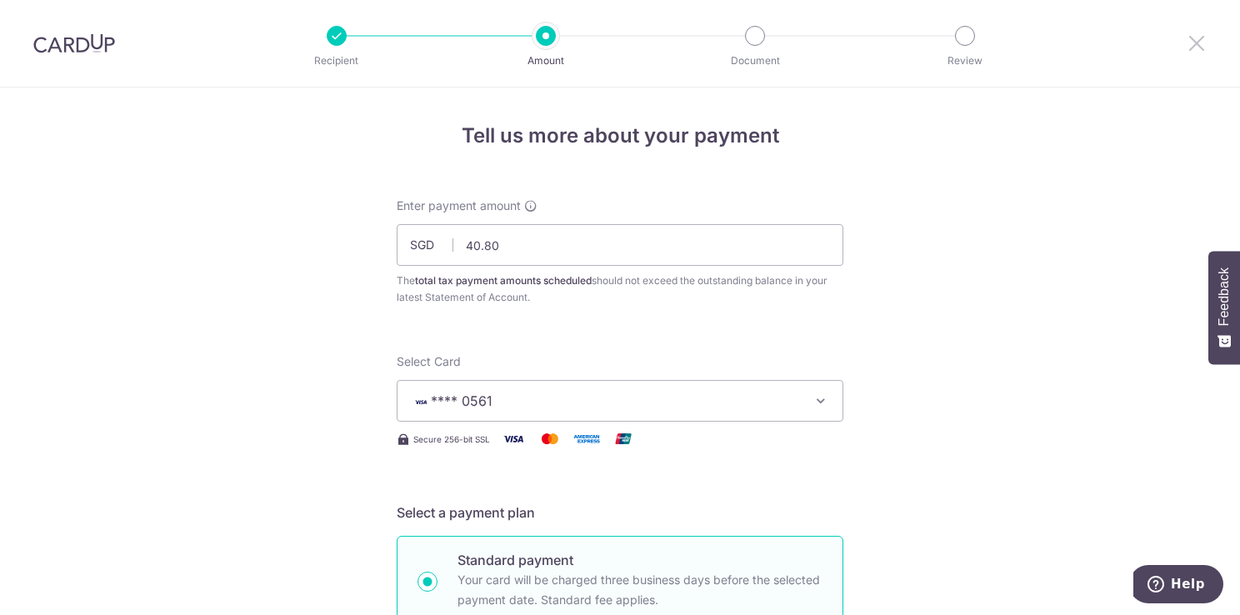
type input "3HOME25R"
click at [1195, 44] on icon at bounding box center [1197, 42] width 20 height 21
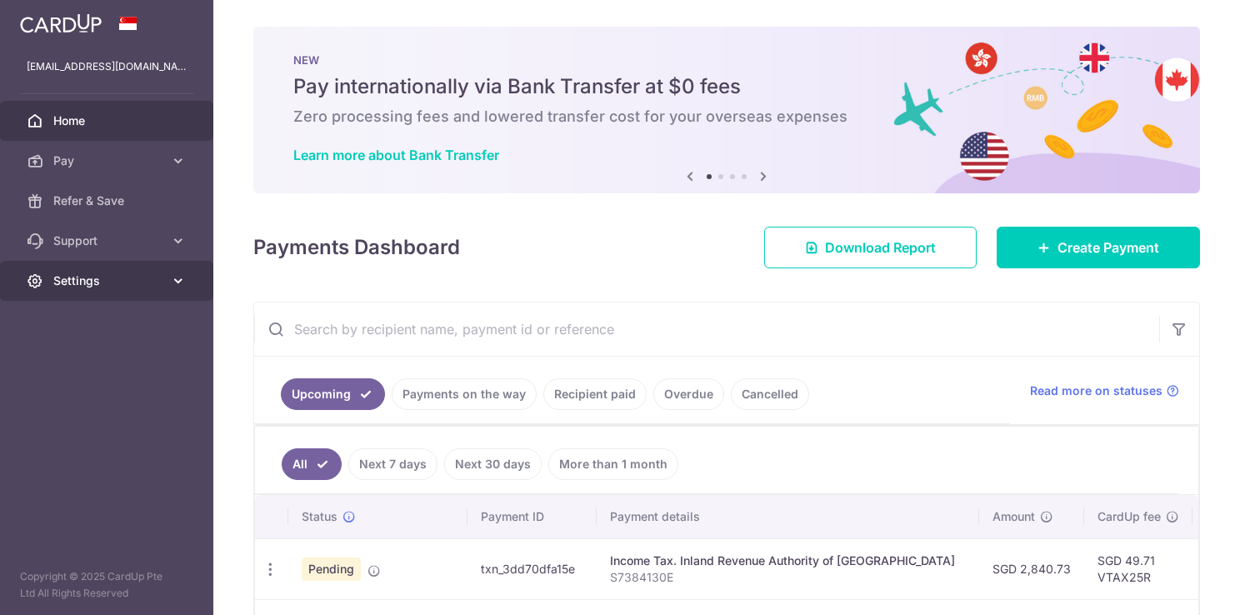
click at [98, 275] on span "Settings" at bounding box center [108, 280] width 110 height 17
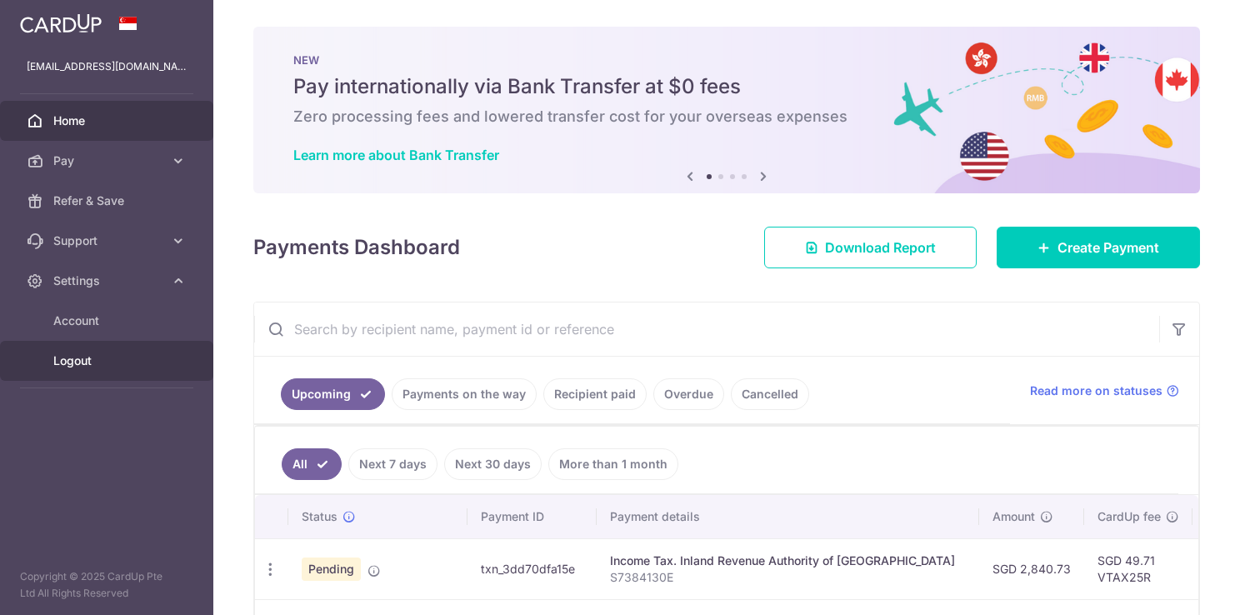
click at [73, 361] on span "Logout" at bounding box center [108, 360] width 110 height 17
